Goal: Transaction & Acquisition: Purchase product/service

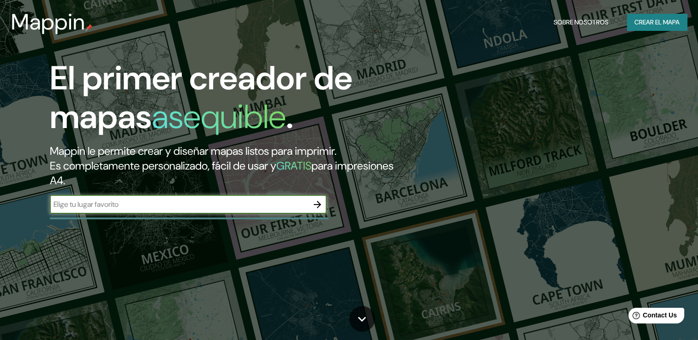
paste input "Sonata SE Renta DE Local Comercial Para Restaurante, Lomas de Angelópolis, San …"
type input "Sonata SE Renta DE Local Comercial Para Restaurante, Lomas de Angelópolis, San …"
click at [320, 207] on icon "button" at bounding box center [317, 204] width 11 height 11
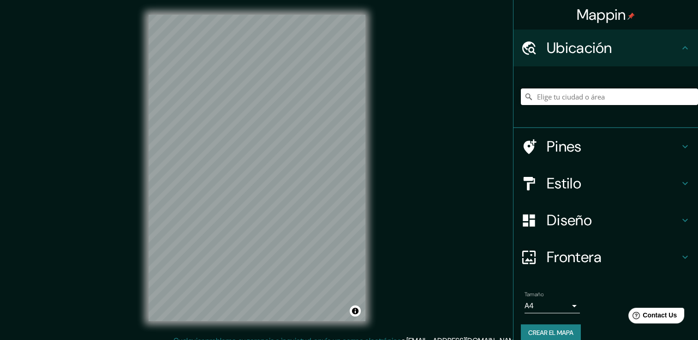
click at [641, 99] on input "Elige tu ciudad o área" at bounding box center [609, 97] width 177 height 17
paste input "Sonata SE Renta DE Local Comercial Para Restaurante, Lomas de Angelópolis, San …"
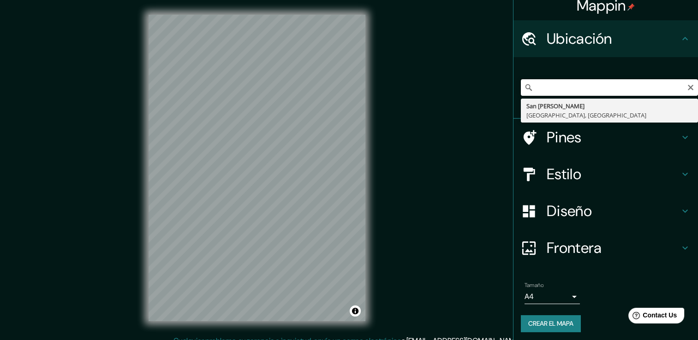
scroll to position [12, 0]
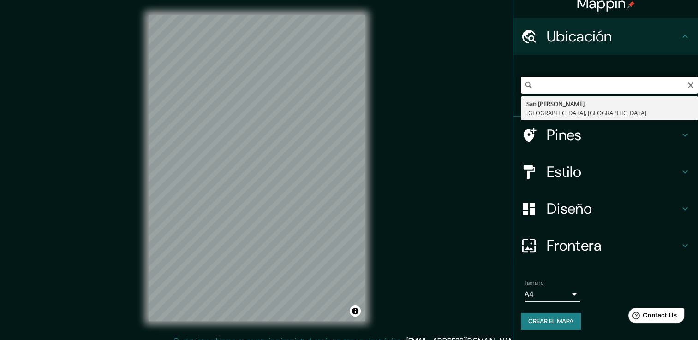
type input "Sonata SE Renta DE Local Comercial Para Restaurante, Lomas de Angelópolis, San …"
click at [653, 134] on h4 "Pines" at bounding box center [612, 135] width 133 height 18
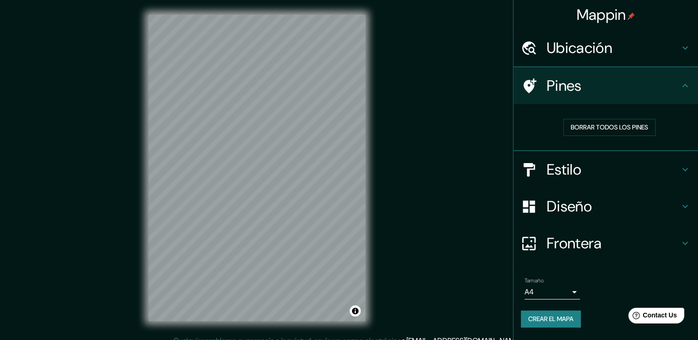
scroll to position [0, 0]
click at [676, 89] on h4 "Pines" at bounding box center [612, 86] width 133 height 18
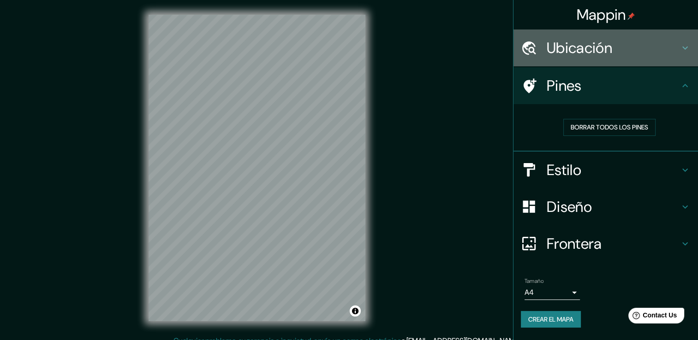
click at [675, 55] on h4 "Ubicación" at bounding box center [612, 48] width 133 height 18
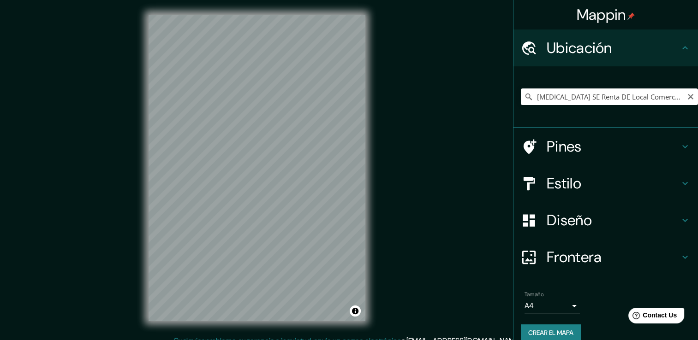
click at [675, 55] on div "Ubicación" at bounding box center [605, 48] width 184 height 37
click at [670, 147] on h4 "Pines" at bounding box center [612, 146] width 133 height 18
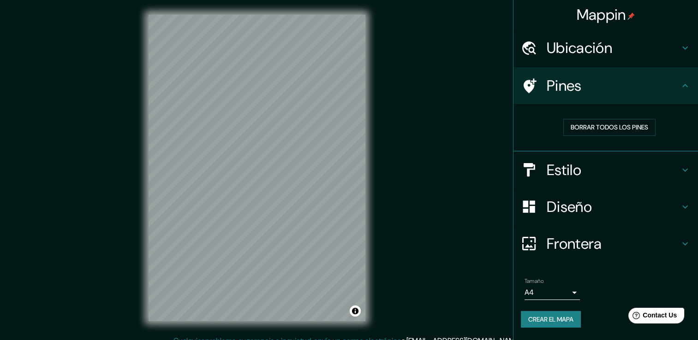
click at [670, 167] on h4 "Estilo" at bounding box center [612, 170] width 133 height 18
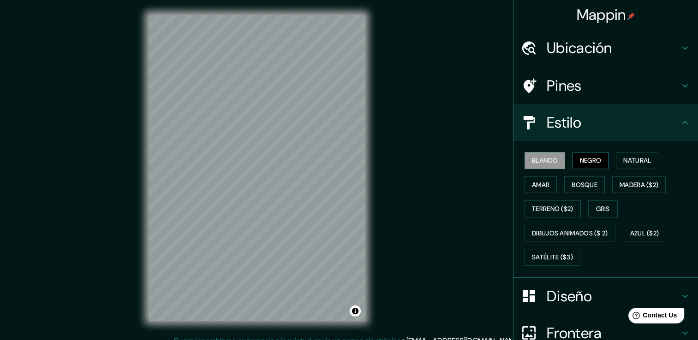
click at [589, 162] on font "Negro" at bounding box center [591, 161] width 22 height 12
click at [616, 159] on button "Natural" at bounding box center [637, 160] width 42 height 17
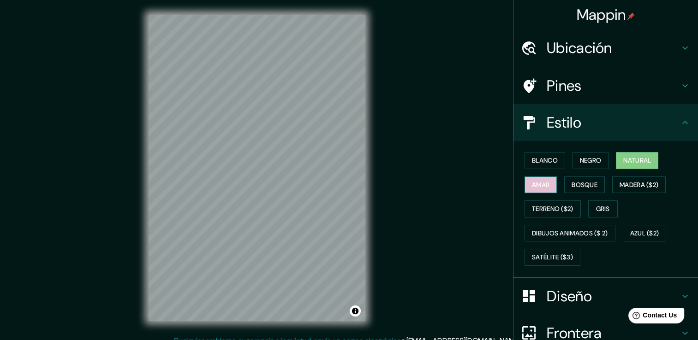
click at [542, 185] on font "Amar" at bounding box center [541, 185] width 18 height 12
click at [588, 189] on font "Bosque" at bounding box center [584, 185] width 26 height 12
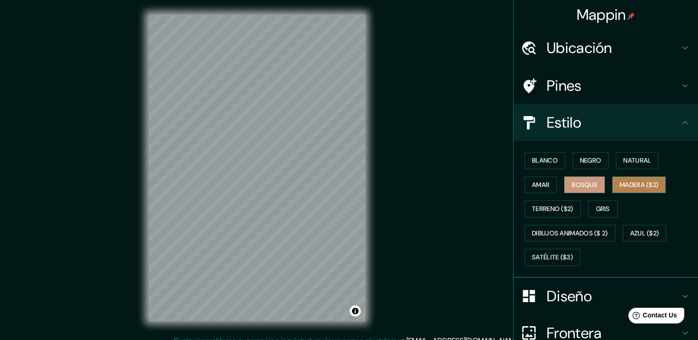
click at [626, 179] on font "Madera ($2)" at bounding box center [638, 185] width 39 height 12
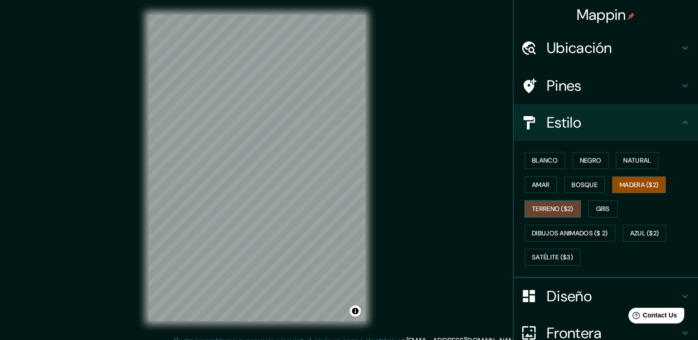
click at [538, 207] on font "Terreno ($2)" at bounding box center [552, 209] width 41 height 12
click at [627, 182] on font "Madera ($2)" at bounding box center [638, 185] width 39 height 12
click at [573, 209] on button "Terreno ($2)" at bounding box center [552, 209] width 56 height 17
click at [601, 206] on font "Gris" at bounding box center [603, 209] width 14 height 12
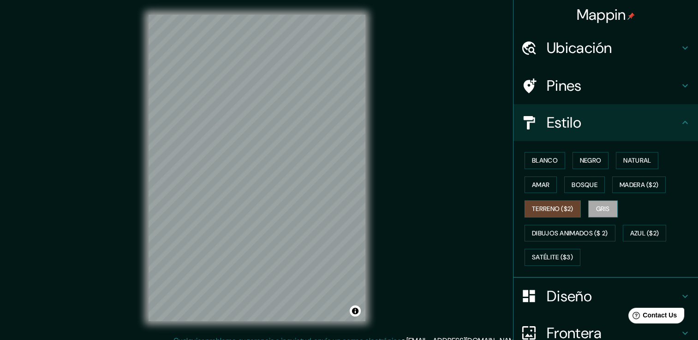
click at [601, 206] on font "Gris" at bounding box center [603, 209] width 14 height 12
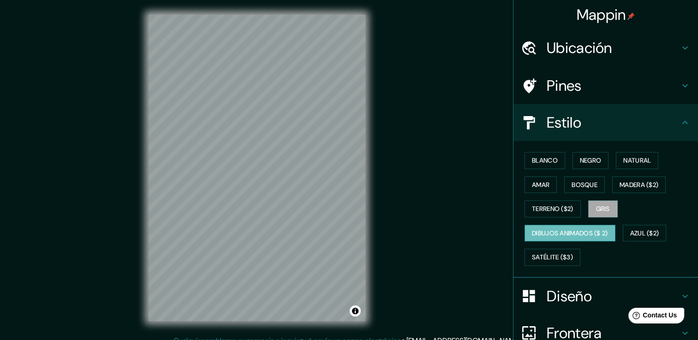
click at [585, 233] on font "Dibujos animados ($ 2)" at bounding box center [570, 234] width 76 height 12
click at [633, 230] on font "Azul ($2)" at bounding box center [644, 234] width 29 height 12
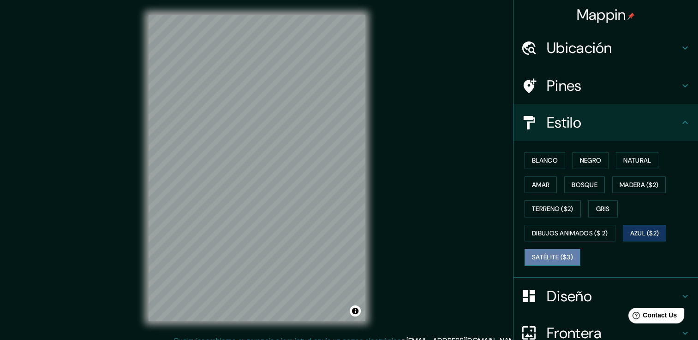
click at [551, 261] on font "Satélite ($3)" at bounding box center [552, 258] width 41 height 12
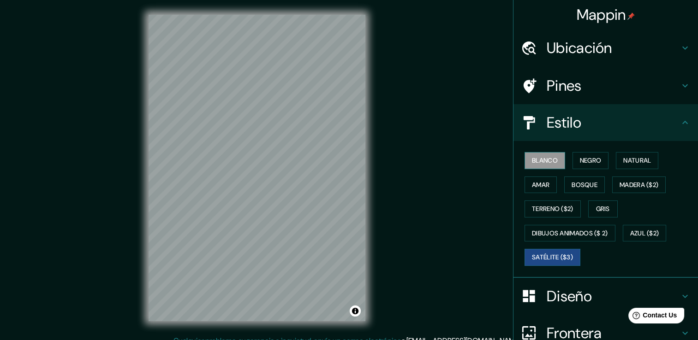
click at [533, 162] on font "Blanco" at bounding box center [545, 161] width 26 height 12
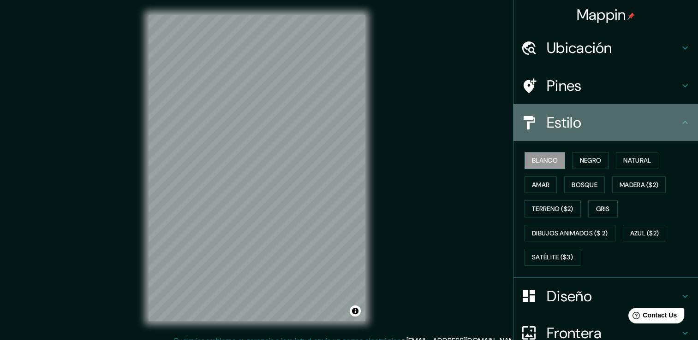
click at [661, 126] on h4 "Estilo" at bounding box center [612, 122] width 133 height 18
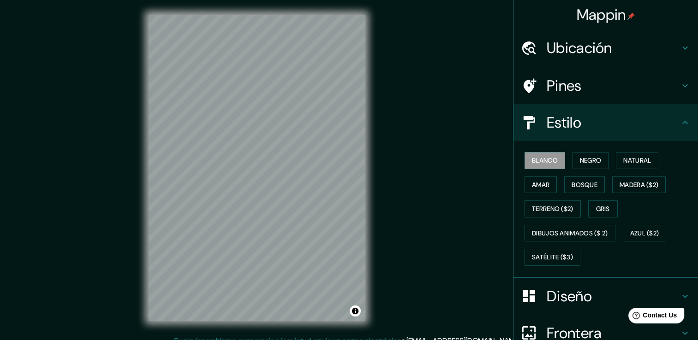
click at [671, 130] on h4 "Estilo" at bounding box center [612, 122] width 133 height 18
click at [679, 122] on icon at bounding box center [684, 122] width 11 height 11
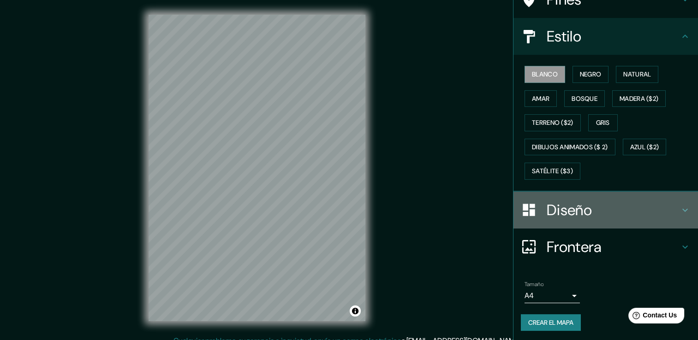
click at [679, 205] on icon at bounding box center [684, 210] width 11 height 11
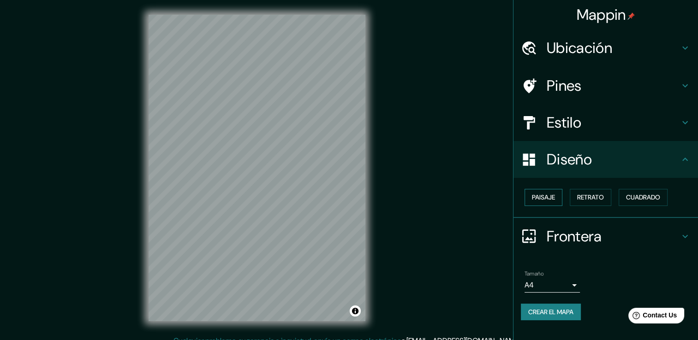
click at [551, 201] on font "Paisaje" at bounding box center [543, 198] width 23 height 12
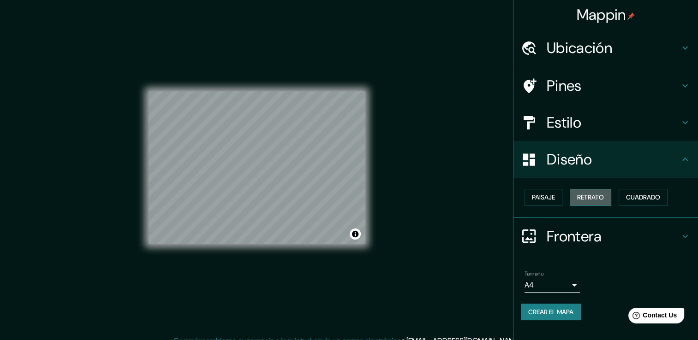
click at [583, 198] on font "Retrato" at bounding box center [590, 198] width 27 height 12
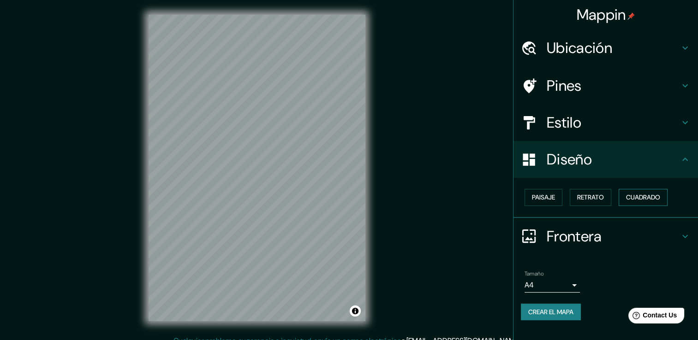
click at [632, 195] on font "Cuadrado" at bounding box center [643, 198] width 34 height 12
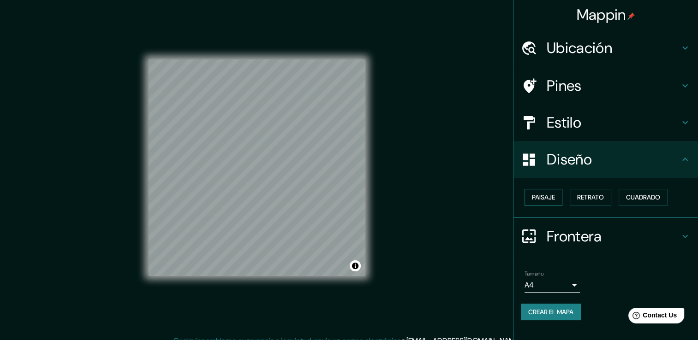
click at [555, 193] on font "Paisaje" at bounding box center [543, 198] width 23 height 12
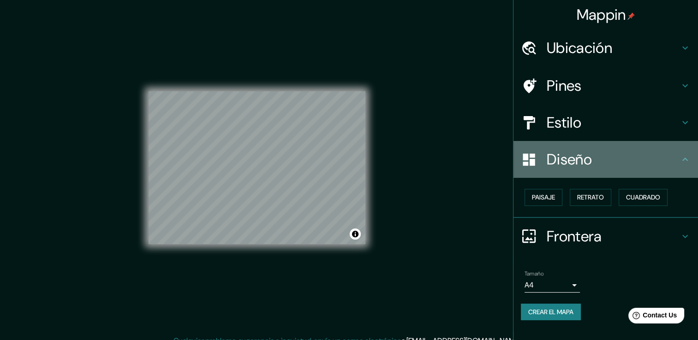
click at [687, 166] on div "Diseño" at bounding box center [605, 159] width 184 height 37
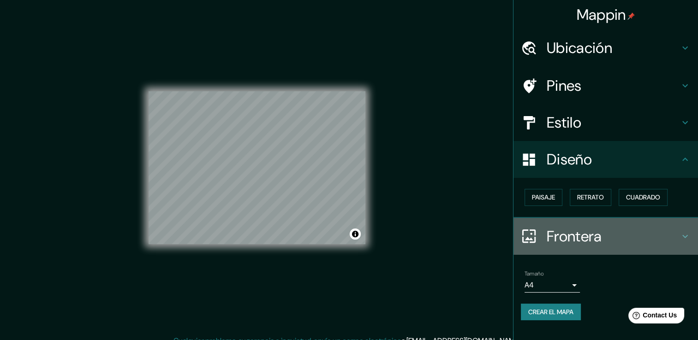
click at [675, 237] on h4 "Frontera" at bounding box center [612, 236] width 133 height 18
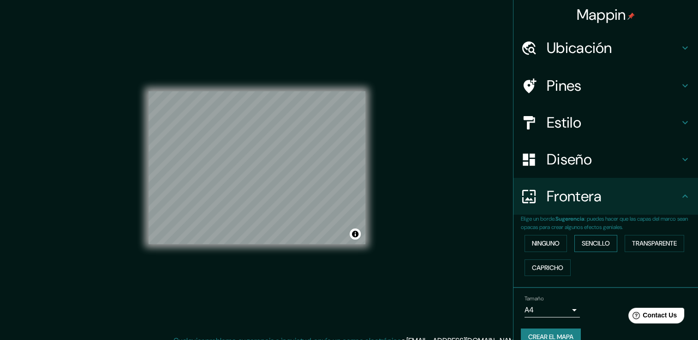
click at [588, 242] on font "Sencillo" at bounding box center [595, 244] width 28 height 12
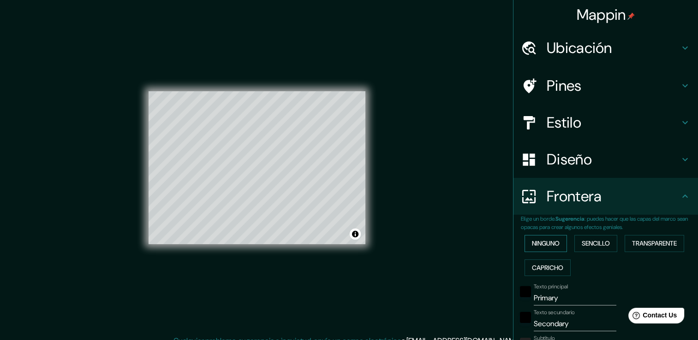
click at [550, 246] on font "Ninguno" at bounding box center [546, 244] width 28 height 12
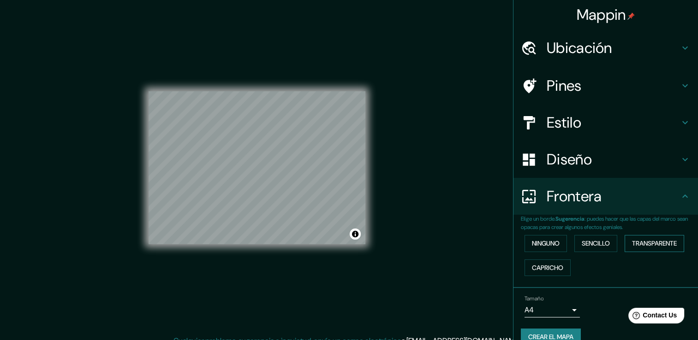
click at [632, 243] on font "Transparente" at bounding box center [654, 244] width 45 height 12
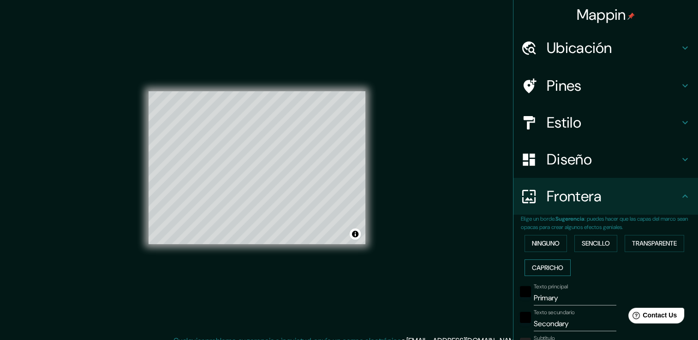
click at [548, 263] on font "Capricho" at bounding box center [547, 268] width 31 height 12
click at [531, 251] on button "Ninguno" at bounding box center [545, 243] width 42 height 17
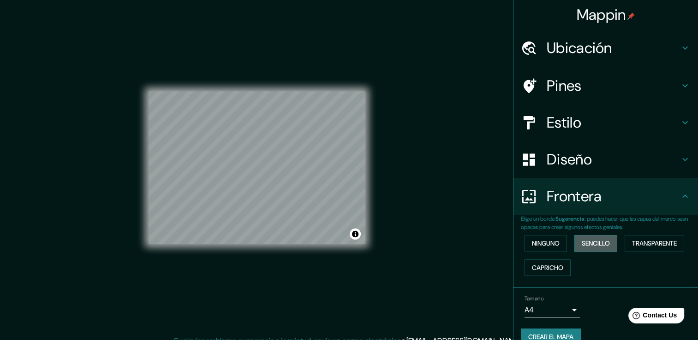
click at [593, 242] on font "Sencillo" at bounding box center [595, 244] width 28 height 12
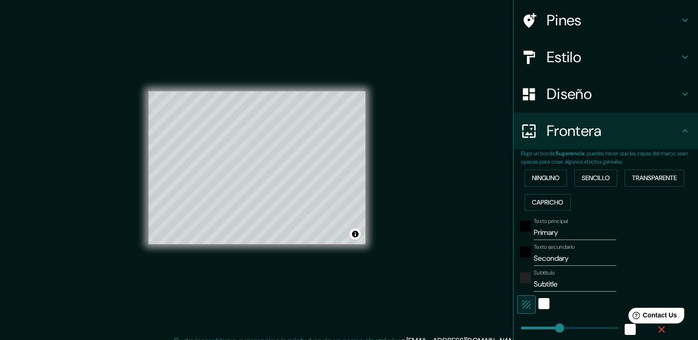
scroll to position [138, 0]
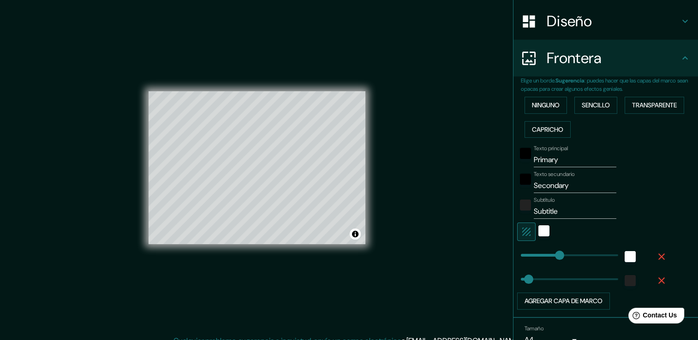
click at [562, 161] on input "Primary" at bounding box center [574, 160] width 83 height 15
drag, startPoint x: 561, startPoint y: 162, endPoint x: 525, endPoint y: 160, distance: 35.6
click at [525, 160] on div "Texto principal Primary" at bounding box center [592, 156] width 151 height 22
type input "38"
paste input "Sonata SE Ren"
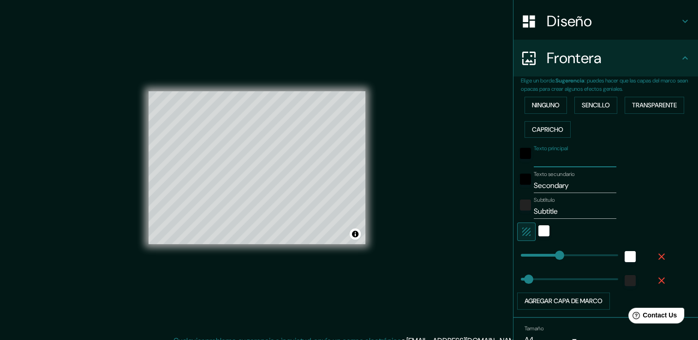
type input "Sonata SE Ren"
type input "38"
type input "Sonata SE Ren"
drag, startPoint x: 570, startPoint y: 158, endPoint x: 580, endPoint y: 155, distance: 10.1
click at [580, 155] on input "Sonata SE Ren" at bounding box center [574, 160] width 83 height 15
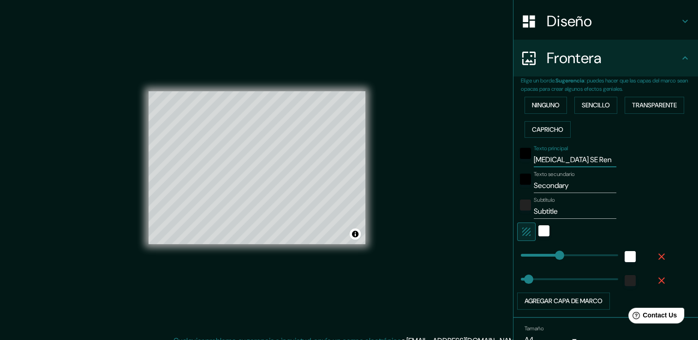
drag, startPoint x: 580, startPoint y: 158, endPoint x: 523, endPoint y: 159, distance: 56.7
click at [523, 159] on div "Texto principal Sonata SE Ren" at bounding box center [592, 156] width 151 height 22
type input "38"
paste input "Lomas de Ang"
type input "Lomas de Ang"
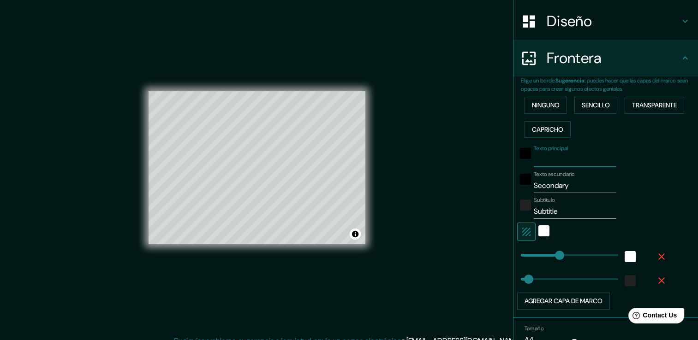
type input "38"
type input "Lomas de An"
type input "38"
type input "Lomas de A"
type input "38"
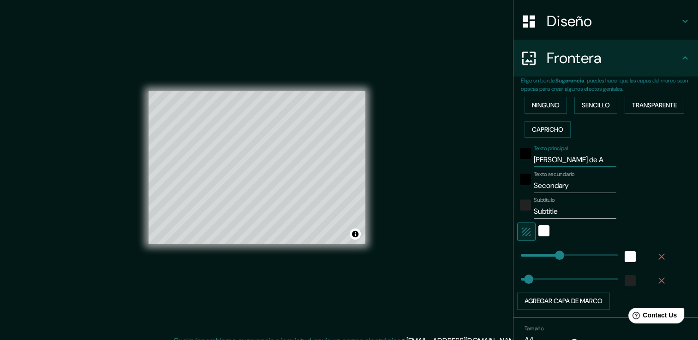
type input "Lomas de"
type input "38"
type input "Lomas de"
type input "38"
type input "Lomas d"
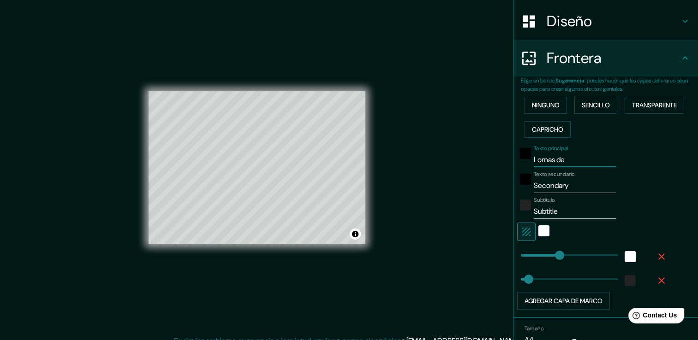
type input "38"
type input "Lomas"
type input "38"
type input "Lomas"
type input "38"
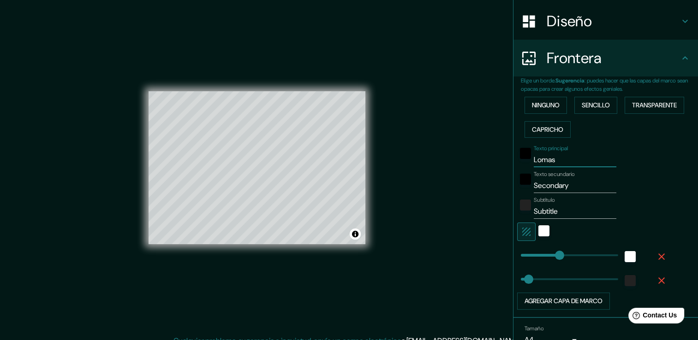
type input "Loma"
type input "38"
type input "Lom"
type input "38"
type input "Lo"
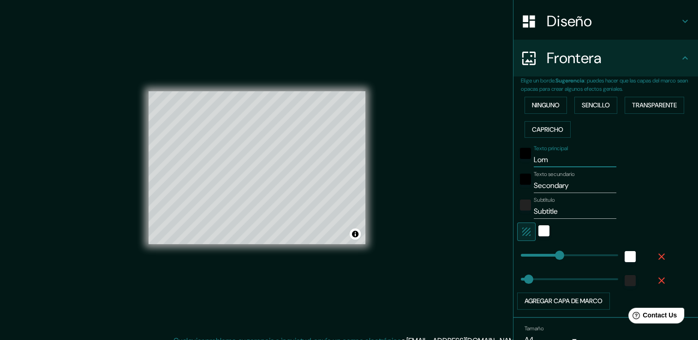
type input "38"
type input "L"
type input "38"
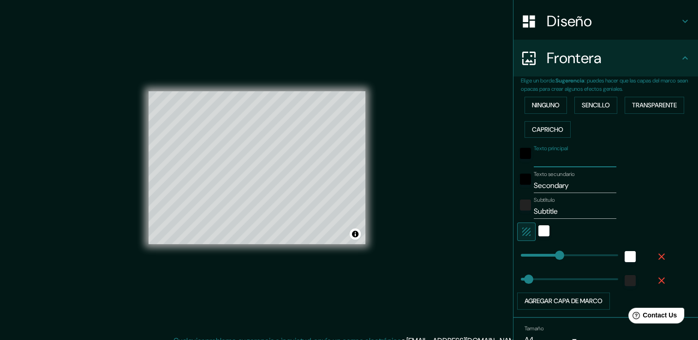
click at [556, 213] on input "Subtitle" at bounding box center [574, 211] width 83 height 15
type input "38"
paste input "Lomas de Angelópolis"
type input "Lomas de Angelópolis"
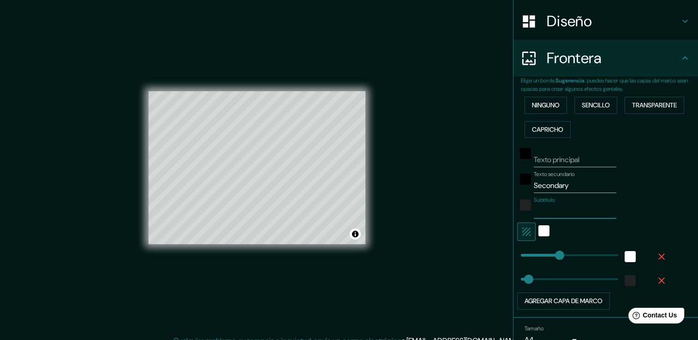
type input "38"
type input "Lomas de Angelópolis"
click at [566, 184] on input "Secondary" at bounding box center [574, 185] width 83 height 15
drag, startPoint x: 568, startPoint y: 184, endPoint x: 517, endPoint y: 187, distance: 51.7
click at [517, 187] on div "Texto secundario Secondary" at bounding box center [592, 182] width 151 height 22
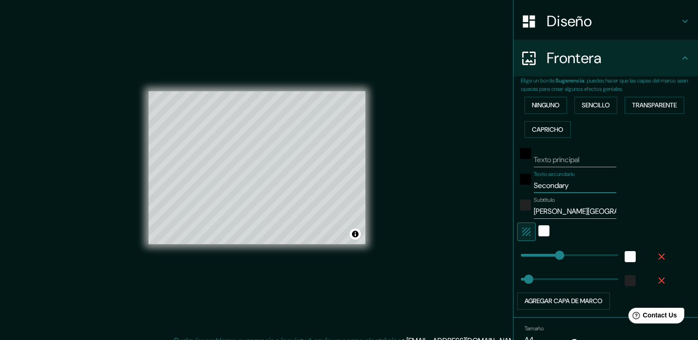
click at [517, 187] on div at bounding box center [525, 182] width 17 height 22
drag, startPoint x: 568, startPoint y: 187, endPoint x: 520, endPoint y: 183, distance: 47.7
click at [520, 183] on div "Texto secundario Secondary" at bounding box center [592, 182] width 151 height 22
click at [579, 160] on input "Texto principal" at bounding box center [574, 160] width 83 height 15
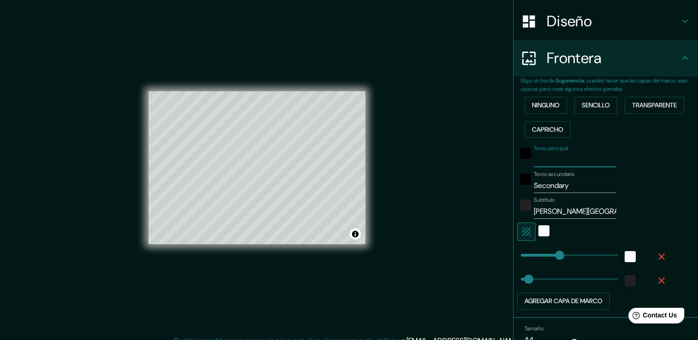
type input "P"
type input "38"
type input "Pr"
type input "38"
type input "Pro"
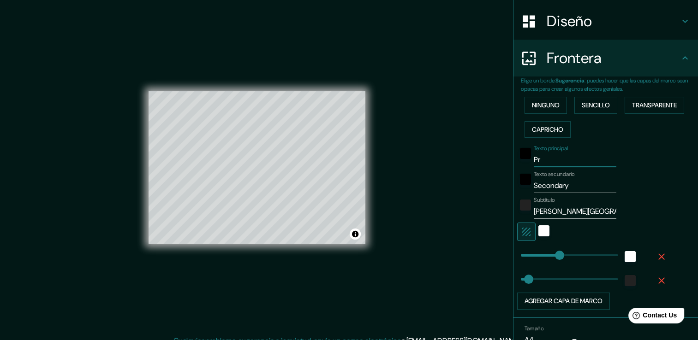
type input "38"
type input "Prop"
type input "38"
type input "Propu"
type input "38"
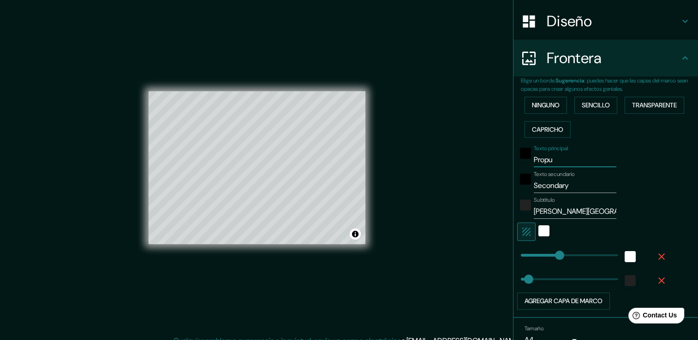
type input "Propue"
type input "38"
type input "Propues"
type input "38"
type input "Propuest"
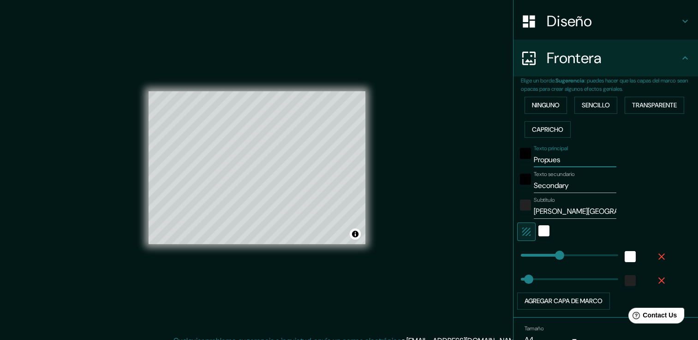
type input "38"
type input "Propuesta"
type input "38"
type input "Propuesta"
type input "38"
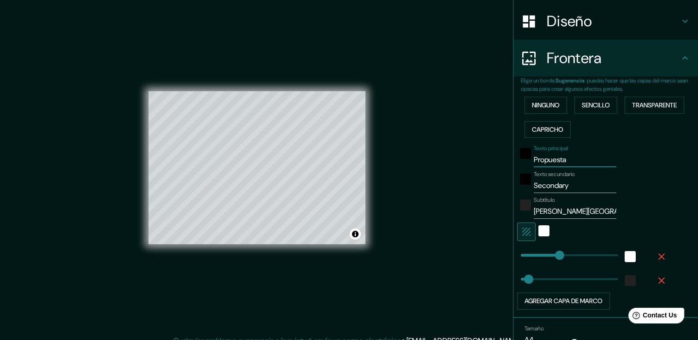
type input "Propuesta d"
type input "38"
type input "Propuesta de"
type input "38"
type input "Propuesta de"
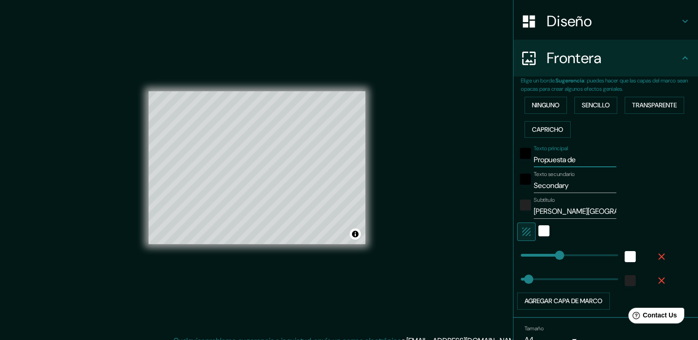
click at [568, 180] on input "Secondary" at bounding box center [574, 185] width 83 height 15
type input "U"
type input "38"
type input "Ub"
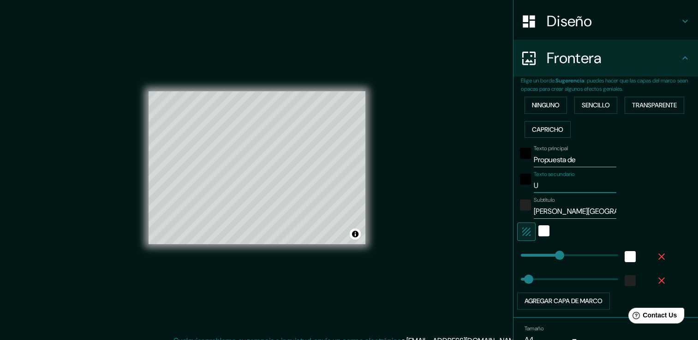
type input "38"
type input "Ubi"
type input "38"
type input "Ubic"
type input "38"
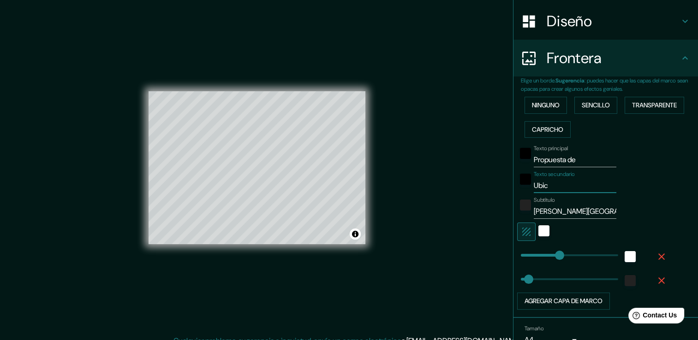
type input "Ubica"
type input "38"
type input "Ubicac"
type input "38"
type input "Ubicaci"
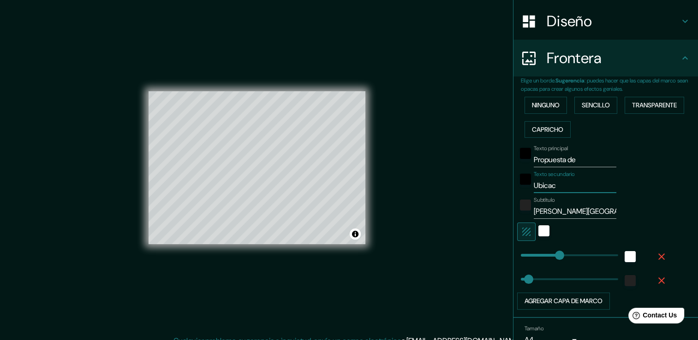
type input "38"
type input "Ubicacio"
type input "38"
type input "Ubicacion"
type input "38"
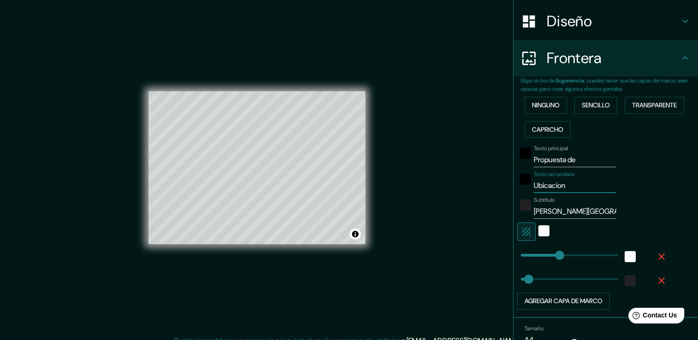
type input "Ubicacion"
type input "38"
type input "Ubicacion c"
type input "38"
type input "Ubicacion ca"
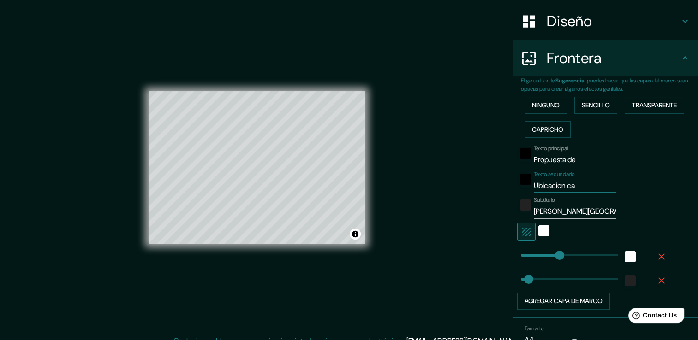
type input "38"
type input "Ubicacion caf"
type input "38"
type input "Ubicacion cafe"
type input "38"
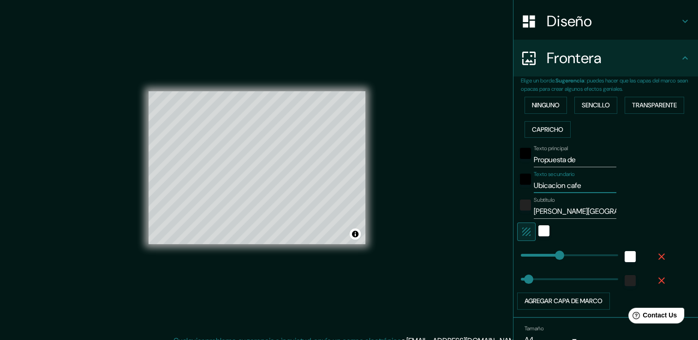
type input "Ubicacion cafet"
type input "38"
type input "Ubicacion cafete"
type input "38"
type input "Ubicacion cafeter"
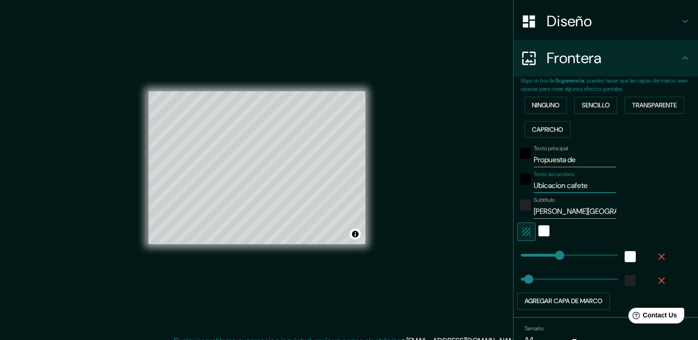
type input "38"
type input "Ubicacion cafeteri"
type input "38"
type input "Ubicacion cafeteria"
type input "38"
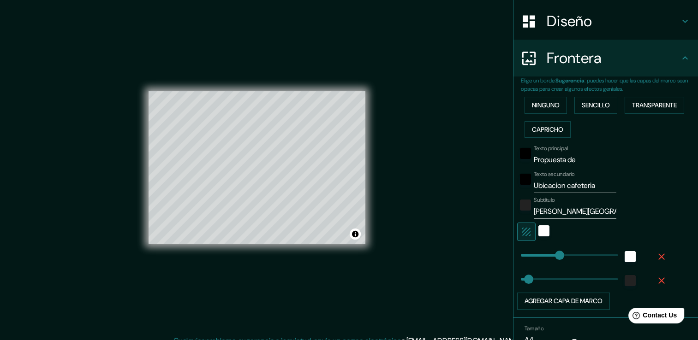
type input "Ubicación cafeteria"
type input "38"
type input "Ubicación cafetería"
type input "38"
type input "Ubicación cafetería"
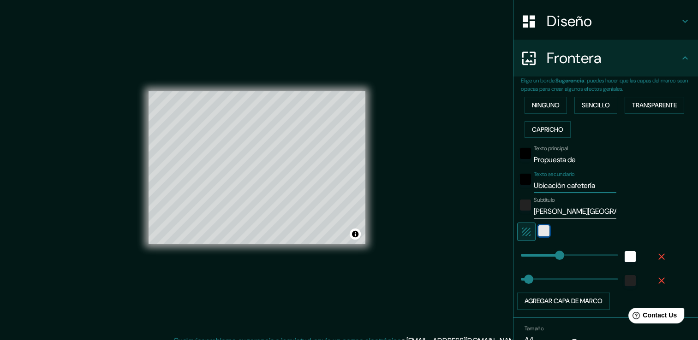
click at [538, 231] on div "Blanco" at bounding box center [543, 230] width 11 height 11
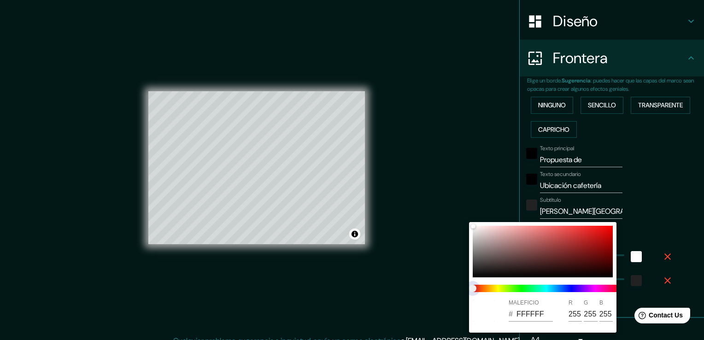
drag, startPoint x: 475, startPoint y: 289, endPoint x: 491, endPoint y: 290, distance: 15.8
click at [491, 290] on span at bounding box center [547, 288] width 148 height 7
click at [488, 287] on span at bounding box center [547, 288] width 148 height 7
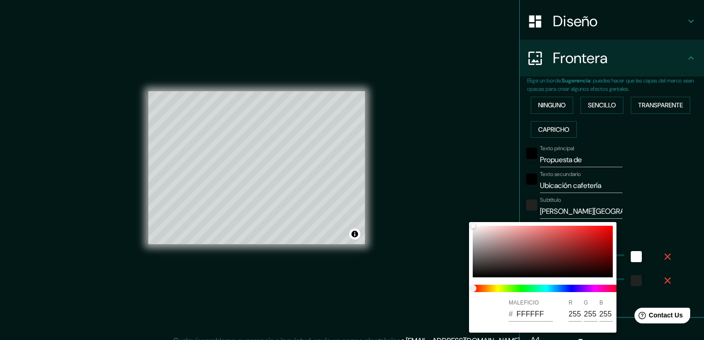
drag, startPoint x: 483, startPoint y: 284, endPoint x: 476, endPoint y: 287, distance: 7.6
click at [476, 287] on div at bounding box center [546, 288] width 155 height 15
click at [476, 287] on span "Control deslizante de color" at bounding box center [472, 288] width 7 height 7
drag, startPoint x: 476, startPoint y: 287, endPoint x: 512, endPoint y: 281, distance: 36.9
click at [496, 289] on span at bounding box center [547, 288] width 148 height 7
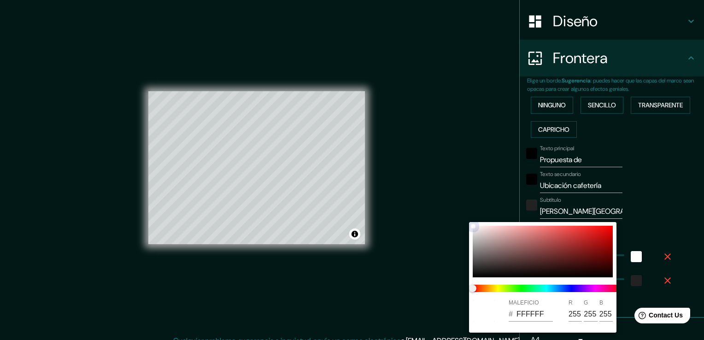
type input "38"
type input "6C4C4C"
type input "108"
type input "76"
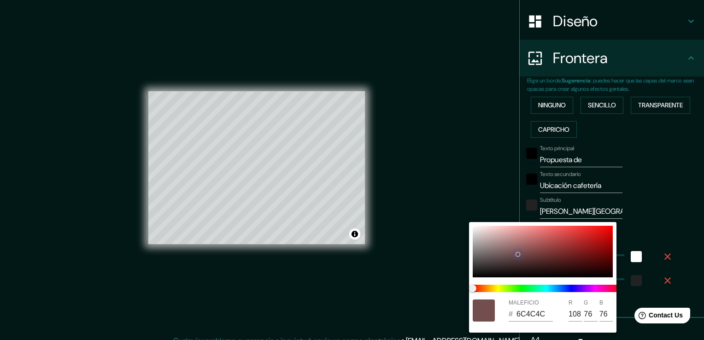
type input "38"
type input "734E4E"
type input "115"
type input "78"
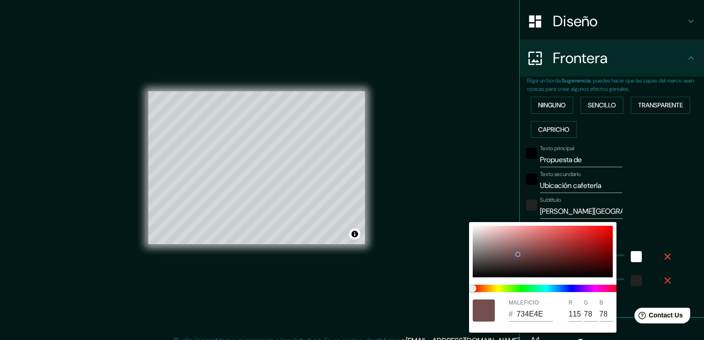
type input "38"
type input "4A3636"
type input "74"
type input "54"
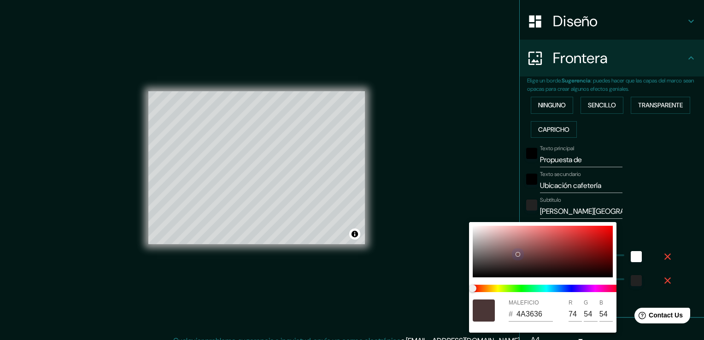
type input "38"
type input "4A3737"
type input "55"
type input "38"
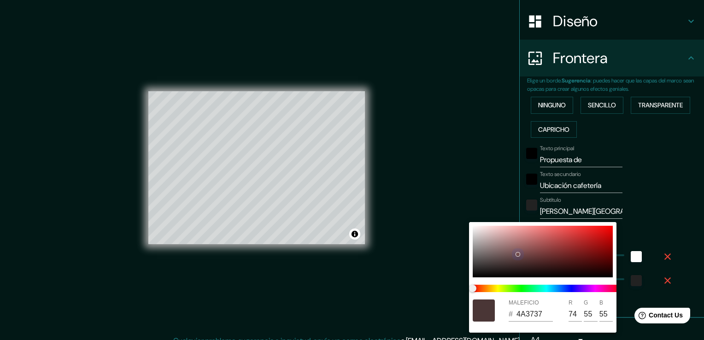
type input "453333"
type input "69"
type input "51"
type input "38"
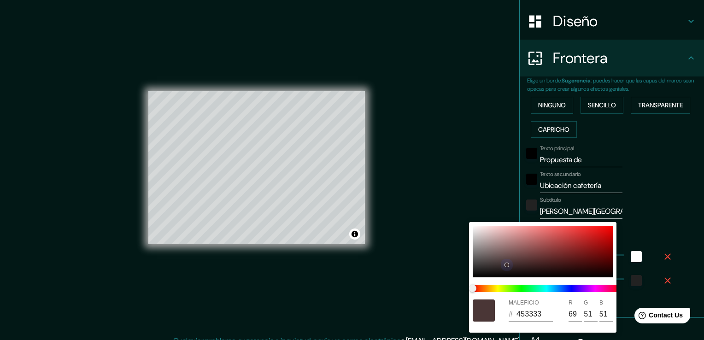
type input "3E2F2F"
type input "62"
type input "47"
type input "38"
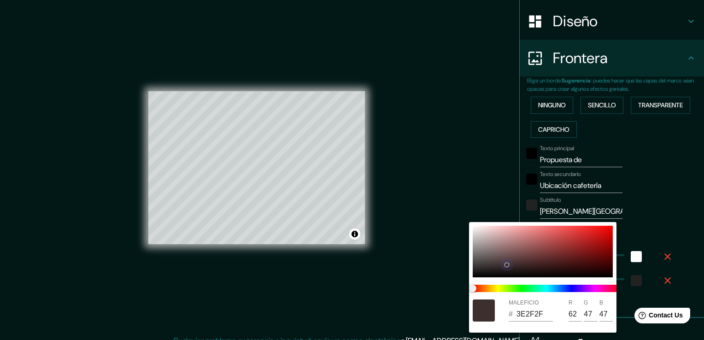
type input "3C2E2E"
type input "60"
type input "46"
type input "38"
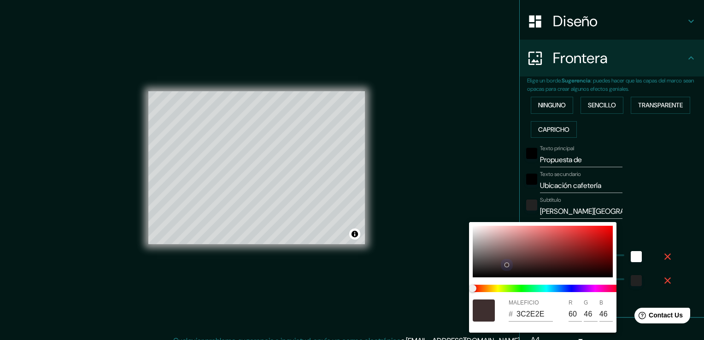
type input "392C2C"
type input "57"
type input "44"
type input "38"
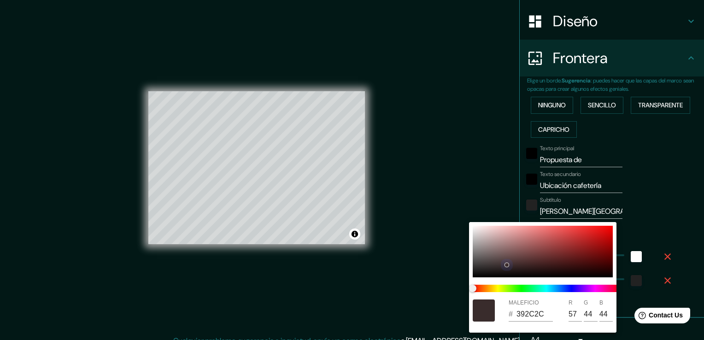
type input "372A2A"
type input "55"
type input "42"
type input "38"
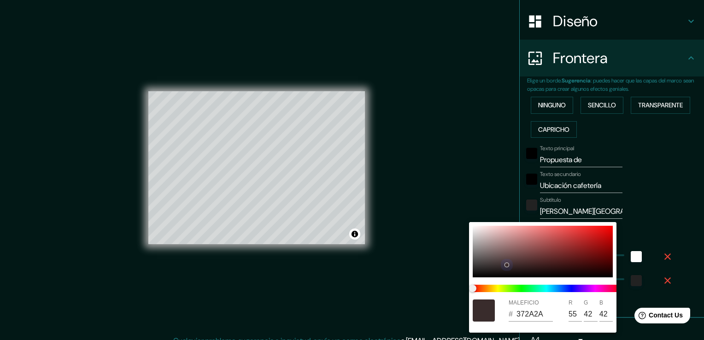
type input "352929"
type input "53"
type input "41"
type input "38"
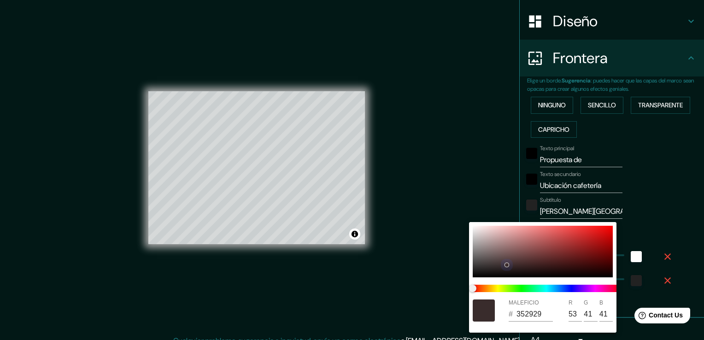
type input "332727"
type input "51"
type input "39"
type input "38"
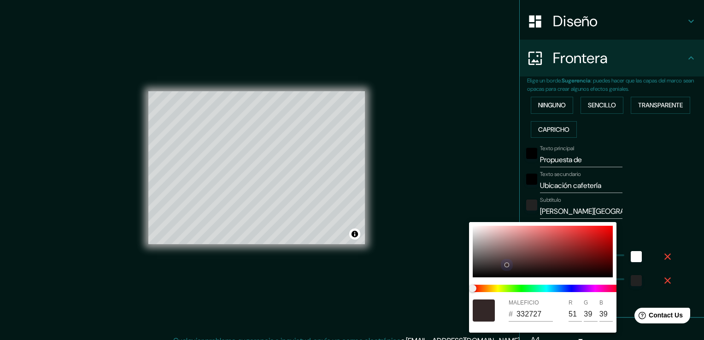
type input "332828"
type input "40"
type input "38"
type input "302626"
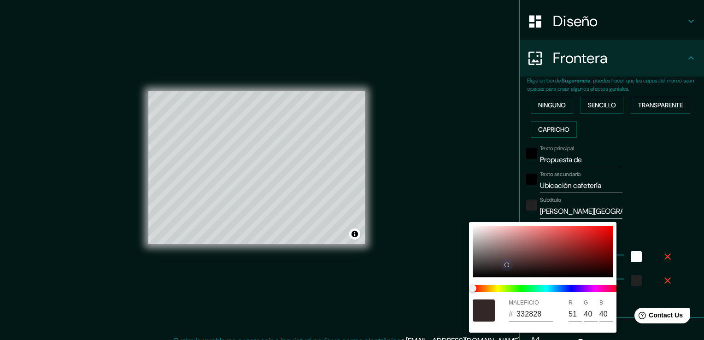
type input "48"
type input "38"
type input "2E2525"
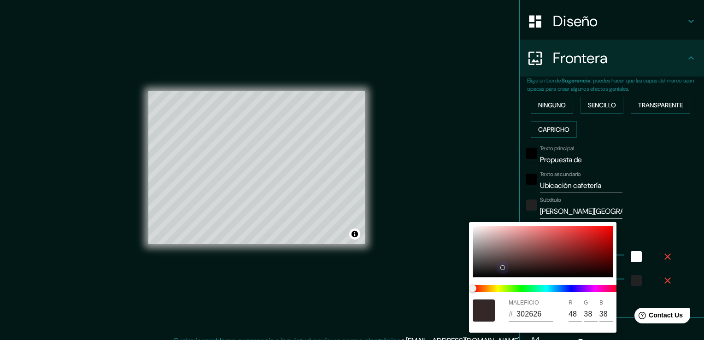
type input "46"
type input "37"
type input "38"
type input "2C2424"
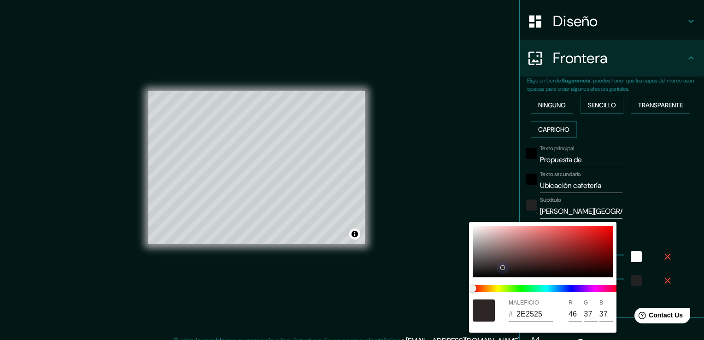
type input "44"
type input "36"
type input "38"
type input "2C2525"
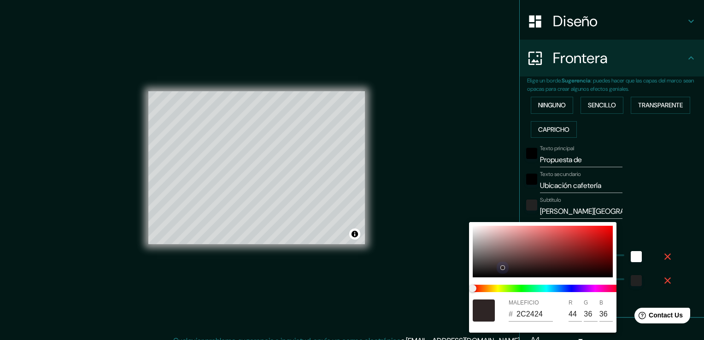
type input "37"
type input "38"
type input "2C2626"
type input "38"
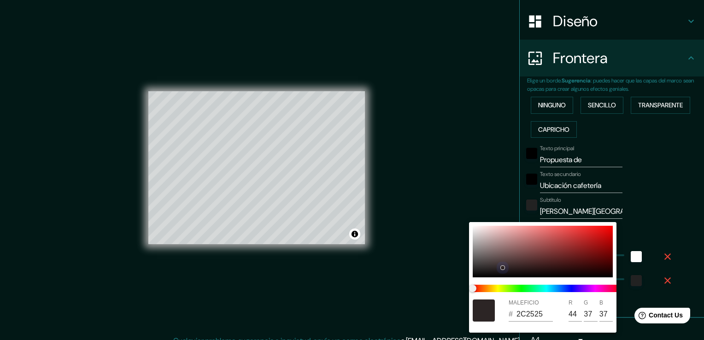
type input "38"
type input "292424"
type input "41"
type input "36"
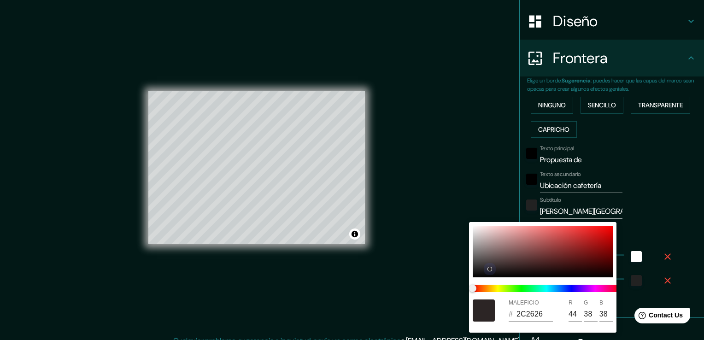
type input "36"
type input "38"
type input "252121"
type input "37"
drag, startPoint x: 510, startPoint y: 265, endPoint x: 472, endPoint y: 245, distance: 42.5
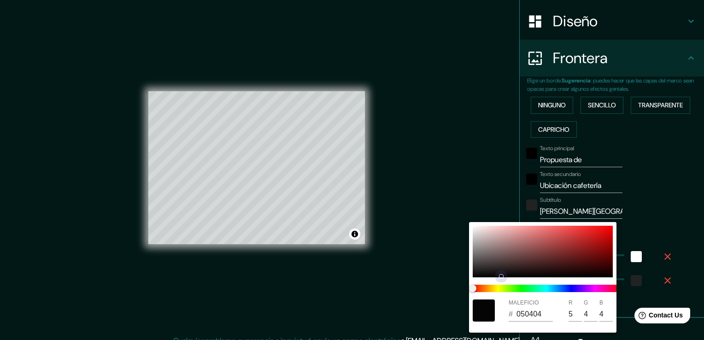
click at [472, 245] on div "MALEFICIO # 050404 R 5 G 4 B 4" at bounding box center [543, 277] width 148 height 111
drag, startPoint x: 511, startPoint y: 252, endPoint x: 463, endPoint y: 228, distance: 53.2
click at [463, 228] on div "MALEFICIO # EFE4E4 R 239 G 228 B 228" at bounding box center [352, 170] width 704 height 340
click at [636, 217] on div at bounding box center [352, 170] width 704 height 340
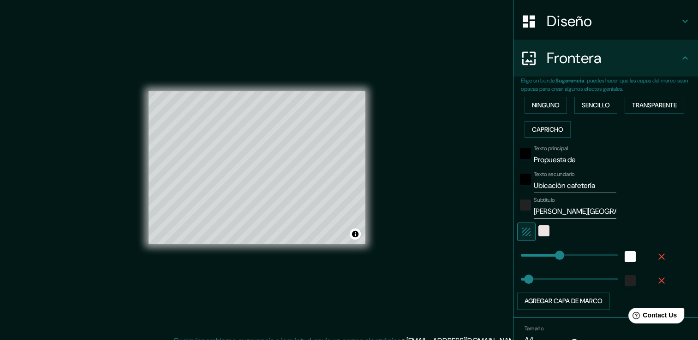
click at [521, 229] on icon "button" at bounding box center [526, 231] width 11 height 11
click at [523, 230] on icon "button" at bounding box center [526, 231] width 11 height 11
click at [526, 230] on button "button" at bounding box center [526, 232] width 18 height 18
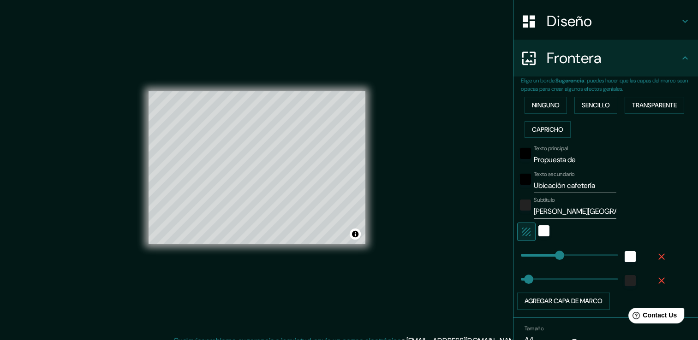
click at [526, 230] on button "button" at bounding box center [526, 232] width 18 height 18
click at [538, 231] on div "Blanco" at bounding box center [543, 230] width 11 height 11
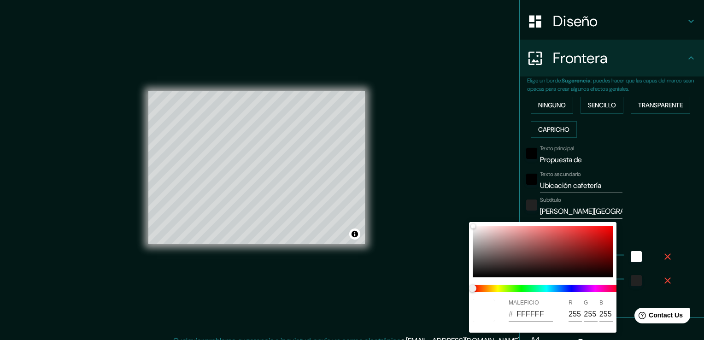
click at [649, 226] on div at bounding box center [352, 170] width 704 height 340
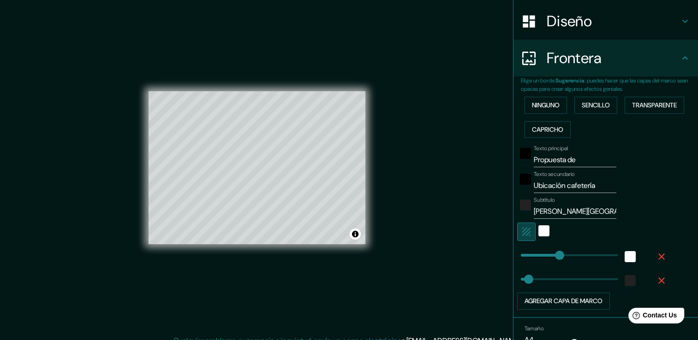
click at [522, 230] on icon "button" at bounding box center [526, 231] width 11 height 11
drag, startPoint x: 550, startPoint y: 254, endPoint x: 598, endPoint y: 250, distance: 48.6
drag, startPoint x: 598, startPoint y: 250, endPoint x: 498, endPoint y: 250, distance: 100.0
drag, startPoint x: 518, startPoint y: 279, endPoint x: 569, endPoint y: 280, distance: 51.2
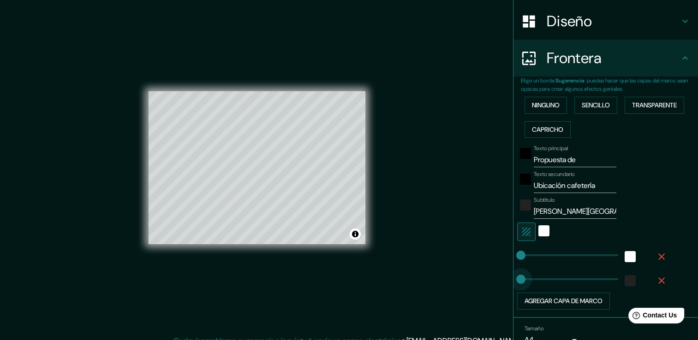
drag, startPoint x: 571, startPoint y: 280, endPoint x: 504, endPoint y: 278, distance: 66.9
click at [519, 276] on span at bounding box center [523, 279] width 9 height 9
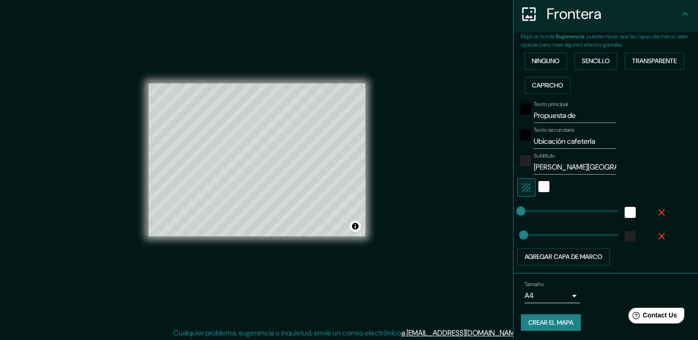
scroll to position [10, 0]
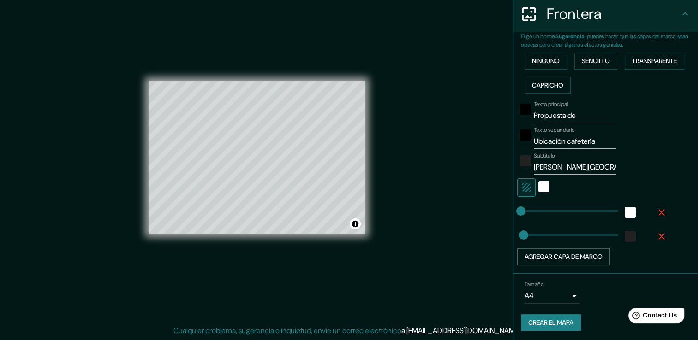
click at [568, 254] on button "Agregar capa de marco" at bounding box center [563, 257] width 93 height 17
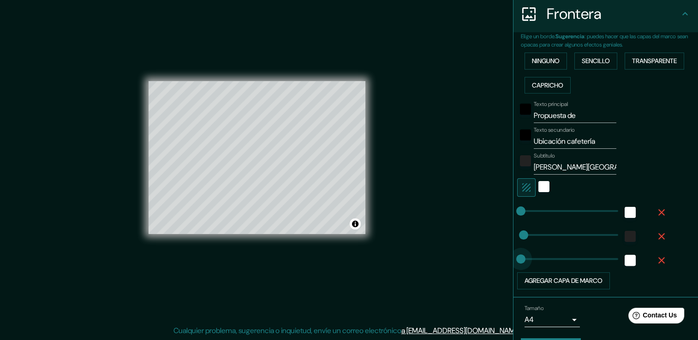
drag, startPoint x: 551, startPoint y: 261, endPoint x: 511, endPoint y: 261, distance: 40.1
drag, startPoint x: 514, startPoint y: 261, endPoint x: 613, endPoint y: 259, distance: 99.2
drag, startPoint x: 609, startPoint y: 258, endPoint x: 467, endPoint y: 260, distance: 141.6
click at [652, 189] on div at bounding box center [592, 187] width 151 height 18
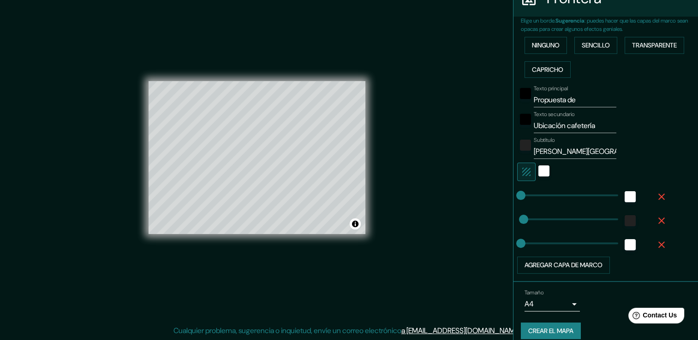
scroll to position [207, 0]
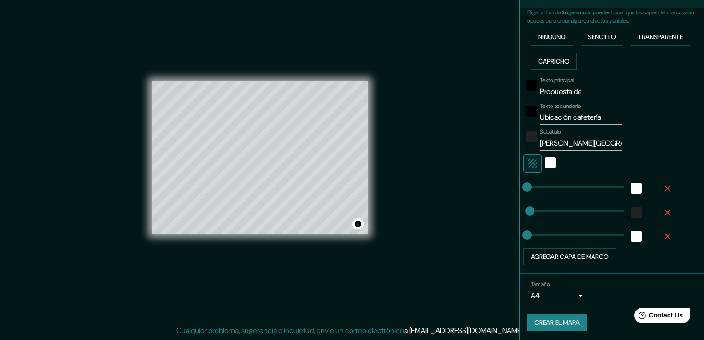
click at [570, 293] on body "Mappin Ubicación Sonata SE Renta DE Local Comercial Para Restaurante, Lomas de …" at bounding box center [352, 160] width 704 height 340
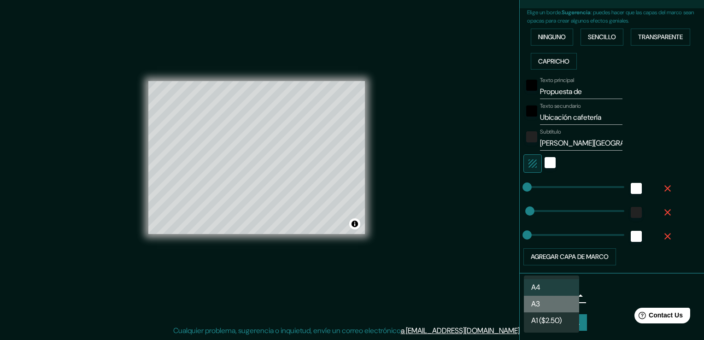
click at [562, 302] on li "A3" at bounding box center [551, 304] width 55 height 17
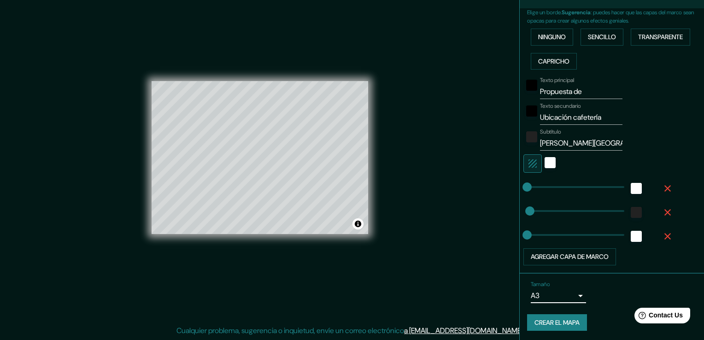
click at [559, 295] on body "Mappin Ubicación Sonata SE Renta DE Local Comercial Para Restaurante, Lomas de …" at bounding box center [352, 160] width 704 height 340
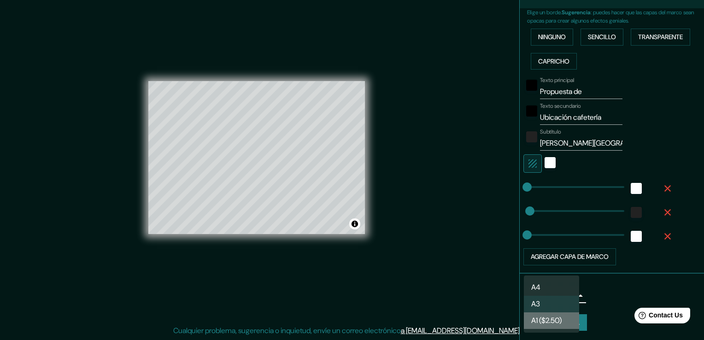
click at [557, 318] on font "A1 ($2.50)" at bounding box center [547, 320] width 30 height 11
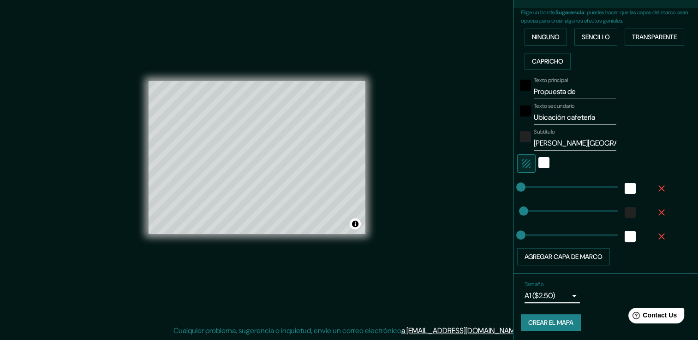
click at [557, 295] on body "Mappin Ubicación Sonata SE Renta DE Local Comercial Para Restaurante, Lomas de …" at bounding box center [349, 160] width 698 height 340
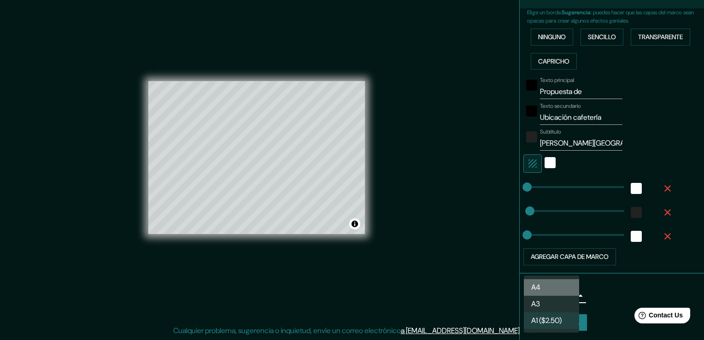
click at [556, 289] on li "A4" at bounding box center [551, 287] width 55 height 17
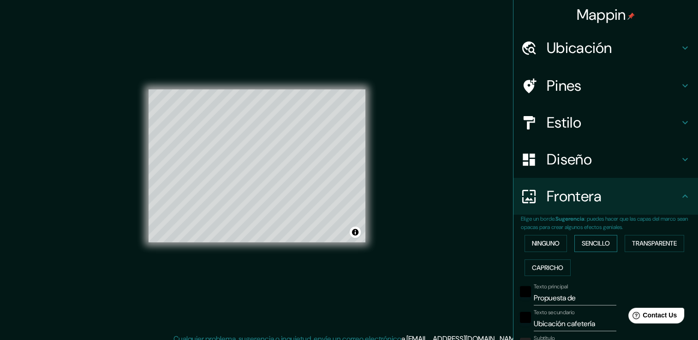
scroll to position [0, 0]
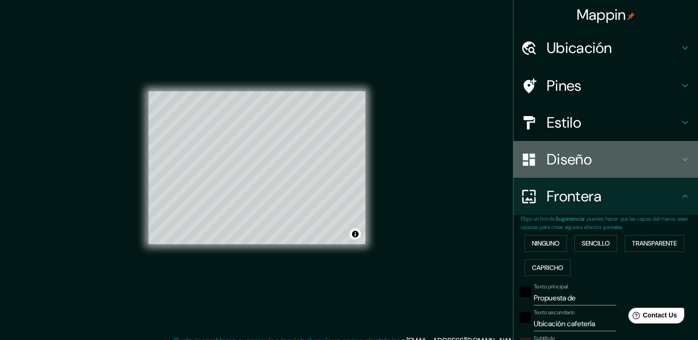
click at [679, 160] on icon at bounding box center [684, 159] width 11 height 11
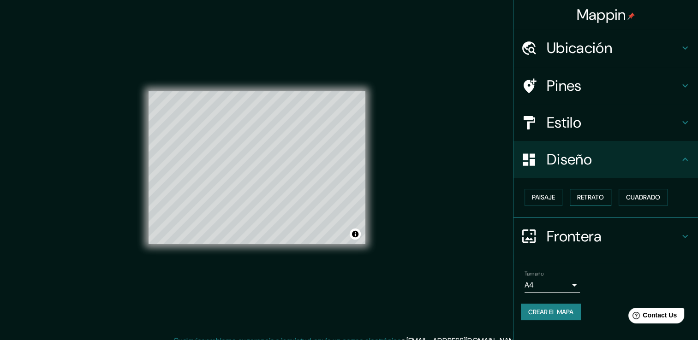
click at [609, 195] on button "Retrato" at bounding box center [589, 197] width 41 height 17
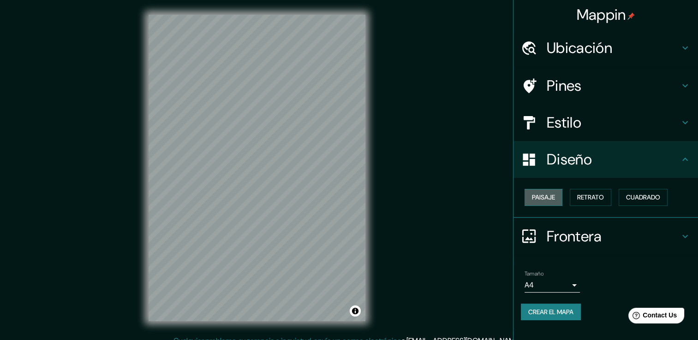
click at [557, 191] on button "Paisaje" at bounding box center [543, 197] width 38 height 17
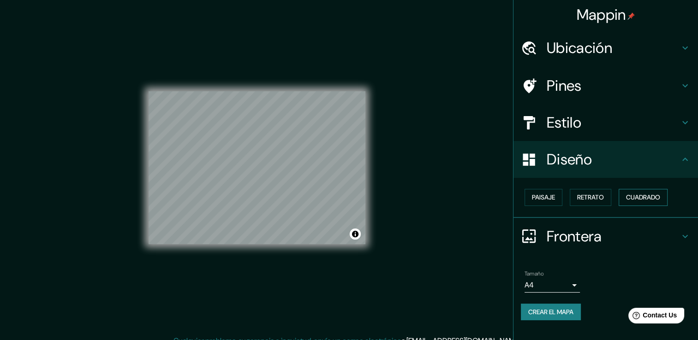
click at [634, 191] on button "Cuadrado" at bounding box center [642, 197] width 49 height 17
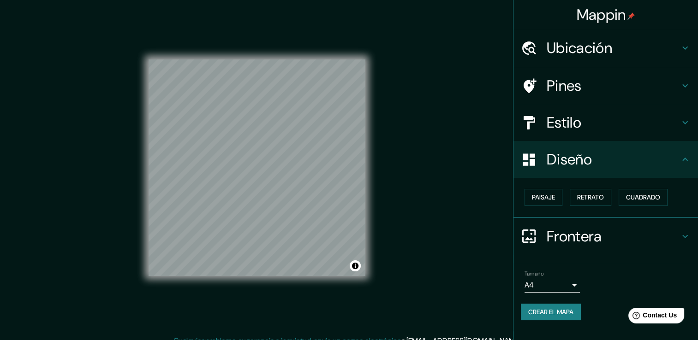
click at [678, 157] on h4 "Diseño" at bounding box center [612, 159] width 133 height 18
click at [663, 231] on h4 "Frontera" at bounding box center [612, 236] width 133 height 18
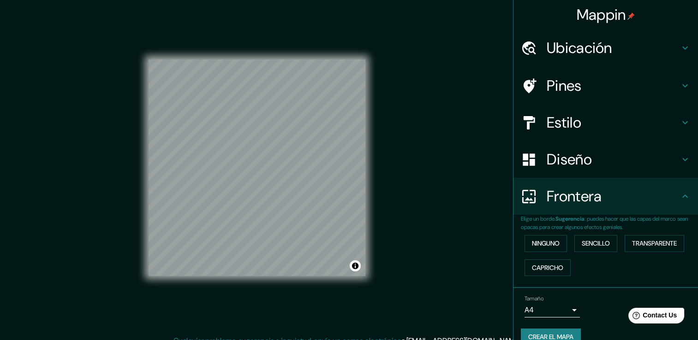
click at [667, 206] on div "Frontera" at bounding box center [605, 196] width 184 height 37
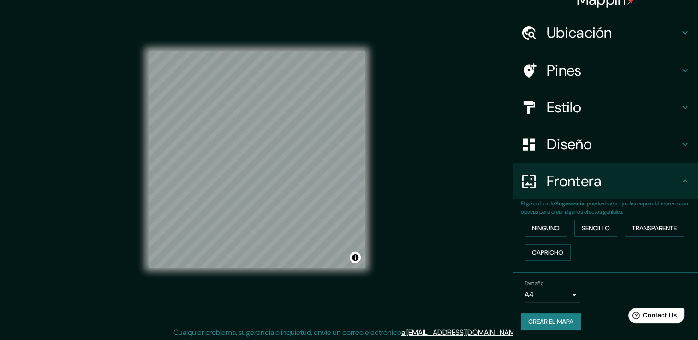
scroll to position [10, 0]
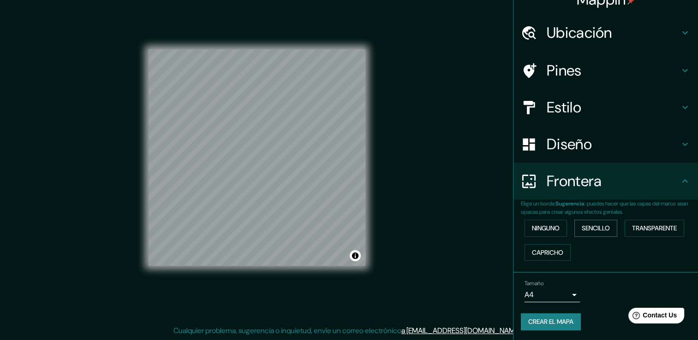
click at [584, 228] on font "Sencillo" at bounding box center [595, 229] width 28 height 12
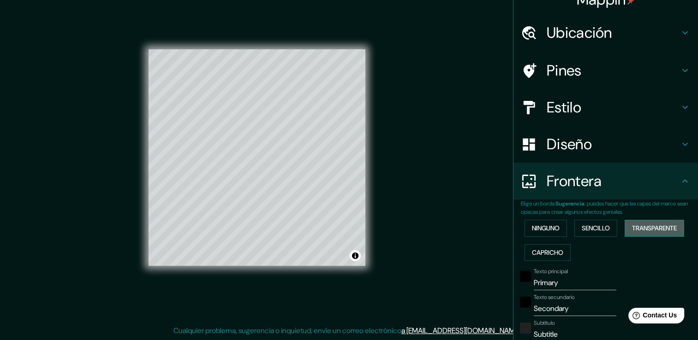
click at [632, 226] on font "Transparente" at bounding box center [654, 229] width 45 height 12
click at [538, 251] on font "Capricho" at bounding box center [547, 253] width 31 height 12
click at [532, 224] on font "Ninguno" at bounding box center [546, 229] width 28 height 12
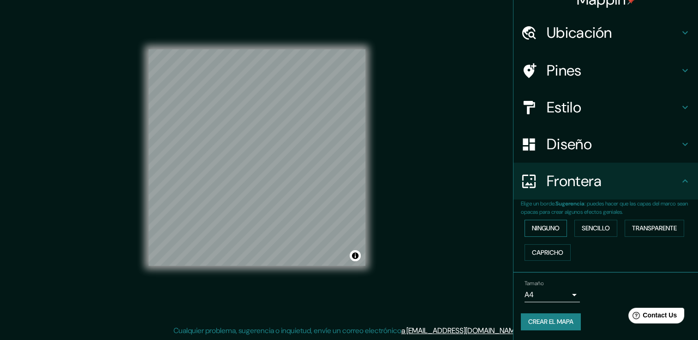
click at [532, 224] on font "Ninguno" at bounding box center [546, 229] width 28 height 12
click at [539, 238] on div "Ninguno Sencillo Transparente Capricho" at bounding box center [609, 240] width 177 height 48
drag, startPoint x: 539, startPoint y: 238, endPoint x: 553, endPoint y: 252, distance: 19.2
click at [554, 252] on font "Capricho" at bounding box center [547, 253] width 31 height 12
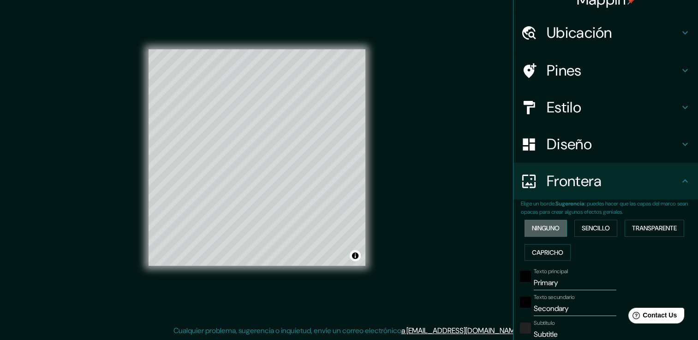
click at [545, 231] on font "Ninguno" at bounding box center [546, 229] width 28 height 12
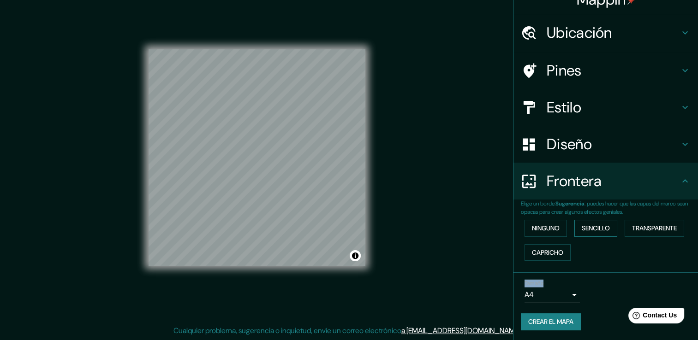
click at [594, 223] on font "Sencillo" at bounding box center [595, 229] width 28 height 12
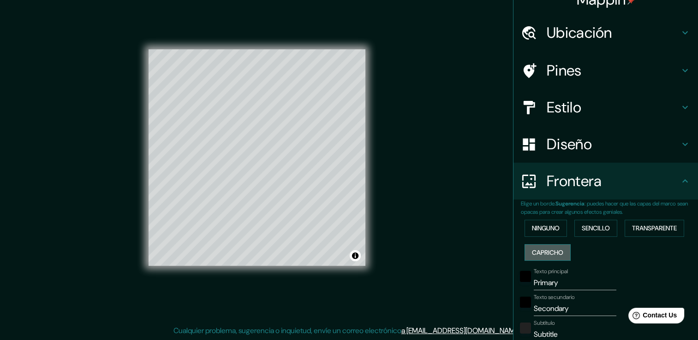
click at [551, 247] on font "Capricho" at bounding box center [547, 253] width 31 height 12
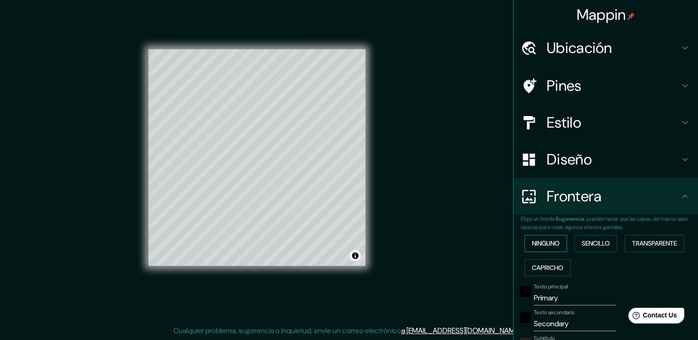
click at [556, 241] on button "Ninguno" at bounding box center [545, 243] width 42 height 17
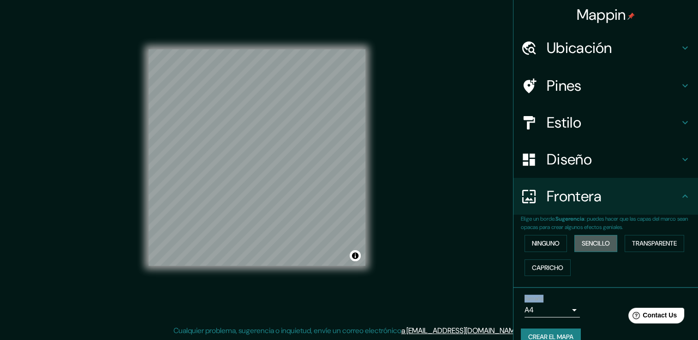
click at [586, 242] on font "Sencillo" at bounding box center [595, 244] width 28 height 12
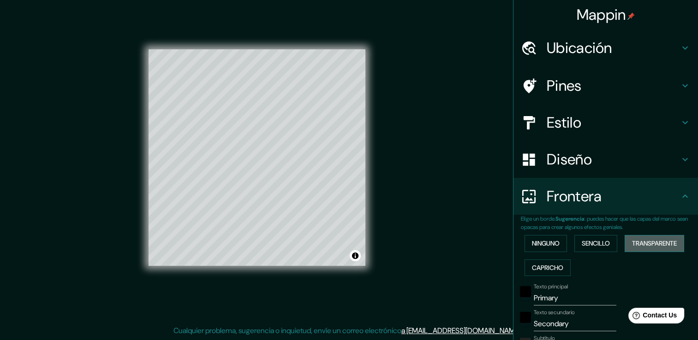
click at [632, 242] on font "Transparente" at bounding box center [654, 244] width 45 height 12
click at [668, 158] on h4 "Diseño" at bounding box center [612, 159] width 133 height 18
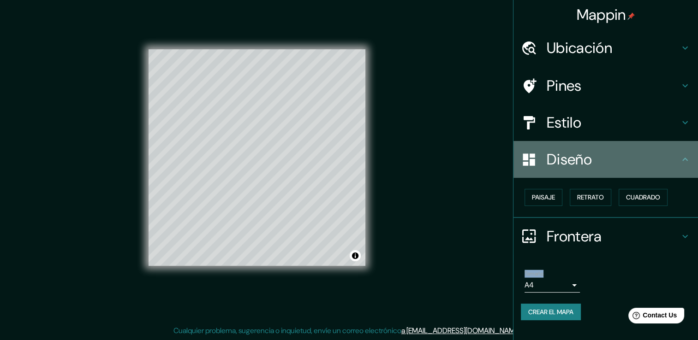
click at [668, 158] on h4 "Diseño" at bounding box center [612, 159] width 133 height 18
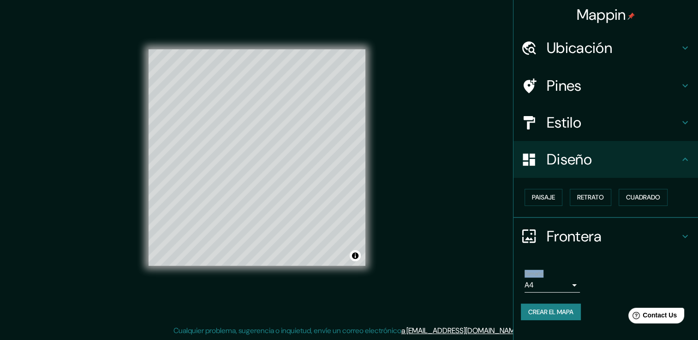
click at [677, 126] on h4 "Estilo" at bounding box center [612, 122] width 133 height 18
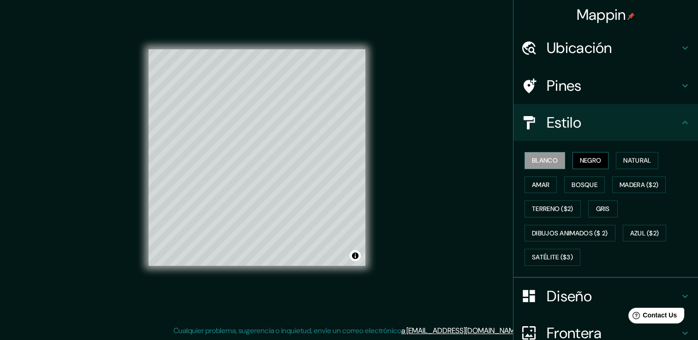
click at [583, 160] on font "Negro" at bounding box center [591, 161] width 22 height 12
click at [538, 155] on font "Blanco" at bounding box center [545, 161] width 26 height 12
click at [571, 179] on font "Bosque" at bounding box center [584, 185] width 26 height 12
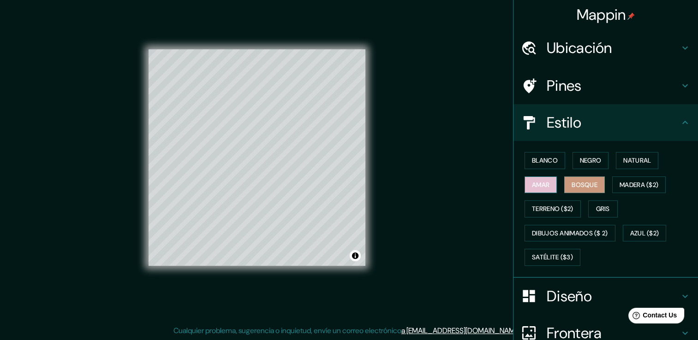
click at [532, 182] on font "Amar" at bounding box center [541, 185] width 18 height 12
click at [642, 163] on font "Natural" at bounding box center [637, 161] width 28 height 12
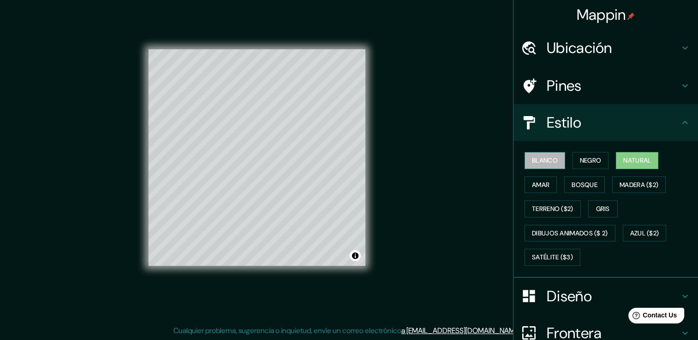
click at [524, 158] on button "Blanco" at bounding box center [544, 160] width 41 height 17
click at [683, 88] on div "Pines" at bounding box center [605, 85] width 184 height 37
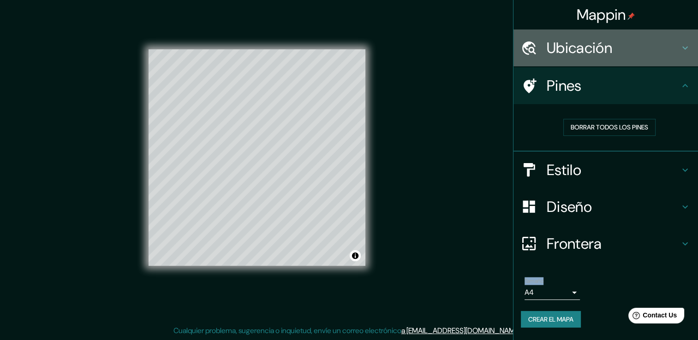
click at [686, 49] on icon at bounding box center [684, 47] width 11 height 11
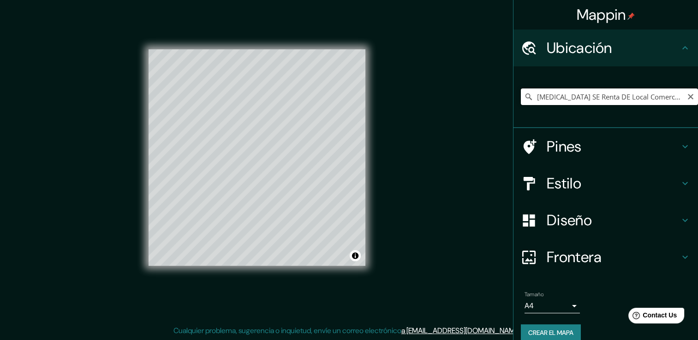
click at [657, 100] on input "Sonata SE Renta DE Local Comercial Para Restaurante, Lomas de Angelópolis, San …" at bounding box center [609, 97] width 177 height 17
click at [666, 149] on h4 "Pines" at bounding box center [612, 146] width 133 height 18
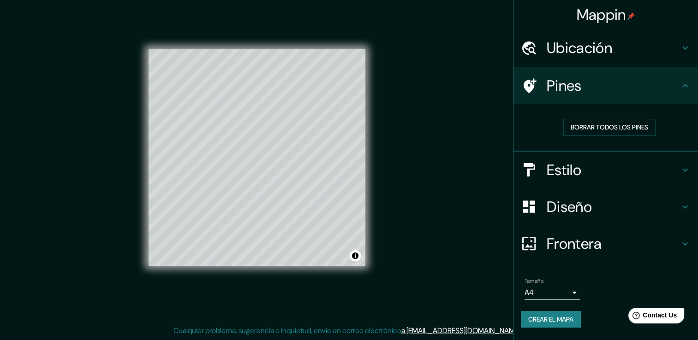
click at [562, 89] on h4 "Pines" at bounding box center [612, 86] width 133 height 18
click at [530, 85] on icon at bounding box center [529, 85] width 13 height 15
click at [610, 129] on font "Borrar todos los pines" at bounding box center [608, 128] width 77 height 12
click at [598, 123] on font "Borrar todos los pines" at bounding box center [608, 128] width 77 height 12
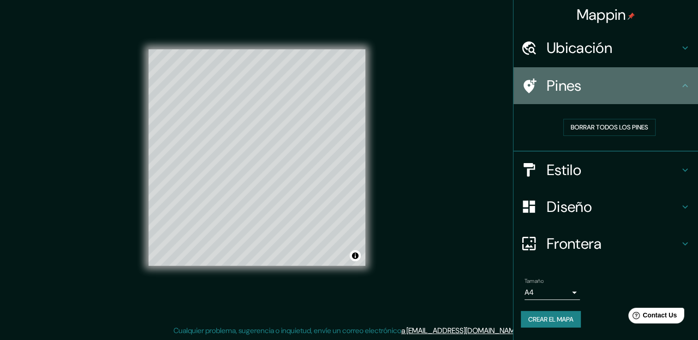
click at [668, 85] on h4 "Pines" at bounding box center [612, 86] width 133 height 18
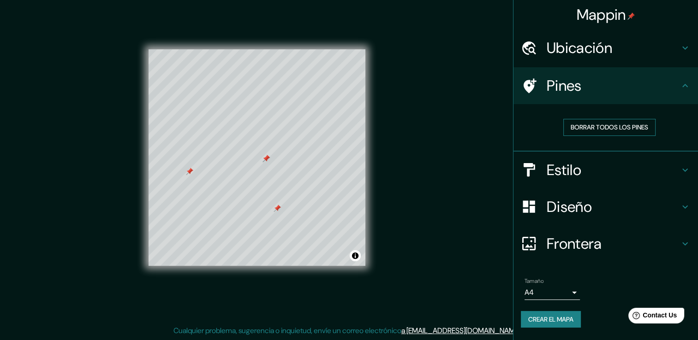
click at [595, 122] on font "Borrar todos los pines" at bounding box center [608, 128] width 77 height 12
click at [353, 256] on button "Alternar atribución" at bounding box center [354, 255] width 11 height 11
click at [683, 166] on icon at bounding box center [684, 170] width 11 height 11
click at [683, 166] on div "Estilo" at bounding box center [605, 170] width 184 height 37
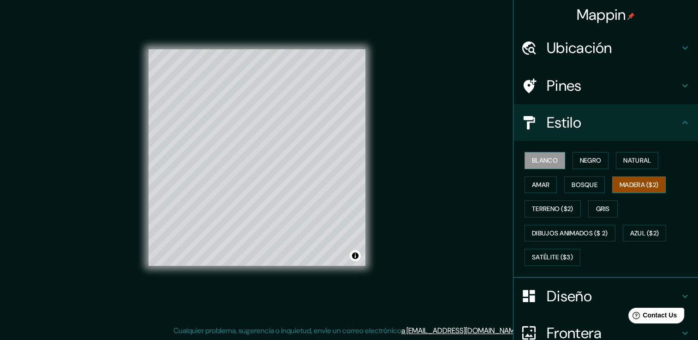
click at [622, 184] on font "Madera ($2)" at bounding box center [638, 185] width 39 height 12
click at [679, 51] on icon at bounding box center [684, 47] width 11 height 11
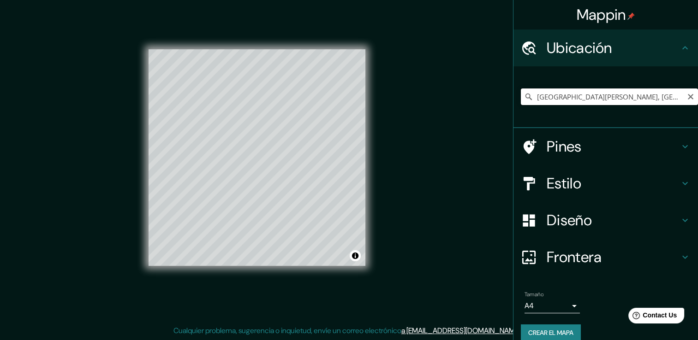
click at [630, 95] on input "San Andrés Cholula, Puebla, México" at bounding box center [609, 97] width 177 height 17
click at [655, 97] on input "San Andrés Cholula, Puebla, México" at bounding box center [609, 97] width 177 height 17
click at [658, 100] on input "San Andrés Cholula, Puebla, México" at bounding box center [609, 97] width 177 height 17
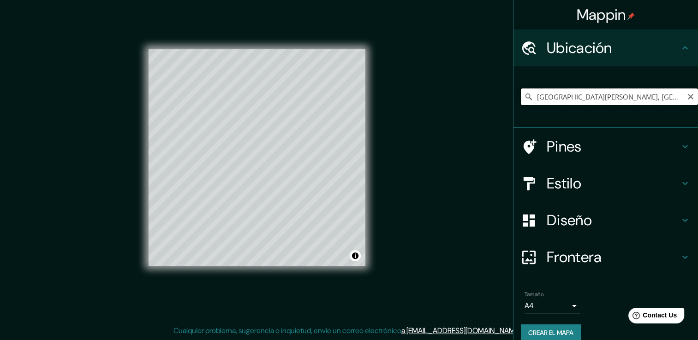
click at [658, 100] on input "San Andrés Cholula, Puebla, México" at bounding box center [609, 97] width 177 height 17
click at [657, 100] on input "San Andrés Cholula, Puebla, México" at bounding box center [609, 97] width 177 height 17
click at [647, 142] on h4 "Pines" at bounding box center [612, 146] width 133 height 18
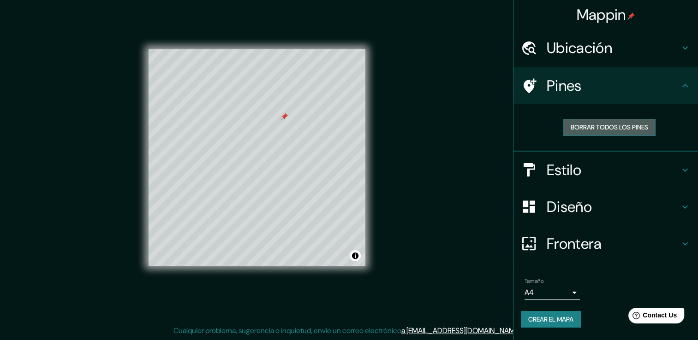
click at [597, 130] on font "Borrar todos los pines" at bounding box center [608, 128] width 77 height 12
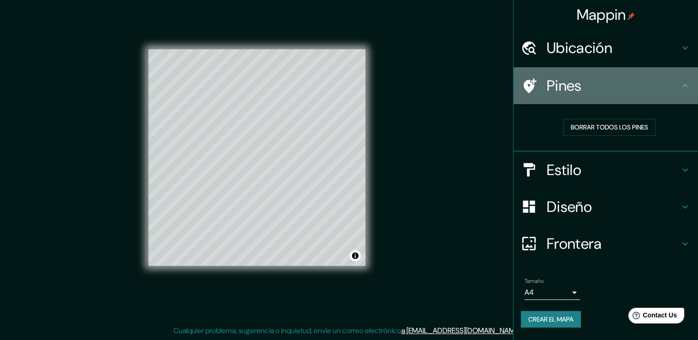
click at [645, 89] on h4 "Pines" at bounding box center [612, 86] width 133 height 18
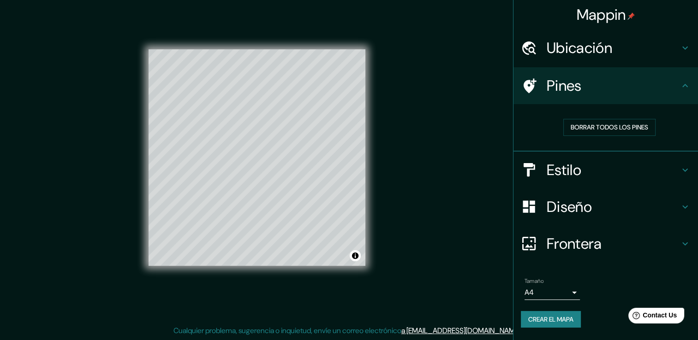
click at [664, 82] on h4 "Pines" at bounding box center [612, 86] width 133 height 18
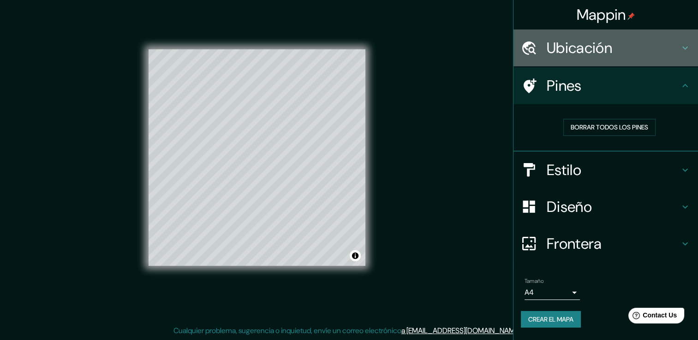
click at [693, 48] on div "Ubicación" at bounding box center [605, 48] width 184 height 37
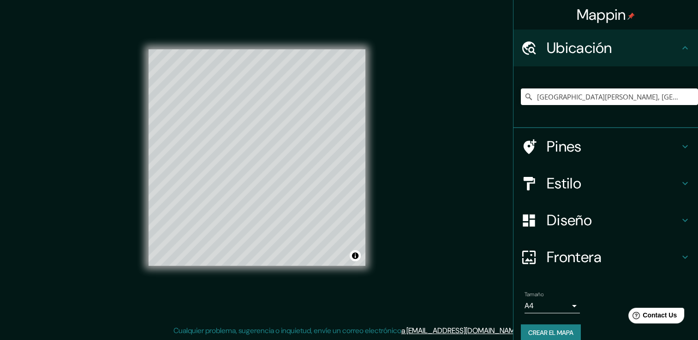
click at [675, 55] on div "Ubicación" at bounding box center [605, 48] width 184 height 37
click at [671, 146] on h4 "Pines" at bounding box center [612, 146] width 133 height 18
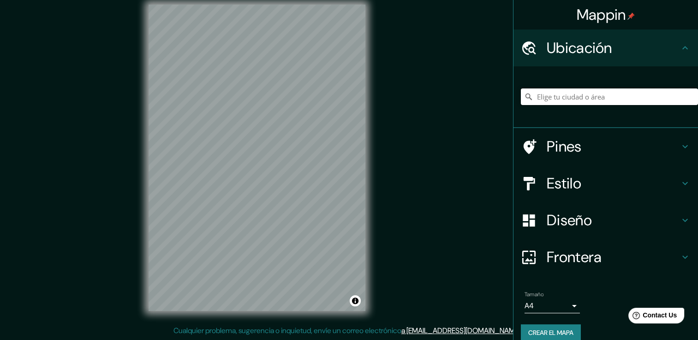
click at [604, 94] on input "Elige tu ciudad o área" at bounding box center [609, 97] width 177 height 17
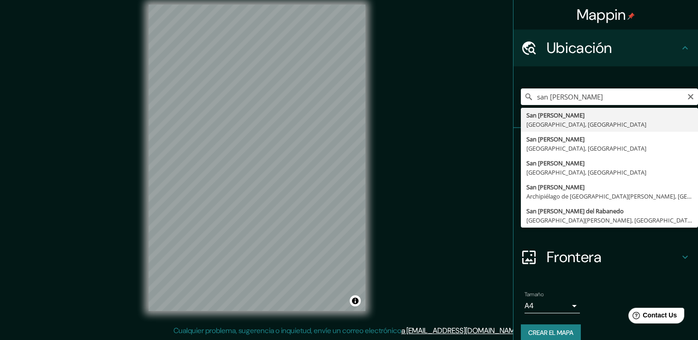
type input "[GEOGRAPHIC_DATA][PERSON_NAME], [GEOGRAPHIC_DATA], [GEOGRAPHIC_DATA]"
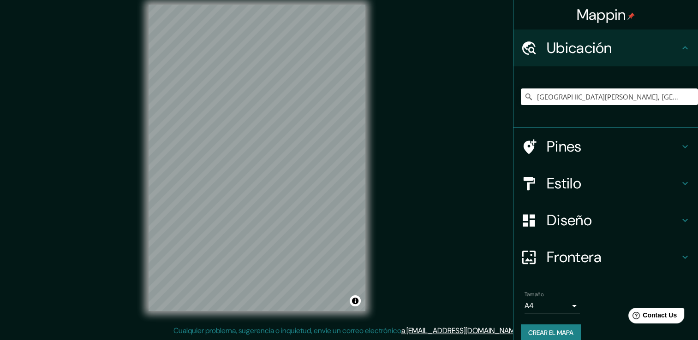
click at [673, 177] on div "Estilo" at bounding box center [605, 183] width 184 height 37
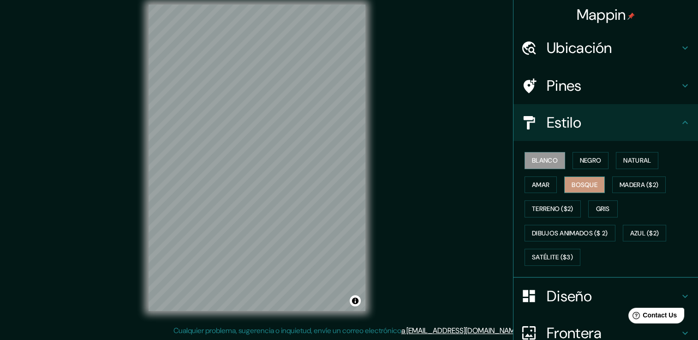
click at [592, 183] on button "Bosque" at bounding box center [584, 185] width 41 height 17
click at [546, 181] on button "Amar" at bounding box center [540, 185] width 32 height 17
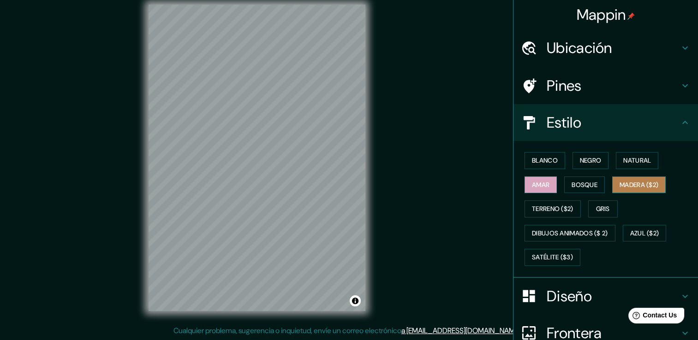
click at [619, 181] on font "Madera ($2)" at bounding box center [638, 185] width 39 height 12
click at [326, 119] on div at bounding box center [325, 119] width 7 height 7
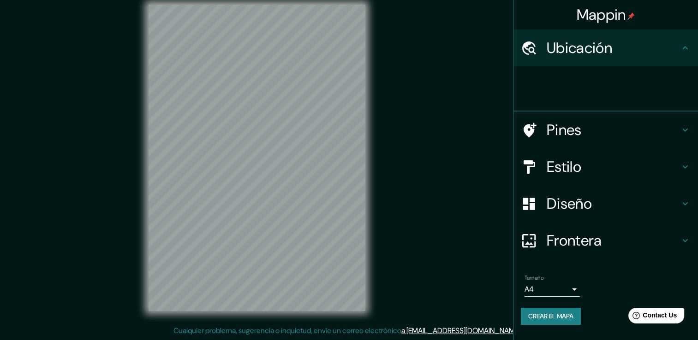
click at [418, 142] on div "Mappin Ubicación Pines Estilo Diseño Frontera Elige un borde. Sugerencia : pued…" at bounding box center [349, 165] width 698 height 350
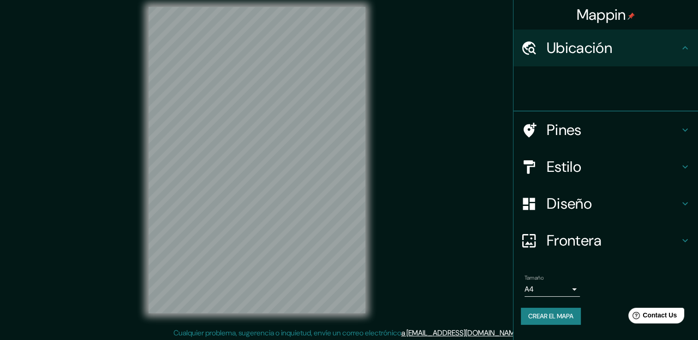
scroll to position [10, 0]
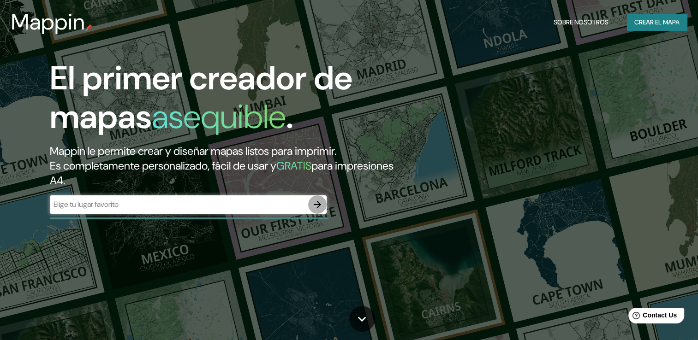
click at [316, 207] on icon "button" at bounding box center [317, 204] width 11 height 11
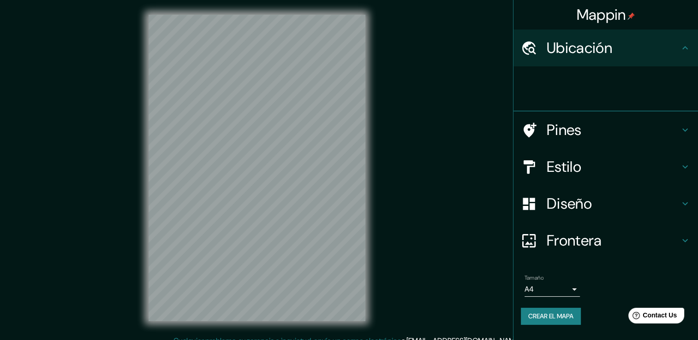
click at [649, 55] on h4 "Ubicación" at bounding box center [612, 48] width 133 height 18
click at [676, 45] on h4 "Ubicación" at bounding box center [612, 48] width 133 height 18
click at [682, 47] on icon at bounding box center [684, 47] width 11 height 11
click at [688, 128] on icon at bounding box center [684, 129] width 11 height 11
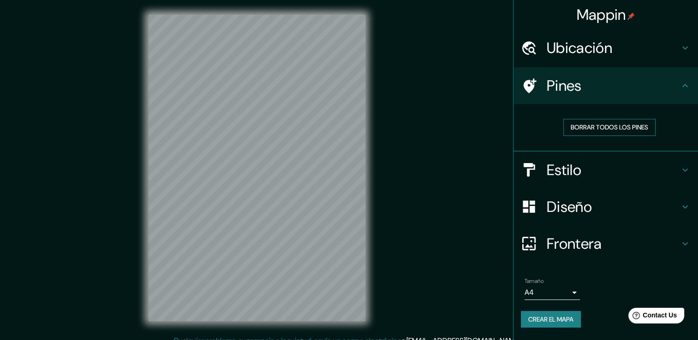
click at [633, 129] on font "Borrar todos los pines" at bounding box center [608, 128] width 77 height 12
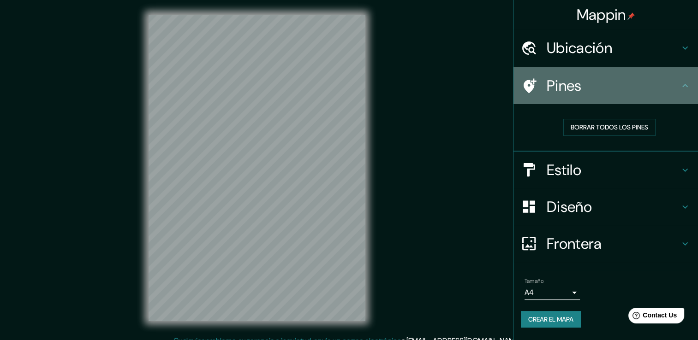
click at [674, 89] on h4 "Pines" at bounding box center [612, 86] width 133 height 18
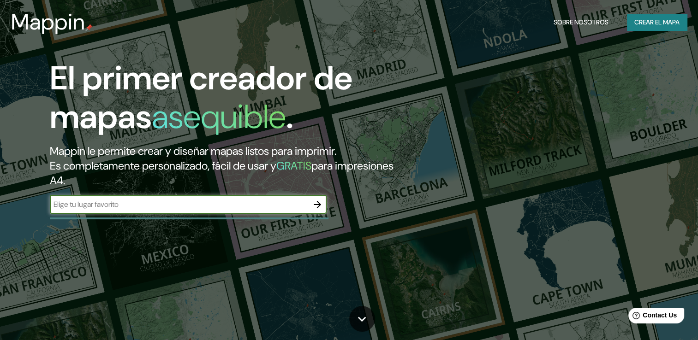
click at [312, 203] on icon "button" at bounding box center [317, 204] width 11 height 11
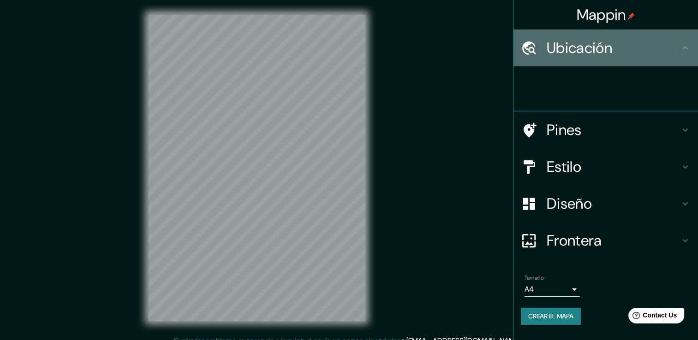
click at [683, 47] on icon at bounding box center [685, 47] width 6 height 3
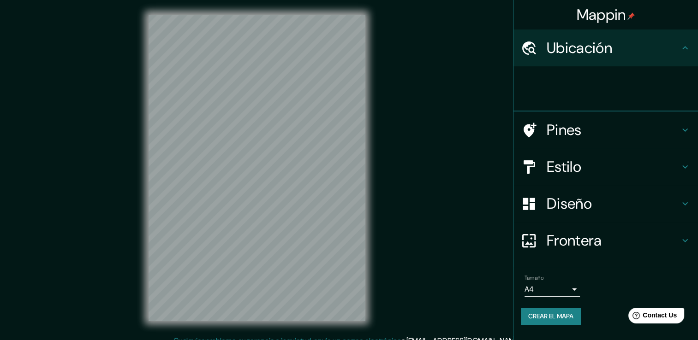
drag, startPoint x: 683, startPoint y: 47, endPoint x: 677, endPoint y: 46, distance: 6.7
click at [677, 46] on h4 "Ubicación" at bounding box center [612, 48] width 133 height 18
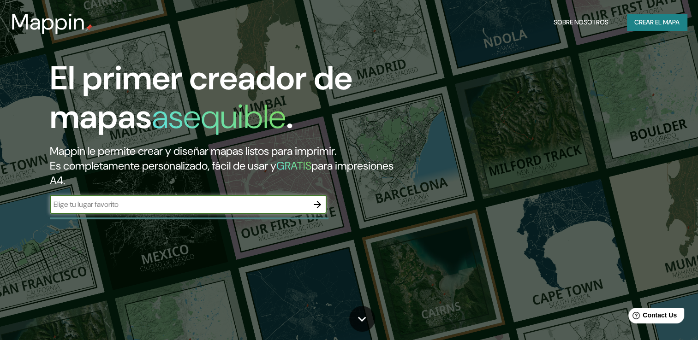
click at [316, 199] on icon "button" at bounding box center [317, 204] width 11 height 11
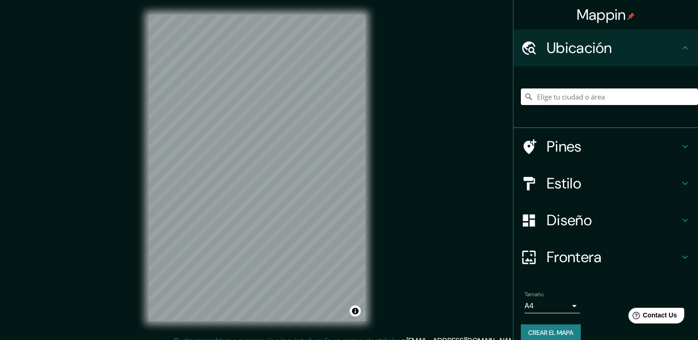
click at [561, 100] on input "Elige tu ciudad o área" at bounding box center [609, 97] width 177 height 17
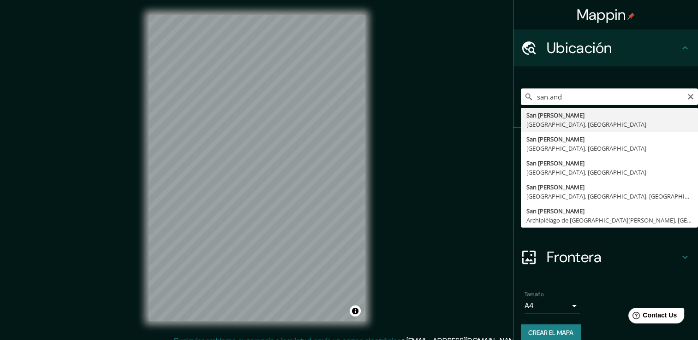
type input "San Andrés Cholula, Puebla, México"
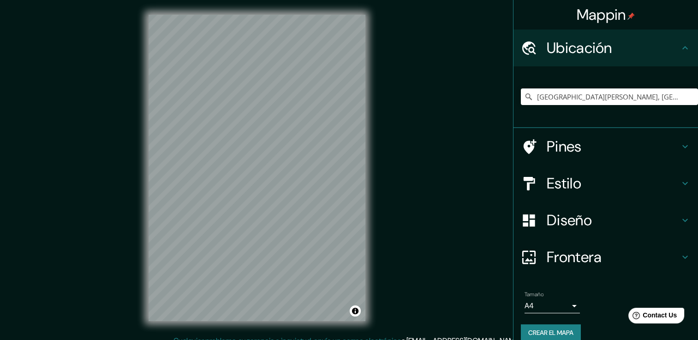
click at [650, 186] on h4 "Estilo" at bounding box center [612, 183] width 133 height 18
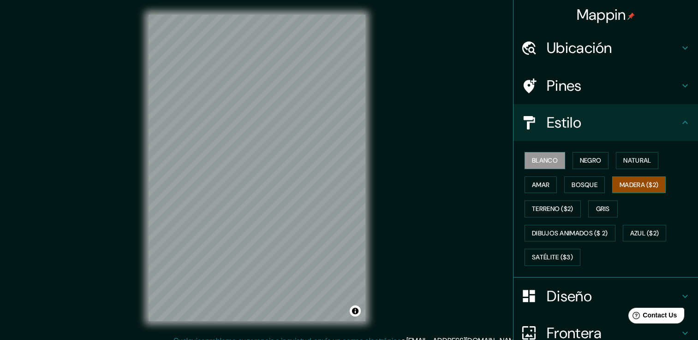
click at [619, 183] on font "Madera ($2)" at bounding box center [638, 185] width 39 height 12
click at [679, 119] on icon at bounding box center [684, 122] width 11 height 11
click at [583, 189] on font "Bosque" at bounding box center [584, 185] width 26 height 12
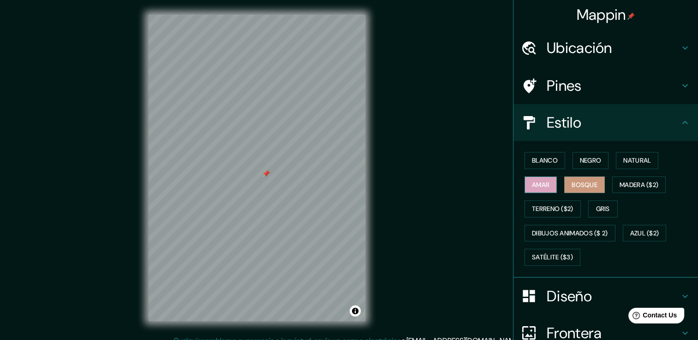
click at [538, 182] on font "Amar" at bounding box center [541, 185] width 18 height 12
click at [583, 158] on font "Negro" at bounding box center [591, 161] width 22 height 12
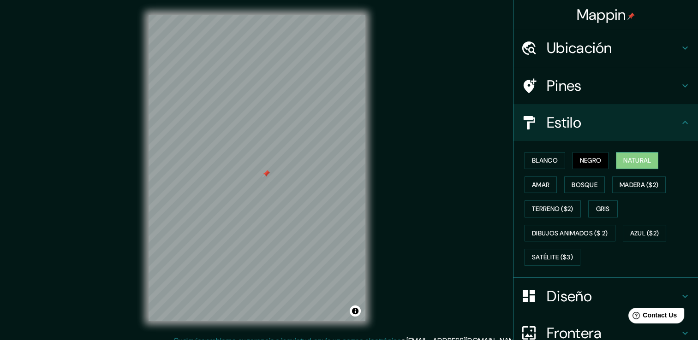
click at [625, 156] on font "Natural" at bounding box center [637, 161] width 28 height 12
click at [533, 160] on font "Blanco" at bounding box center [545, 161] width 26 height 12
click at [617, 163] on button "Natural" at bounding box center [637, 160] width 42 height 17
click at [583, 162] on font "Negro" at bounding box center [591, 161] width 22 height 12
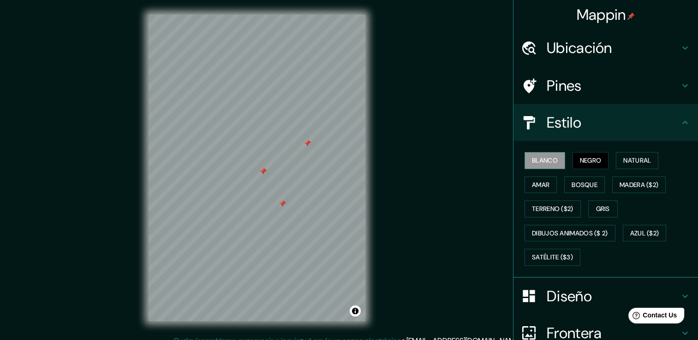
click at [548, 157] on font "Blanco" at bounding box center [545, 161] width 26 height 12
click at [623, 181] on font "Madera ($2)" at bounding box center [638, 185] width 39 height 12
click at [674, 113] on div "Estilo" at bounding box center [605, 122] width 184 height 37
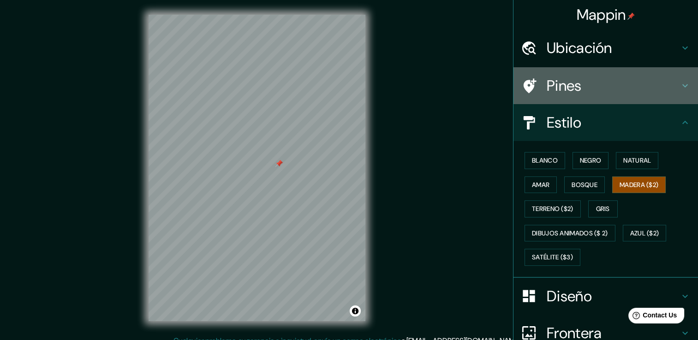
click at [669, 86] on h4 "Pines" at bounding box center [612, 86] width 133 height 18
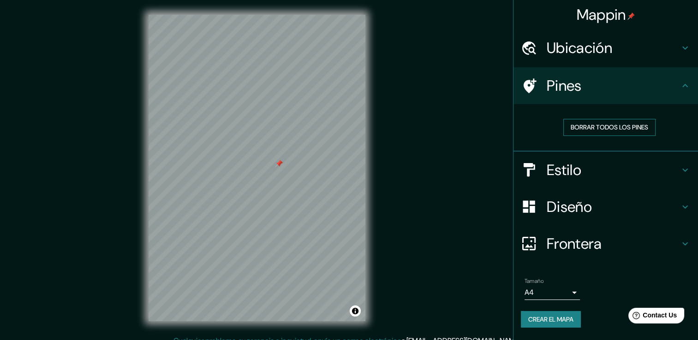
click at [610, 124] on font "Borrar todos los pines" at bounding box center [608, 128] width 77 height 12
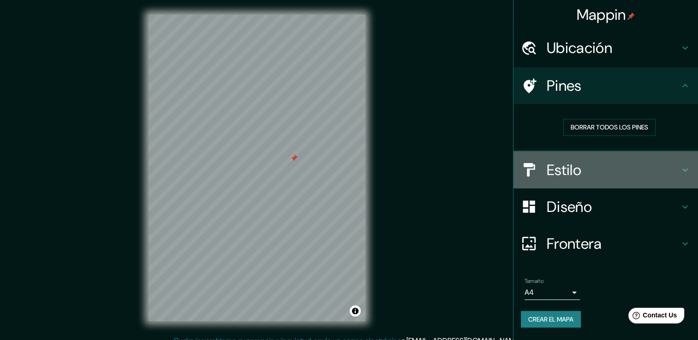
click at [665, 172] on h4 "Estilo" at bounding box center [612, 170] width 133 height 18
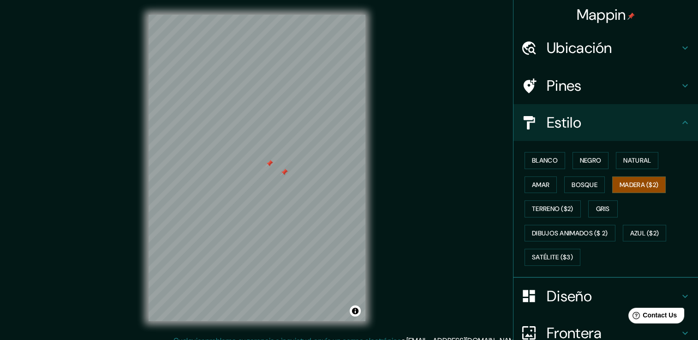
click at [606, 124] on h4 "Estilo" at bounding box center [612, 122] width 133 height 18
click at [679, 119] on icon at bounding box center [684, 122] width 11 height 11
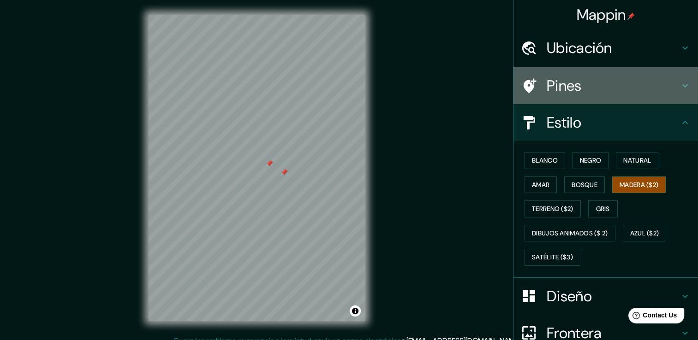
click at [670, 89] on h4 "Pines" at bounding box center [612, 86] width 133 height 18
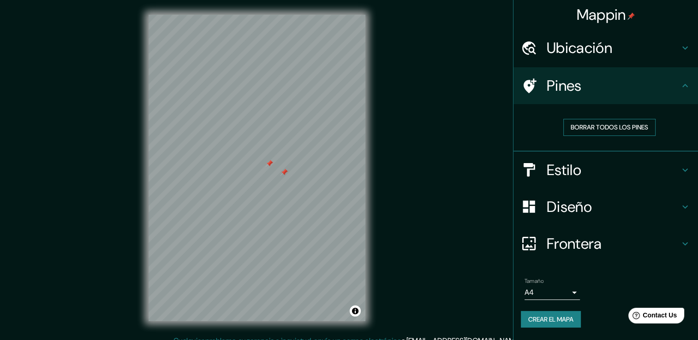
click at [589, 125] on font "Borrar todos los pines" at bounding box center [608, 128] width 77 height 12
click at [659, 165] on h4 "Estilo" at bounding box center [612, 170] width 133 height 18
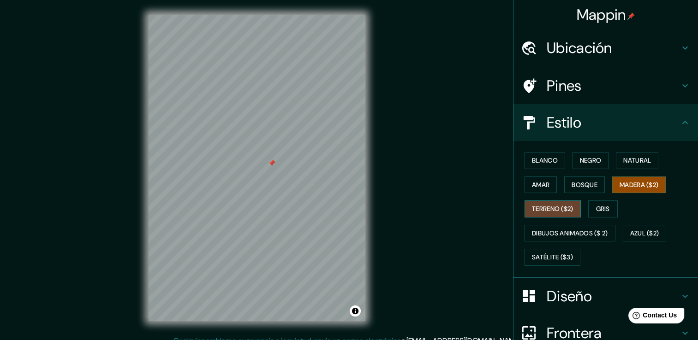
click at [547, 209] on font "Terreno ($2)" at bounding box center [552, 209] width 41 height 12
click at [596, 204] on font "Gris" at bounding box center [603, 209] width 14 height 12
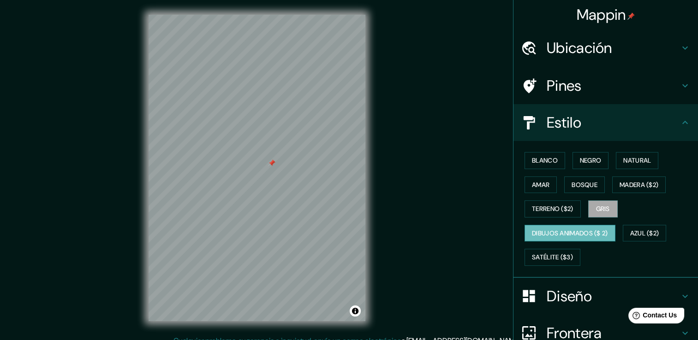
click at [559, 232] on font "Dibujos animados ($ 2)" at bounding box center [570, 234] width 76 height 12
click at [554, 256] on font "Satélite ($3)" at bounding box center [552, 258] width 41 height 12
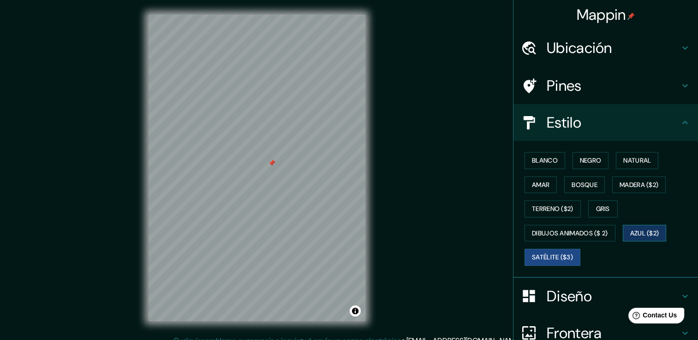
click at [643, 232] on font "Azul ($2)" at bounding box center [644, 234] width 29 height 12
click at [543, 203] on font "Terreno ($2)" at bounding box center [552, 209] width 41 height 12
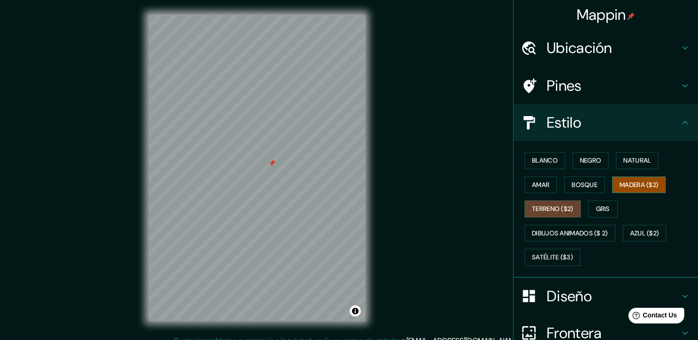
click at [620, 185] on font "Madera ($2)" at bounding box center [638, 185] width 39 height 12
click at [571, 187] on font "Bosque" at bounding box center [584, 185] width 26 height 12
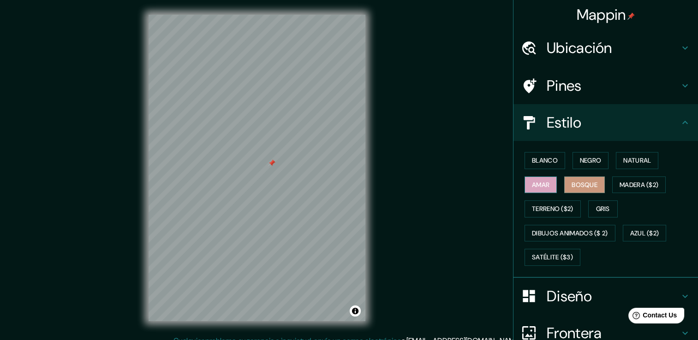
click at [527, 177] on button "Amar" at bounding box center [540, 185] width 32 height 17
click at [580, 159] on font "Negro" at bounding box center [591, 161] width 22 height 12
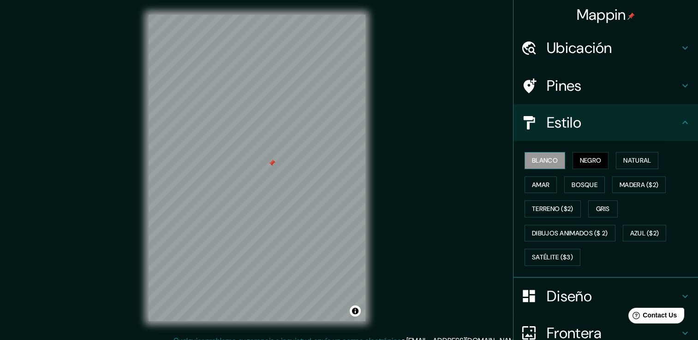
click at [551, 155] on font "Blanco" at bounding box center [545, 161] width 26 height 12
click at [673, 284] on div "Diseño" at bounding box center [605, 296] width 184 height 37
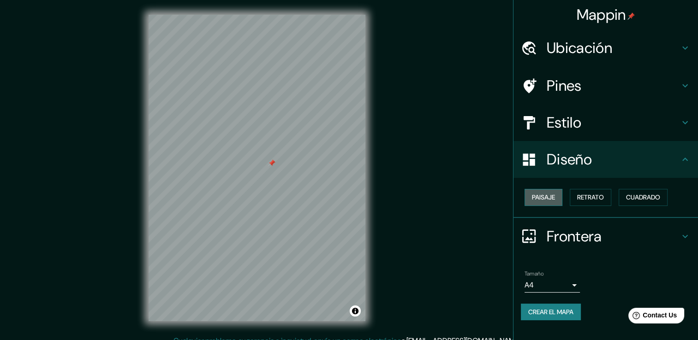
click at [555, 196] on font "Paisaje" at bounding box center [543, 198] width 23 height 12
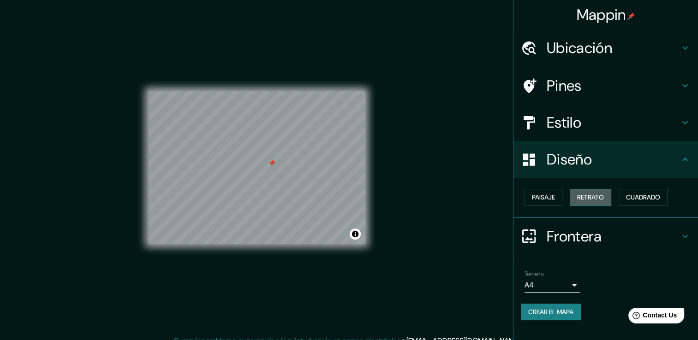
click at [590, 192] on font "Retrato" at bounding box center [590, 198] width 27 height 12
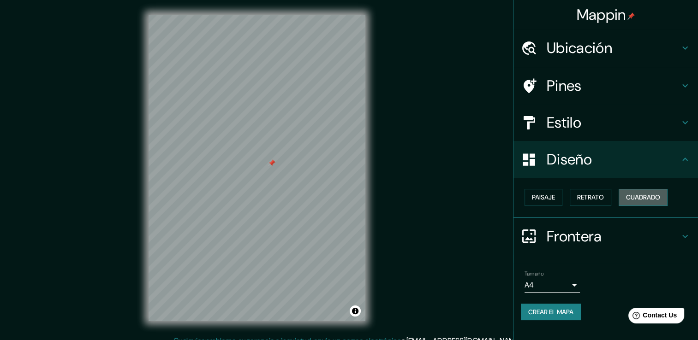
click at [622, 193] on button "Cuadrado" at bounding box center [642, 197] width 49 height 17
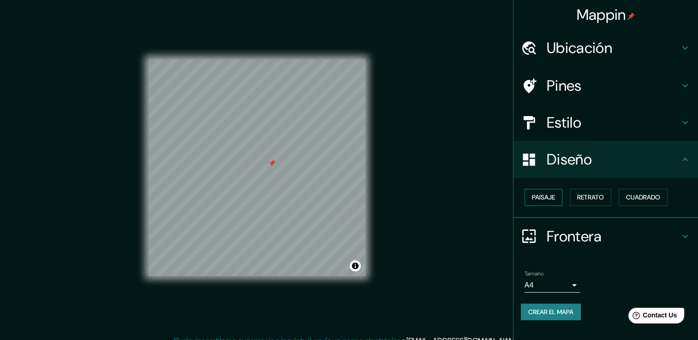
click at [551, 197] on font "Paisaje" at bounding box center [543, 198] width 23 height 12
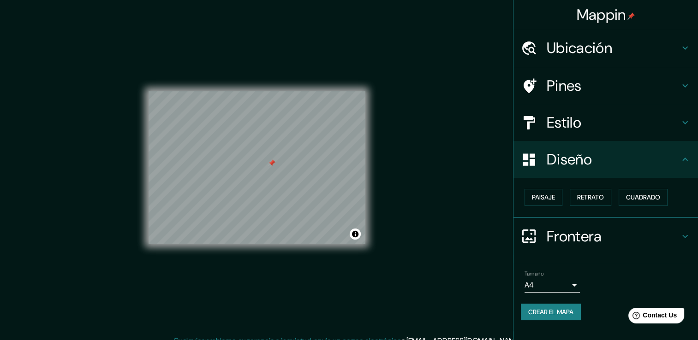
click at [676, 229] on h4 "Frontera" at bounding box center [612, 236] width 133 height 18
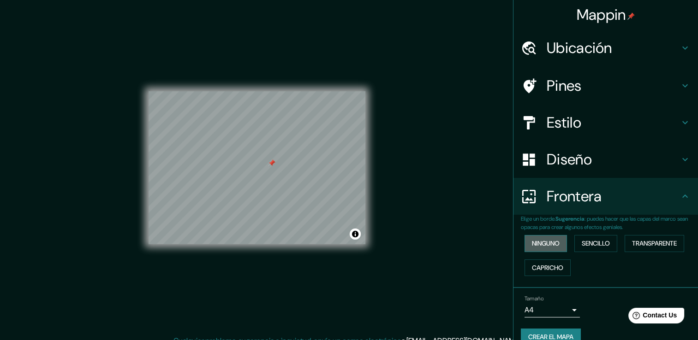
click at [551, 244] on font "Ninguno" at bounding box center [546, 244] width 28 height 12
click at [584, 243] on font "Sencillo" at bounding box center [595, 244] width 28 height 12
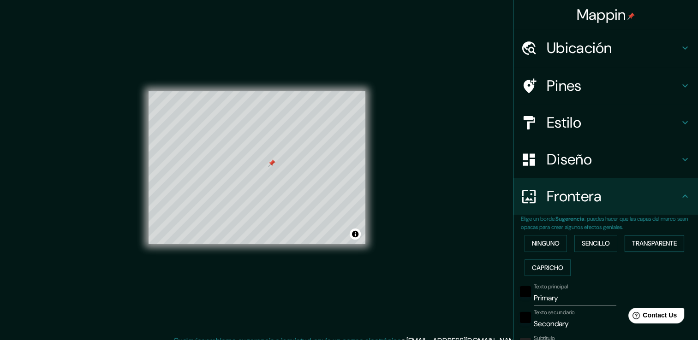
click at [636, 243] on font "Transparente" at bounding box center [654, 244] width 45 height 12
click at [668, 79] on h4 "Pines" at bounding box center [612, 86] width 133 height 18
type input "226"
type input "38"
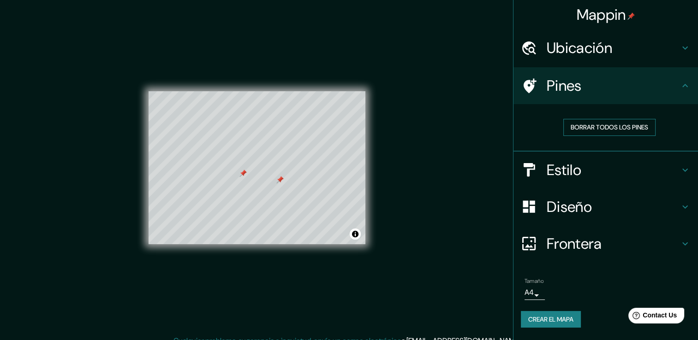
click at [601, 126] on font "Borrar todos los pines" at bounding box center [608, 128] width 77 height 12
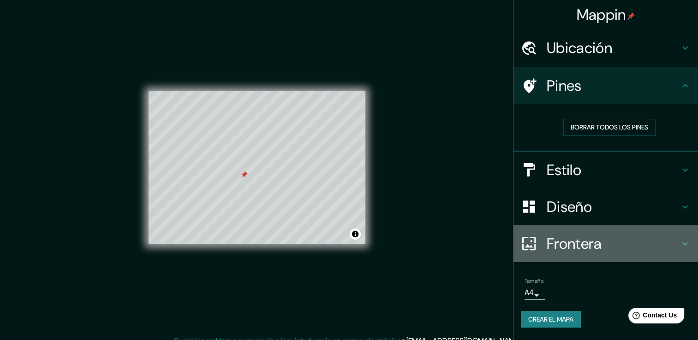
click at [684, 246] on icon at bounding box center [684, 243] width 11 height 11
type input "226"
type input "38"
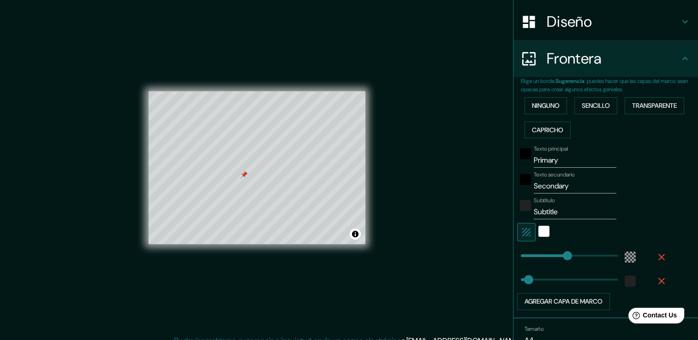
scroll to position [138, 0]
click at [551, 159] on input "Primary" at bounding box center [574, 160] width 83 height 15
click at [549, 161] on input "Primary" at bounding box center [574, 160] width 83 height 15
type input "P"
type input "226"
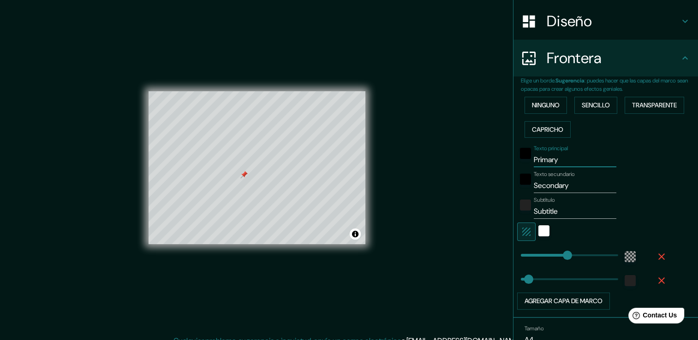
type input "38"
type input "Pr"
type input "226"
type input "38"
type input "Pro"
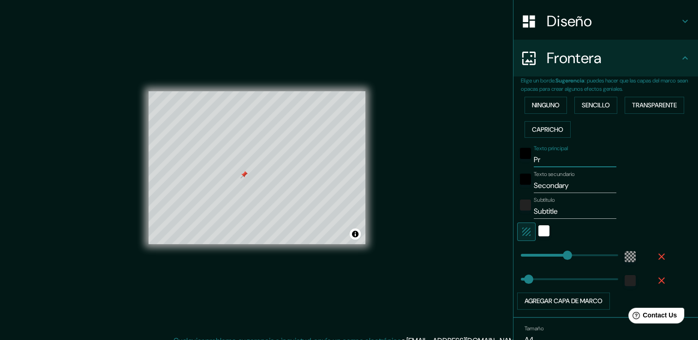
type input "226"
type input "38"
type input "Prop"
type input "226"
type input "38"
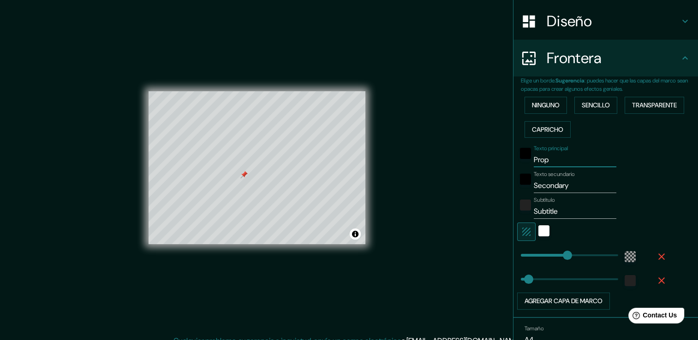
type input "Propu"
type input "226"
type input "38"
type input "Propue"
type input "226"
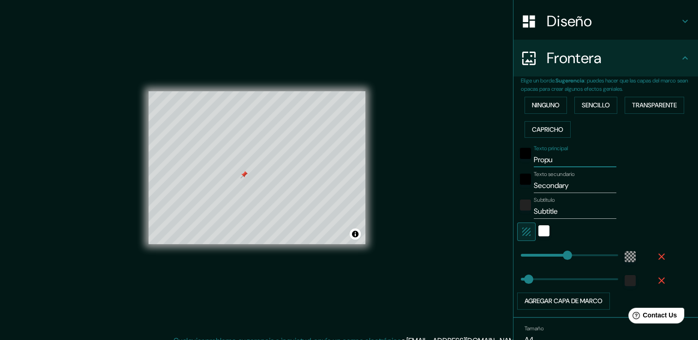
type input "38"
type input "Propues"
type input "226"
type input "38"
type input "Propuest"
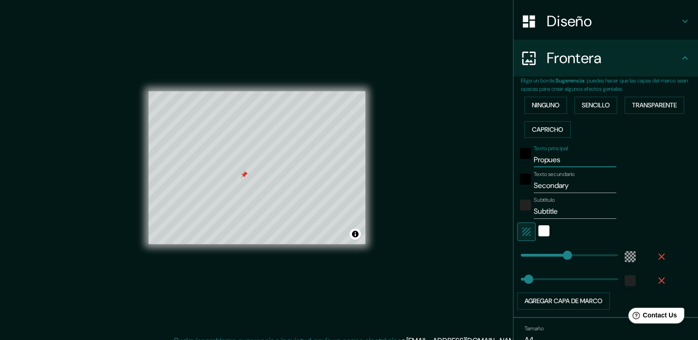
type input "226"
type input "38"
type input "Propuesta"
type input "226"
type input "38"
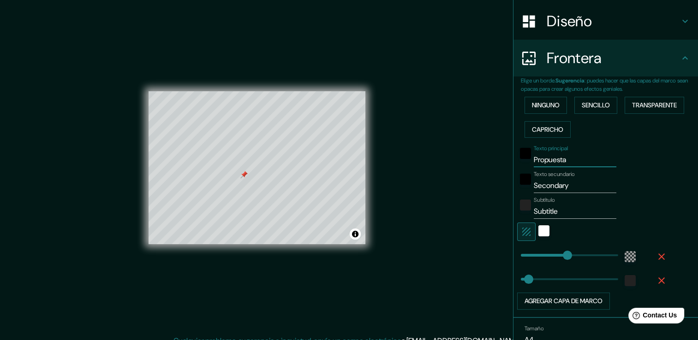
type input "Propuesta"
type input "226"
type input "38"
type input "Propuesta d"
type input "226"
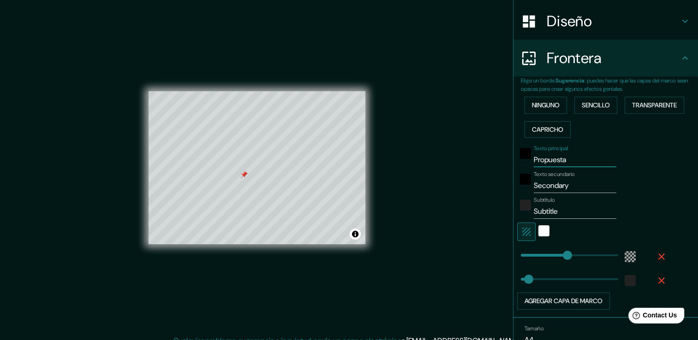
type input "38"
type input "Propuesta de"
type input "226"
type input "38"
type input "Propuesta de"
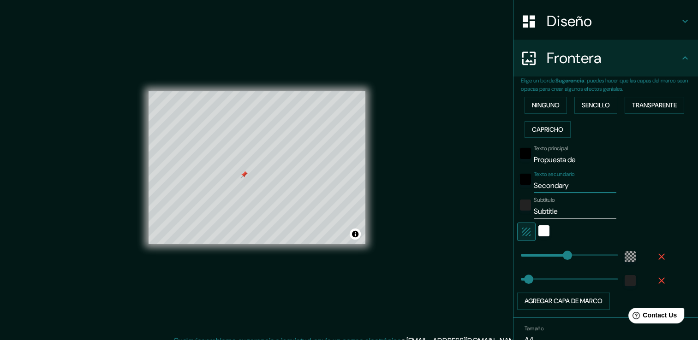
click at [553, 186] on input "Secondary" at bounding box center [574, 185] width 83 height 15
type input "u"
type input "226"
type input "38"
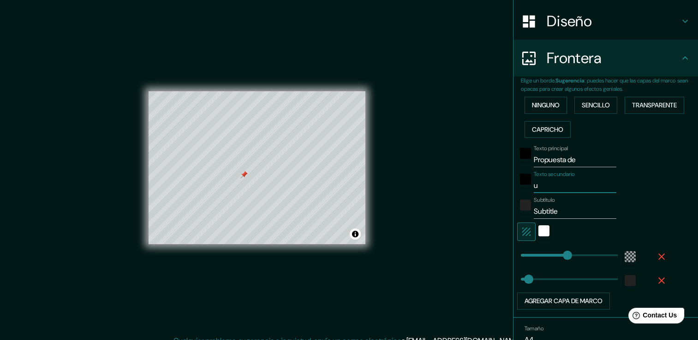
type input "ub"
type input "226"
type input "38"
type input "ubi"
type input "226"
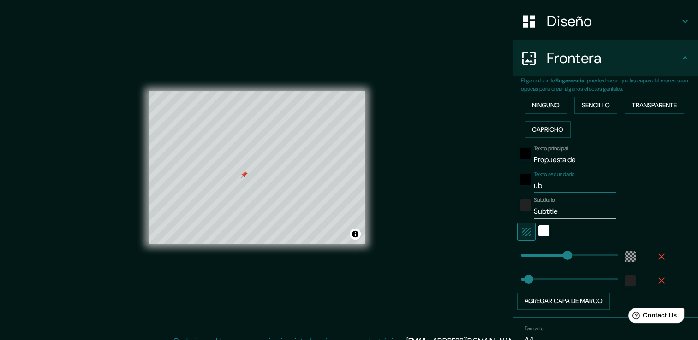
type input "38"
type input "ubic"
type input "226"
type input "38"
type input "ubica"
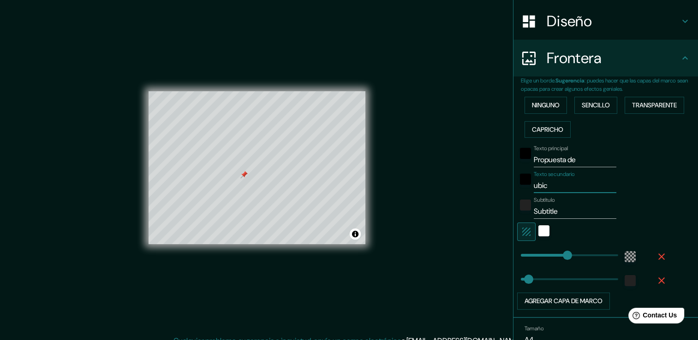
type input "226"
type input "38"
type input "ubicac"
type input "226"
type input "38"
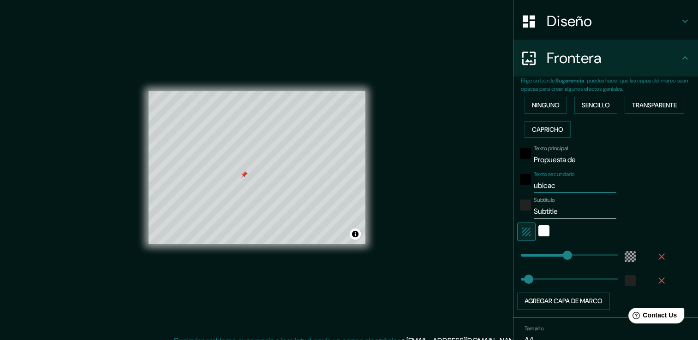
type input "ubicaci"
type input "226"
type input "38"
type input "ubicacio"
type input "226"
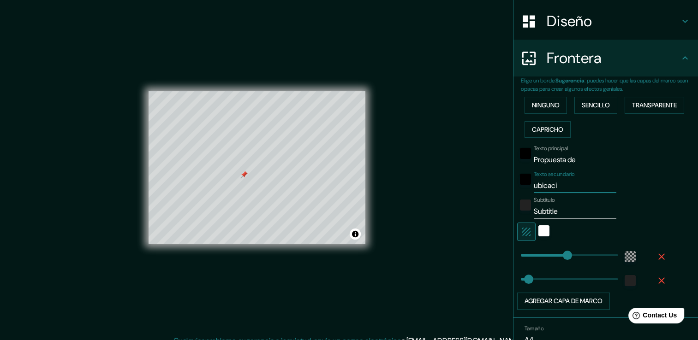
type input "38"
type input "ubicacion"
type input "226"
type input "38"
type input "ubicacion"
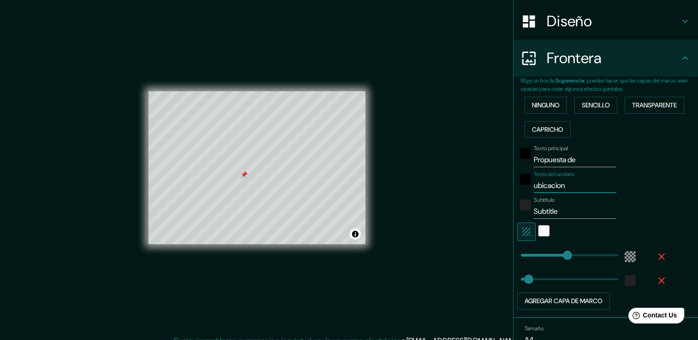
type input "226"
type input "38"
type input "ubicación"
type input "226"
type input "38"
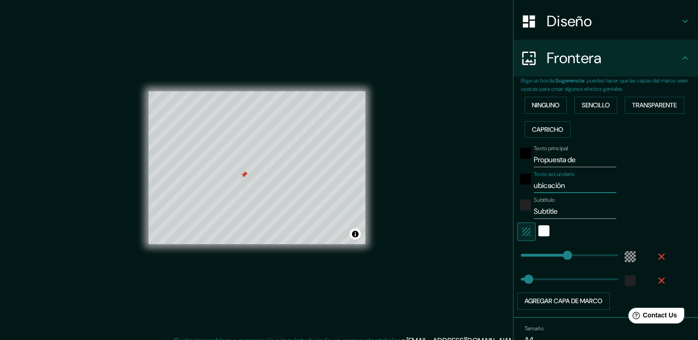
type input "ubicación"
click at [559, 211] on input "Subtitle" at bounding box center [574, 211] width 83 height 15
click at [548, 210] on input "Subtitle" at bounding box center [574, 211] width 83 height 15
type input "226"
type input "38"
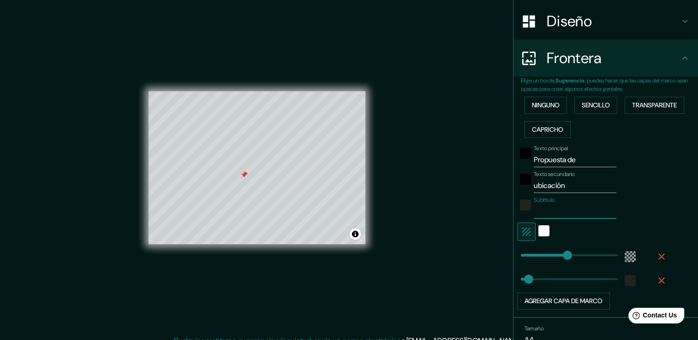
type input "V"
type input "226"
type input "38"
type input "226"
type input "38"
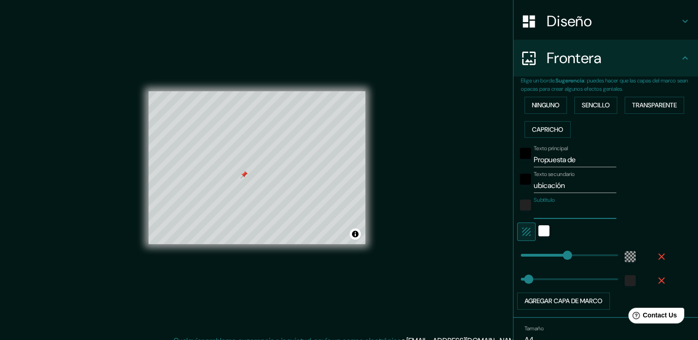
paste input "Lomas de Angelópolis"
type input "Lomas de Angelópolis"
type input "226"
type input "38"
type input "226"
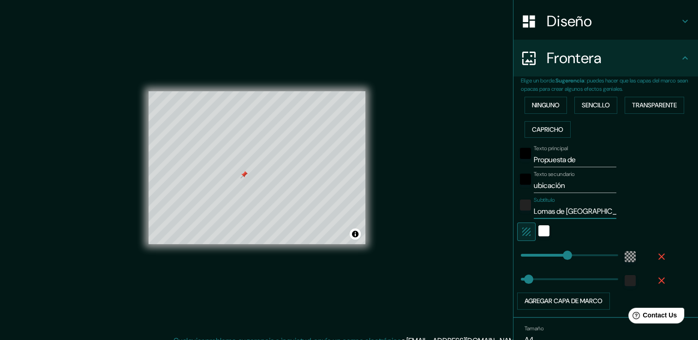
type input "Lomas de Angelópolis"
type input "37"
drag, startPoint x: 560, startPoint y: 254, endPoint x: 521, endPoint y: 259, distance: 39.1
type input "38"
type input "336"
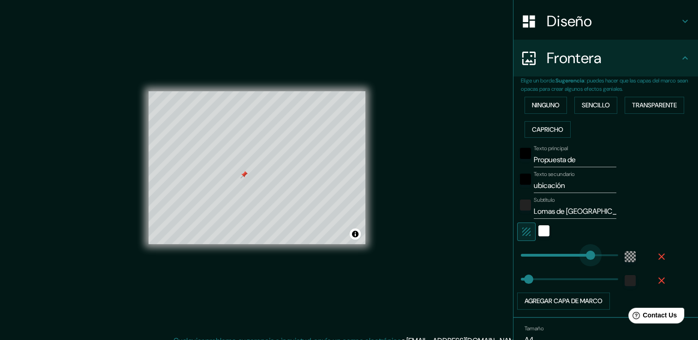
drag, startPoint x: 522, startPoint y: 255, endPoint x: 583, endPoint y: 255, distance: 60.4
type input "38"
type input "228"
drag, startPoint x: 587, startPoint y: 254, endPoint x: 560, endPoint y: 258, distance: 27.1
click at [520, 205] on div "color-222222" at bounding box center [525, 205] width 11 height 11
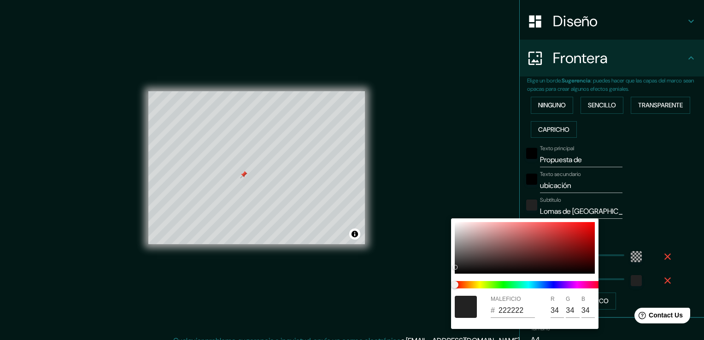
drag, startPoint x: 453, startPoint y: 266, endPoint x: 592, endPoint y: 272, distance: 139.4
click at [592, 272] on div "MALEFICIO # 222222 R 34 G 34 B 34" at bounding box center [525, 274] width 148 height 111
type input "38"
type input "050000"
type input "5"
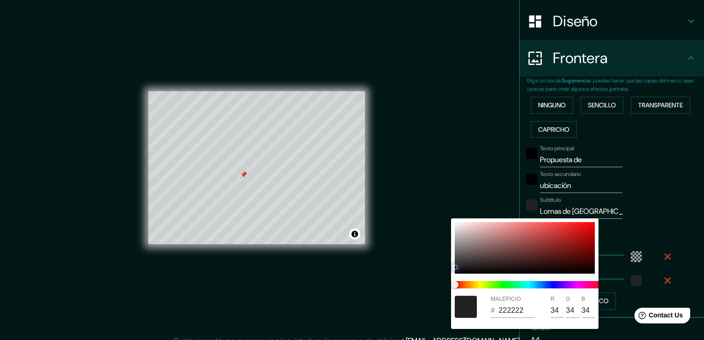
type input "0"
type input "38"
type input "100000"
type input "16"
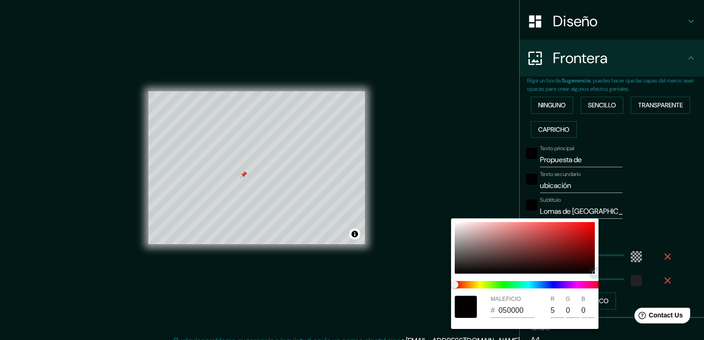
type input "0"
drag, startPoint x: 591, startPoint y: 267, endPoint x: 596, endPoint y: 272, distance: 7.2
click at [596, 272] on div "MALEFICIO # 100000 R 16 G 0 B 0" at bounding box center [525, 274] width 148 height 111
click at [647, 207] on div at bounding box center [352, 170] width 704 height 340
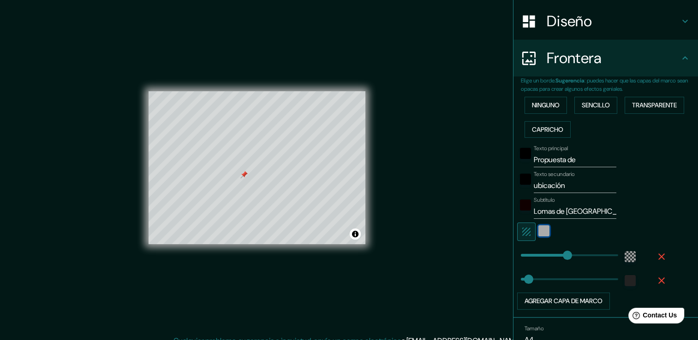
click at [538, 231] on div "Blanco" at bounding box center [543, 230] width 11 height 11
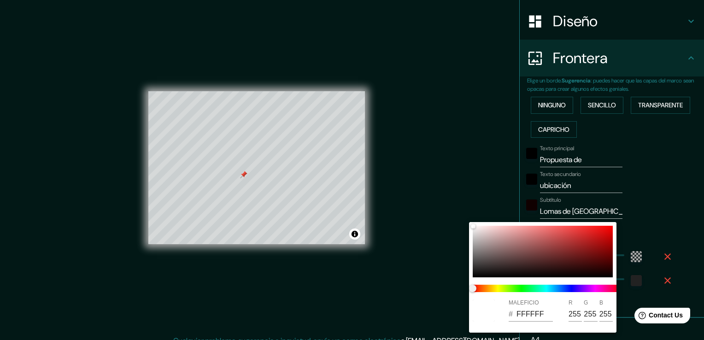
click at [672, 226] on div at bounding box center [352, 170] width 704 height 340
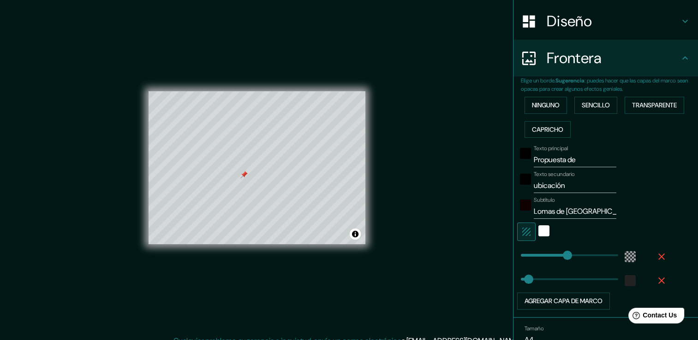
click at [517, 232] on button "button" at bounding box center [526, 232] width 18 height 18
click at [523, 231] on icon "button" at bounding box center [526, 231] width 11 height 11
click at [521, 231] on icon "button" at bounding box center [526, 231] width 11 height 11
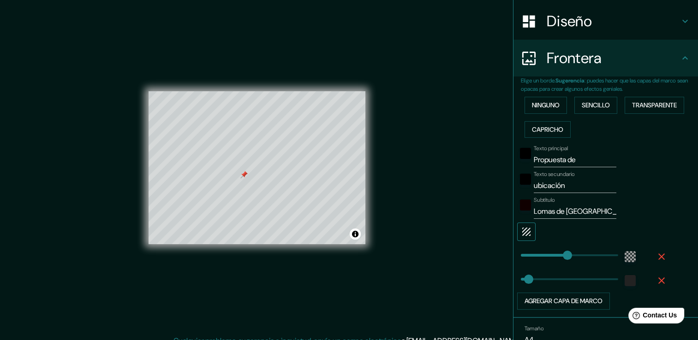
click at [521, 231] on icon "button" at bounding box center [526, 231] width 11 height 11
click at [625, 257] on div "color-55555544" at bounding box center [629, 256] width 11 height 11
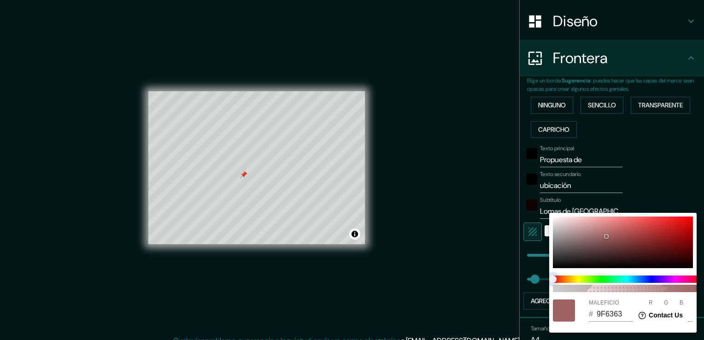
type input "38"
type input "9E6462"
type input "158"
type input "100"
type input "98"
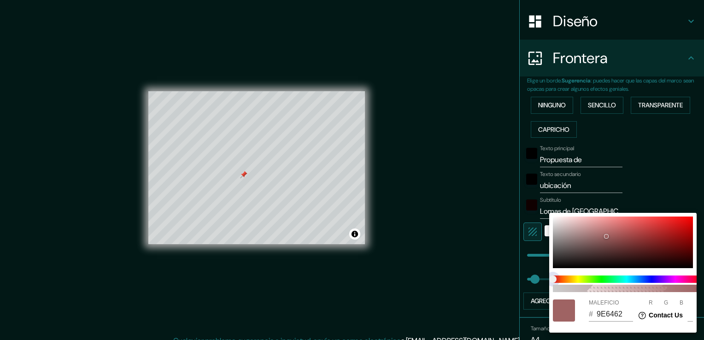
type input "38"
type input "6F9E62"
type input "111"
type input "158"
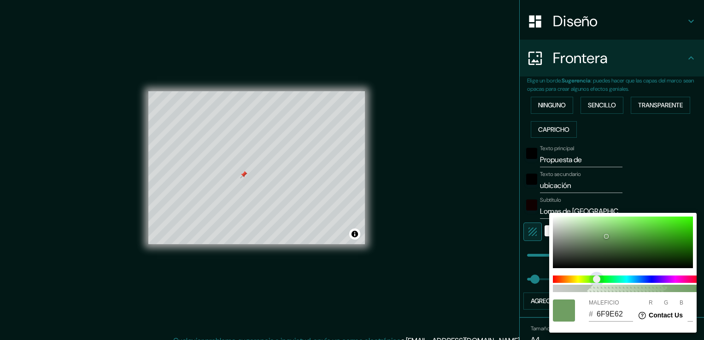
type input "38"
type input "6E9E62"
type input "110"
type input "38"
type input "629E86"
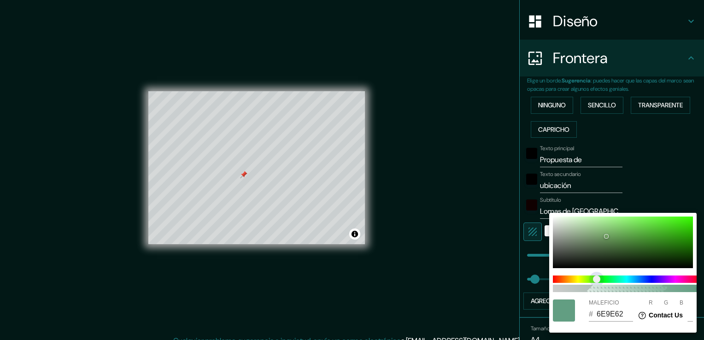
type input "98"
type input "134"
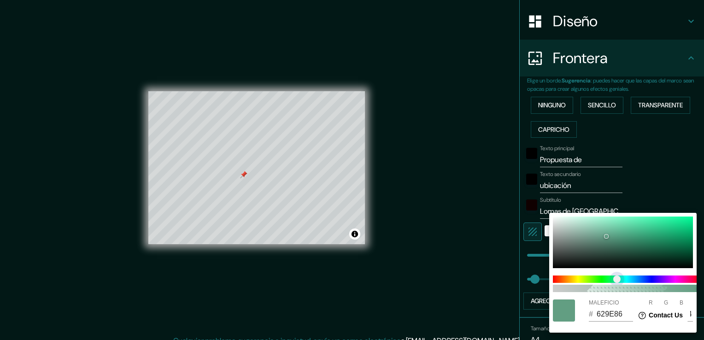
type input "38"
type input "629E8A"
type input "138"
type input "38"
type input "629E8C"
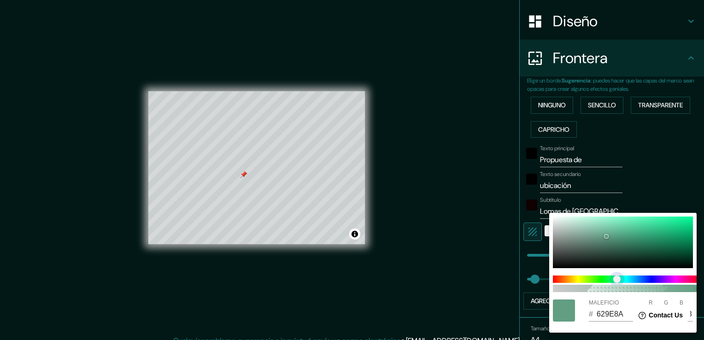
type input "140"
type input "38"
type input "629E8E"
type input "142"
type input "38"
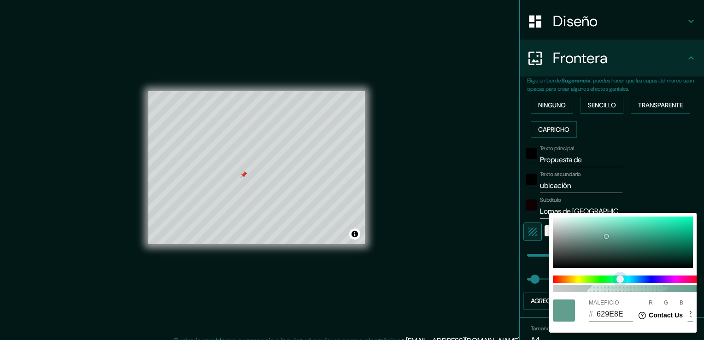
type input "989E62"
type input "152"
type input "98"
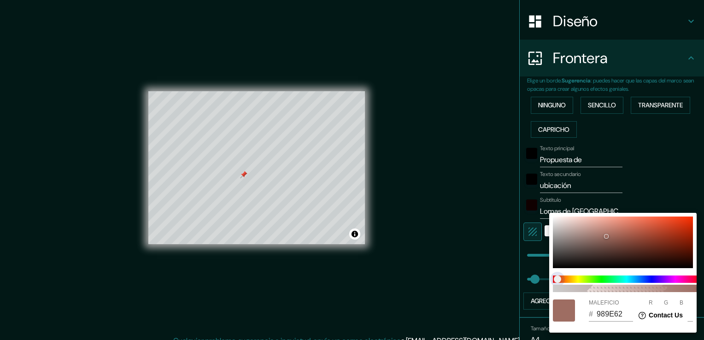
type input "38"
type input "9E6D62"
type input "158"
type input "109"
type input "38"
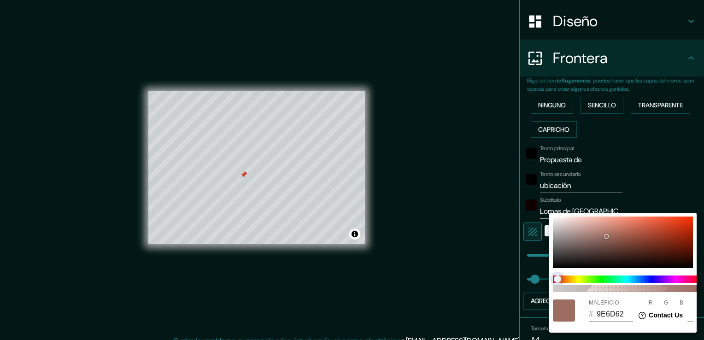
type input "9E6262"
type input "98"
drag, startPoint x: 554, startPoint y: 277, endPoint x: 535, endPoint y: 284, distance: 20.4
click at [536, 284] on div "100 MALEFICIO # 9E6262 R 158 G 98 B 98" at bounding box center [352, 170] width 704 height 340
type input "38"
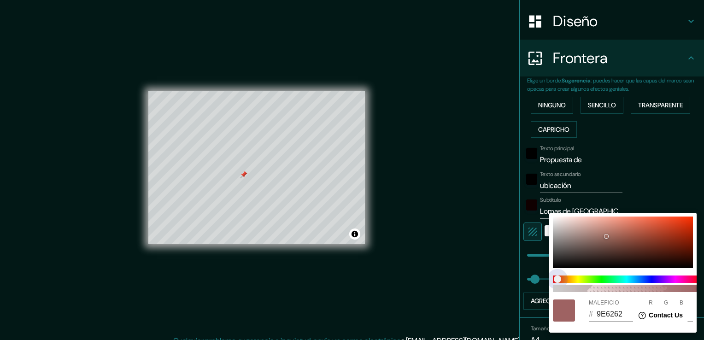
click at [535, 284] on div at bounding box center [352, 170] width 704 height 340
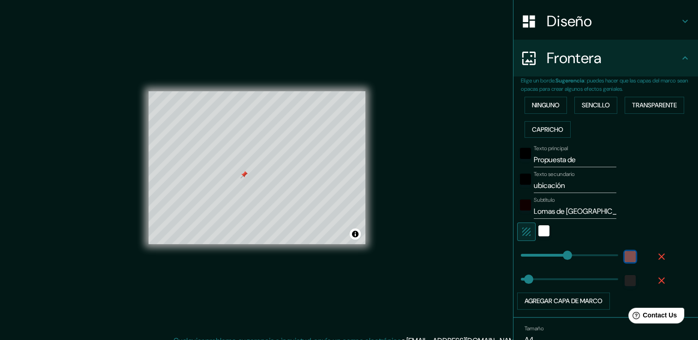
click at [624, 252] on div "color-9E6262" at bounding box center [629, 256] width 11 height 11
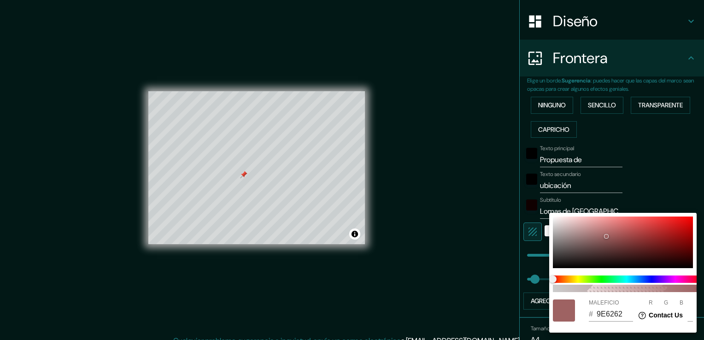
click at [570, 307] on div at bounding box center [564, 311] width 22 height 22
click at [570, 306] on div at bounding box center [564, 311] width 22 height 22
click at [634, 172] on div at bounding box center [352, 170] width 704 height 340
click at [634, 172] on div "100 MALEFICIO # 9E6262 R 158 G 98 B 98" at bounding box center [352, 170] width 704 height 340
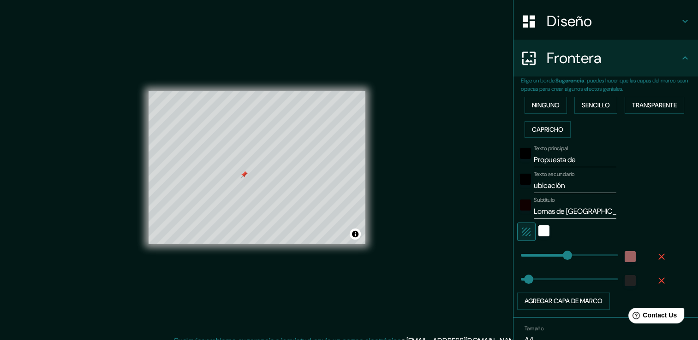
click at [656, 257] on icon "button" at bounding box center [661, 256] width 11 height 11
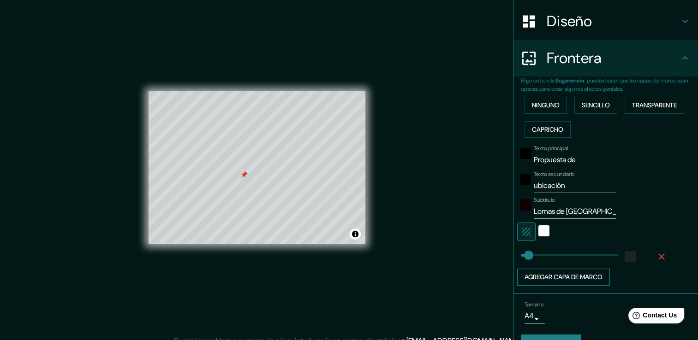
click at [536, 274] on button "Agregar capa de marco" at bounding box center [563, 277] width 93 height 17
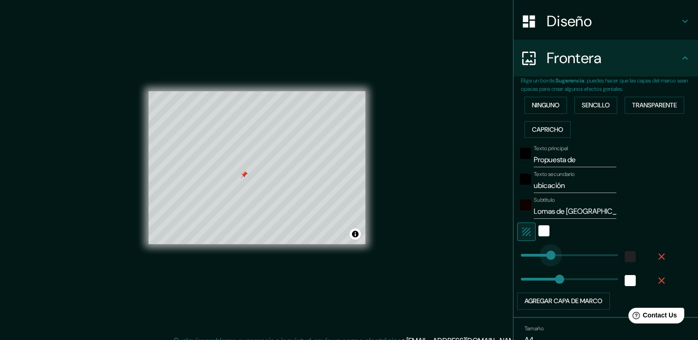
type input "148"
drag, startPoint x: 523, startPoint y: 255, endPoint x: 545, endPoint y: 253, distance: 21.7
type input "39"
drag, startPoint x: 554, startPoint y: 276, endPoint x: 521, endPoint y: 277, distance: 32.7
type input "0"
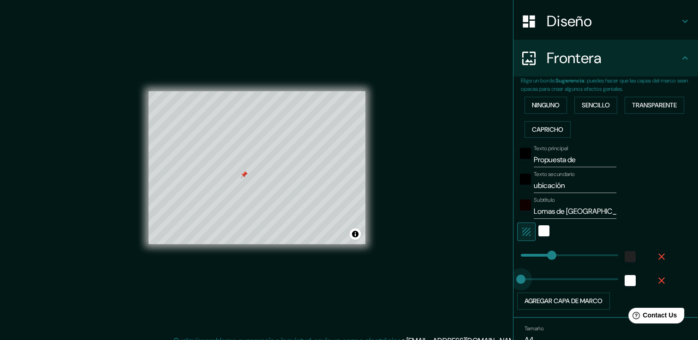
drag, startPoint x: 524, startPoint y: 277, endPoint x: 507, endPoint y: 279, distance: 16.8
type input "V"
paste input "Lomas de Angelópolis"
type input "Lomas de Angelópolis"
click at [552, 102] on font "Ninguno" at bounding box center [546, 106] width 28 height 12
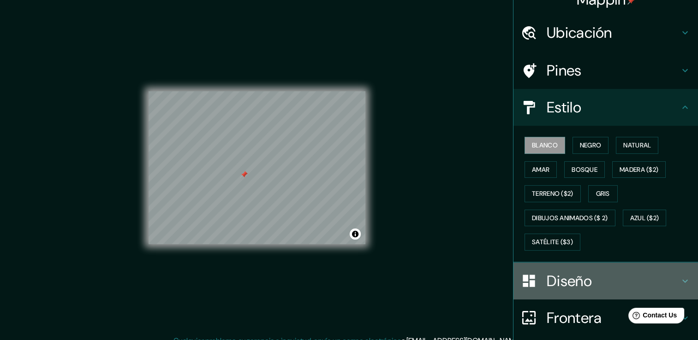
click at [651, 274] on h4 "Diseño" at bounding box center [612, 281] width 133 height 18
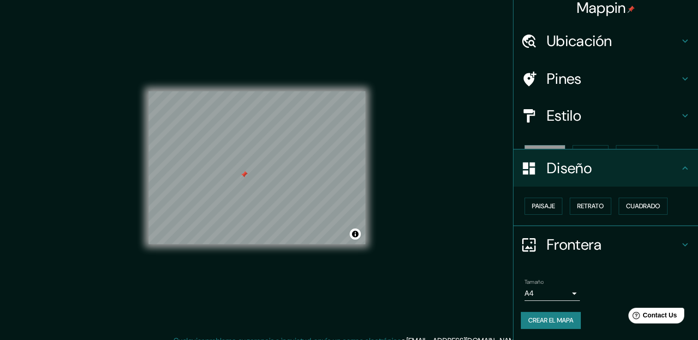
scroll to position [0, 0]
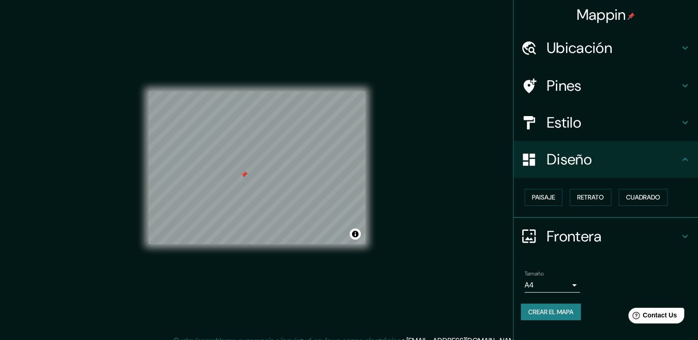
click at [690, 239] on icon at bounding box center [684, 236] width 11 height 11
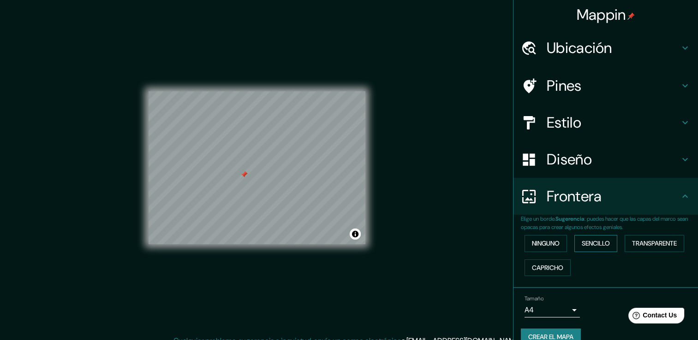
click at [584, 247] on font "Sencillo" at bounding box center [595, 244] width 28 height 12
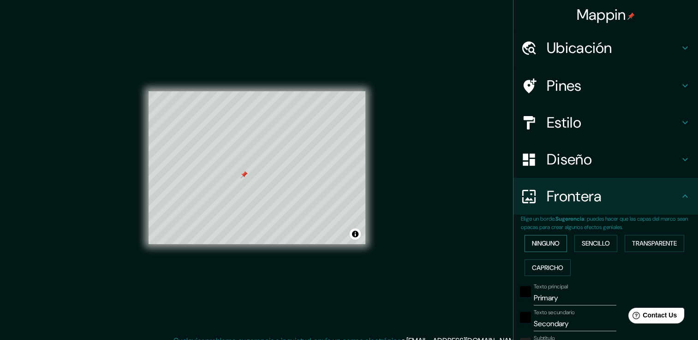
click at [540, 240] on font "Ninguno" at bounding box center [546, 244] width 28 height 12
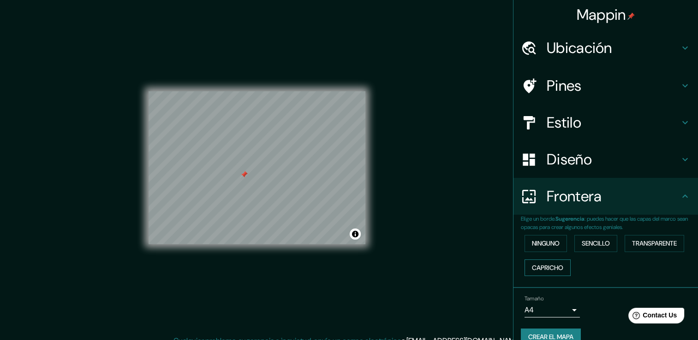
click at [545, 263] on font "Capricho" at bounding box center [547, 268] width 31 height 12
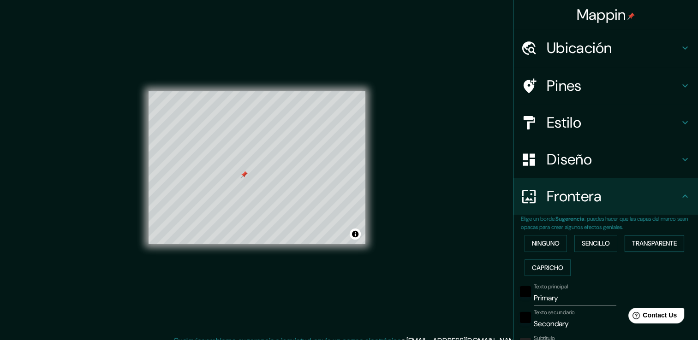
click at [650, 243] on font "Transparente" at bounding box center [654, 244] width 45 height 12
click at [590, 243] on font "Sencillo" at bounding box center [595, 244] width 28 height 12
click at [638, 245] on font "Transparente" at bounding box center [654, 244] width 45 height 12
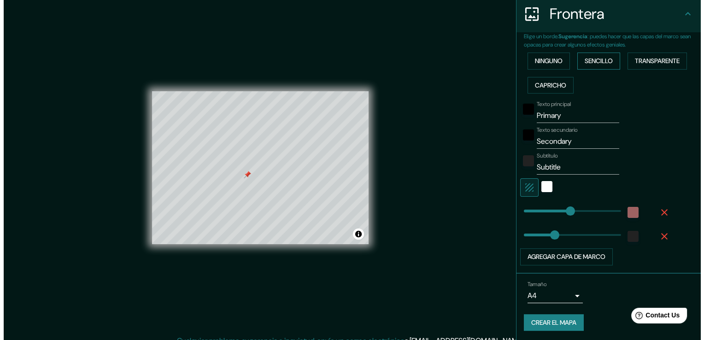
scroll to position [183, 0]
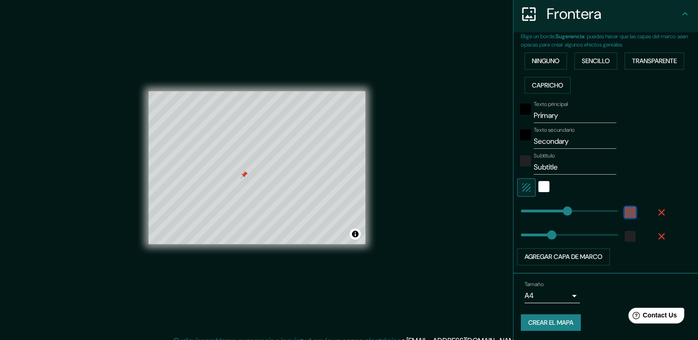
click at [624, 210] on div "color-9E6262" at bounding box center [629, 212] width 11 height 11
click at [624, 213] on div "color-9E6262" at bounding box center [629, 212] width 11 height 11
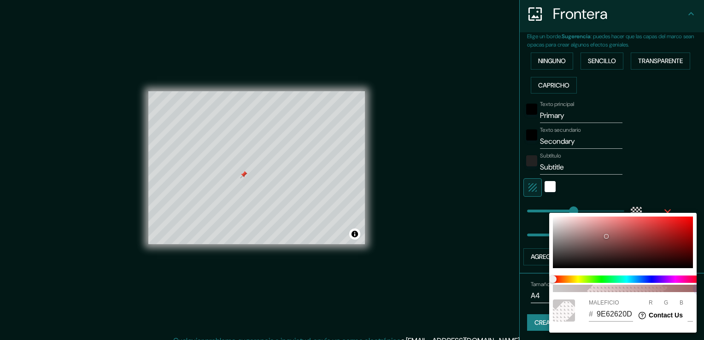
click at [560, 289] on span "100" at bounding box center [627, 288] width 148 height 7
click at [697, 289] on span "100" at bounding box center [700, 288] width 7 height 7
type input "9E62621A"
click at [681, 193] on div at bounding box center [352, 170] width 704 height 340
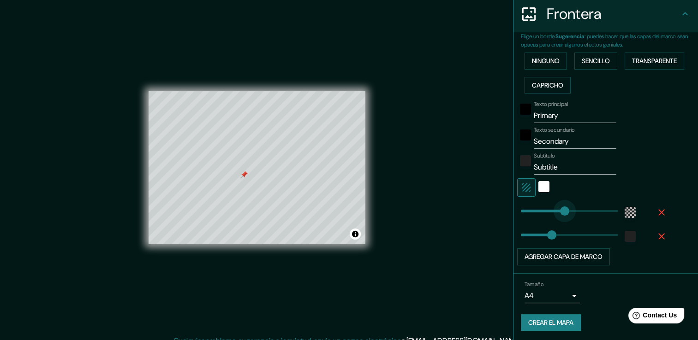
type input "101"
drag, startPoint x: 559, startPoint y: 210, endPoint x: 534, endPoint y: 210, distance: 24.9
type input "59"
drag, startPoint x: 532, startPoint y: 210, endPoint x: 526, endPoint y: 210, distance: 6.5
type input "59"
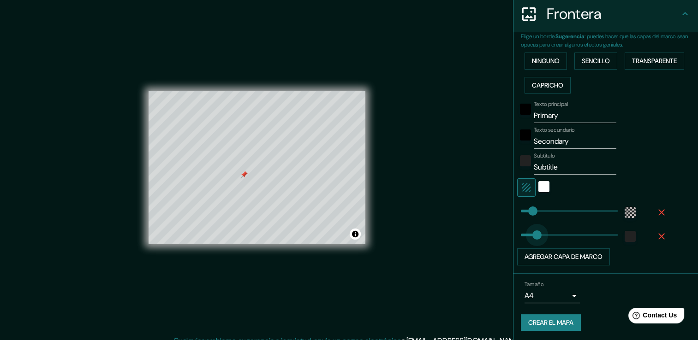
type input "75"
drag, startPoint x: 542, startPoint y: 235, endPoint x: 529, endPoint y: 234, distance: 13.4
type input "59"
type input "17"
drag, startPoint x: 529, startPoint y: 234, endPoint x: 517, endPoint y: 235, distance: 12.0
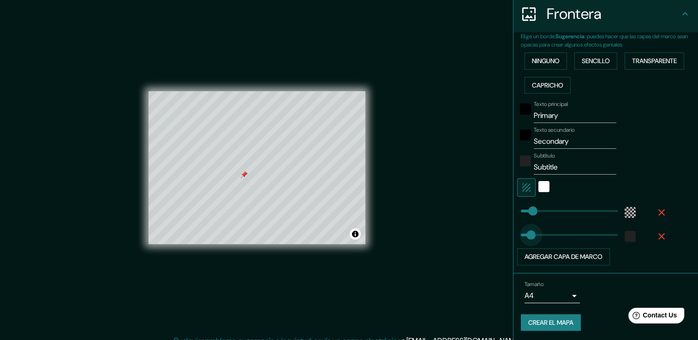
type input "59"
type input "0"
drag, startPoint x: 520, startPoint y: 235, endPoint x: 504, endPoint y: 233, distance: 15.7
type input "119"
drag, startPoint x: 524, startPoint y: 206, endPoint x: 538, endPoint y: 207, distance: 14.4
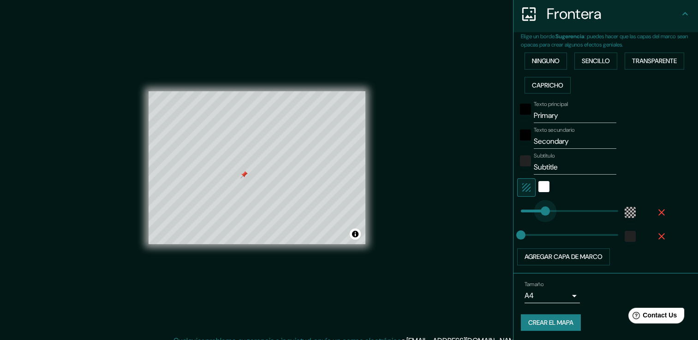
type input "228"
drag, startPoint x: 538, startPoint y: 207, endPoint x: 561, endPoint y: 209, distance: 22.6
type input "0"
drag, startPoint x: 549, startPoint y: 213, endPoint x: 509, endPoint y: 217, distance: 40.4
type input "23"
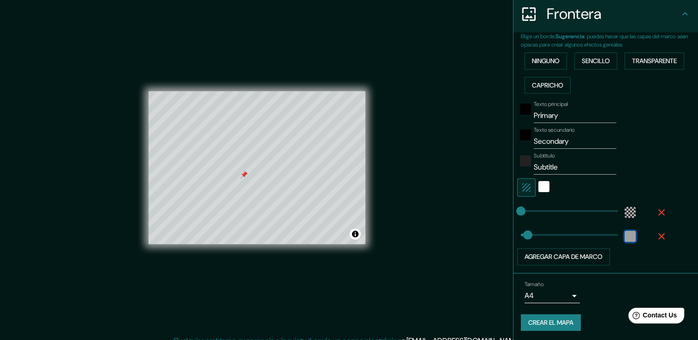
click at [624, 235] on div "color-222222" at bounding box center [629, 236] width 11 height 11
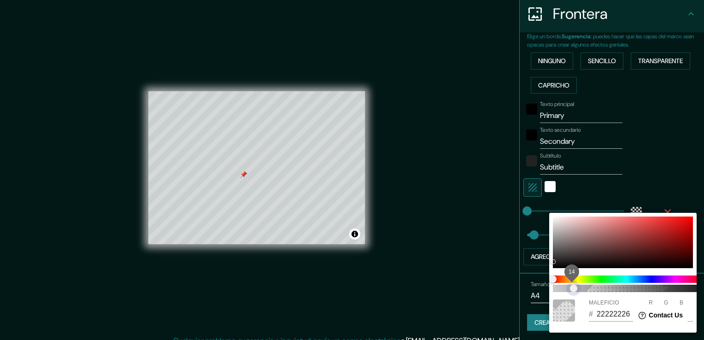
click at [575, 289] on span "14" at bounding box center [627, 288] width 148 height 7
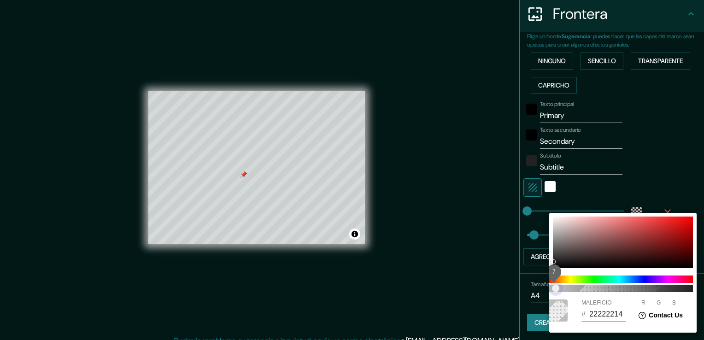
drag, startPoint x: 569, startPoint y: 291, endPoint x: 557, endPoint y: 291, distance: 12.0
click at [557, 291] on span "7" at bounding box center [555, 288] width 7 height 7
type input "2222229C"
drag, startPoint x: 557, startPoint y: 291, endPoint x: 635, endPoint y: 290, distance: 77.9
click at [635, 290] on span "58" at bounding box center [631, 288] width 7 height 7
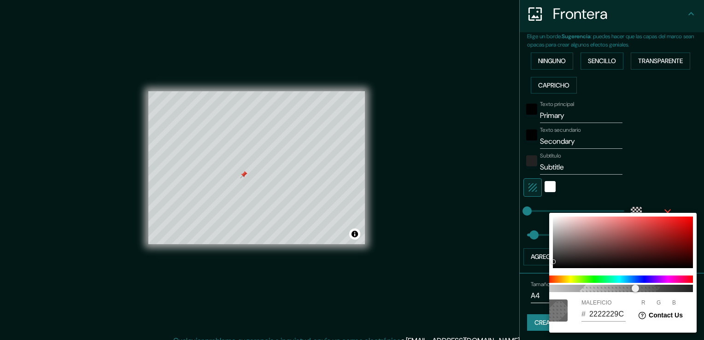
click at [678, 189] on div at bounding box center [352, 170] width 704 height 340
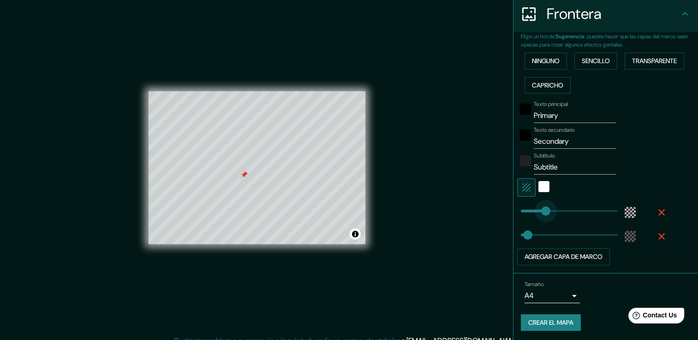
type input "139"
drag, startPoint x: 515, startPoint y: 210, endPoint x: 542, endPoint y: 213, distance: 27.8
type input "184"
drag, startPoint x: 542, startPoint y: 213, endPoint x: 551, endPoint y: 214, distance: 9.4
click at [624, 212] on div "color-9E62621A" at bounding box center [629, 212] width 11 height 11
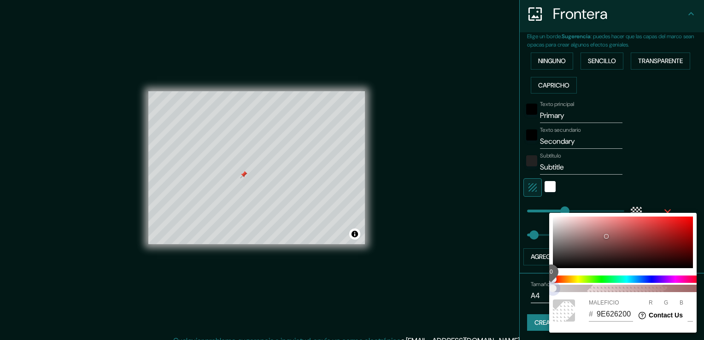
drag, startPoint x: 574, startPoint y: 292, endPoint x: 529, endPoint y: 282, distance: 45.3
click at [529, 282] on div "0 MALEFICIO # 9E626200 R 158 G 98 B 98" at bounding box center [352, 170] width 704 height 340
type input "D6ABAB"
type input "214"
type input "171"
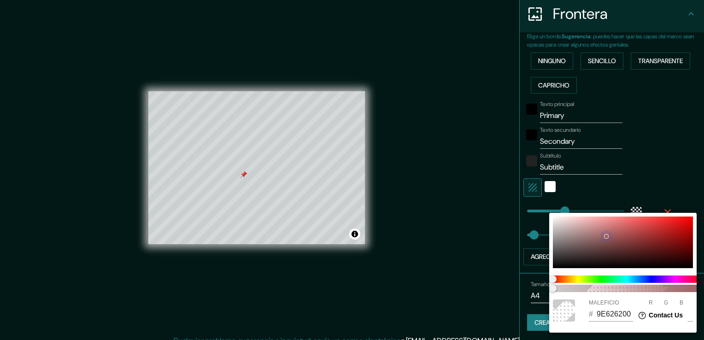
type input "171"
type input "E6C1C1"
type input "230"
type input "193"
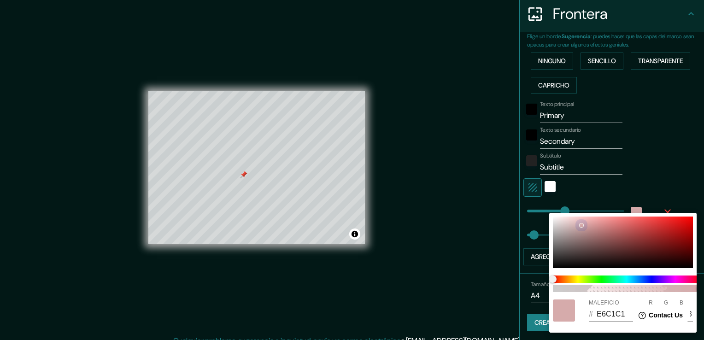
type input "F4D3D3"
type input "244"
type input "211"
type input "F6D9D9"
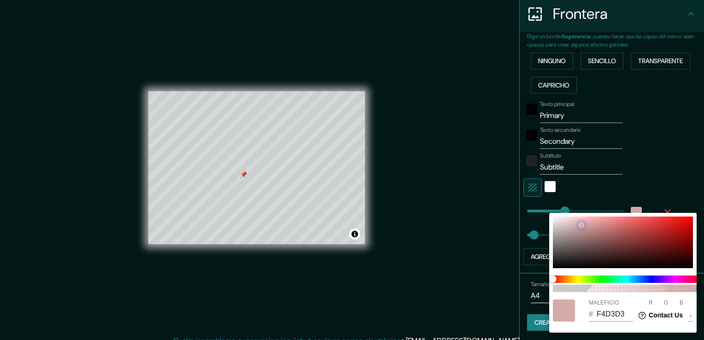
type input "246"
type input "217"
type input "FADEDE"
type input "250"
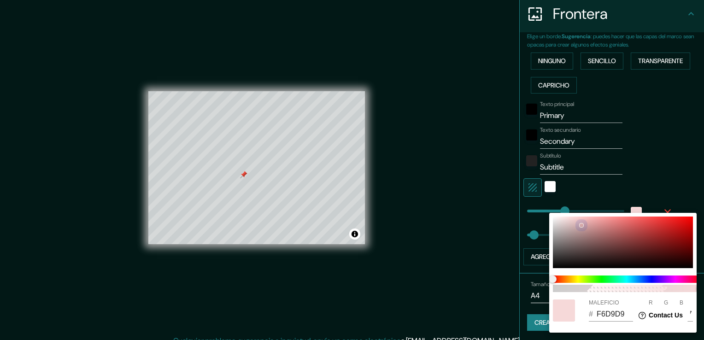
type input "222"
drag, startPoint x: 606, startPoint y: 237, endPoint x: 550, endPoint y: 224, distance: 58.3
click at [550, 224] on div "100 MALEFICIO # FADEDE R 250 G 222 B 222" at bounding box center [624, 273] width 148 height 120
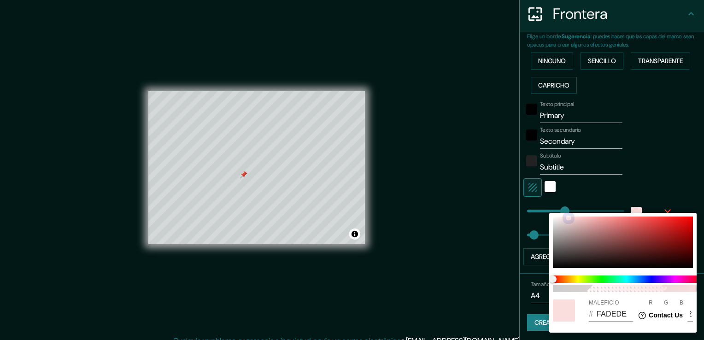
type input "E8D7D7"
type input "232"
type input "215"
type input "E1D3D3"
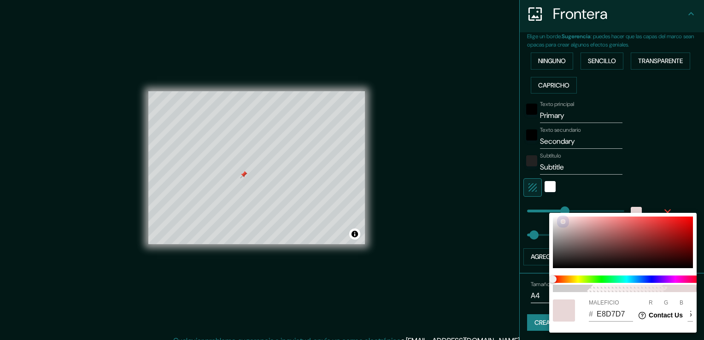
type input "225"
type input "211"
type input "E1D4D4"
type input "212"
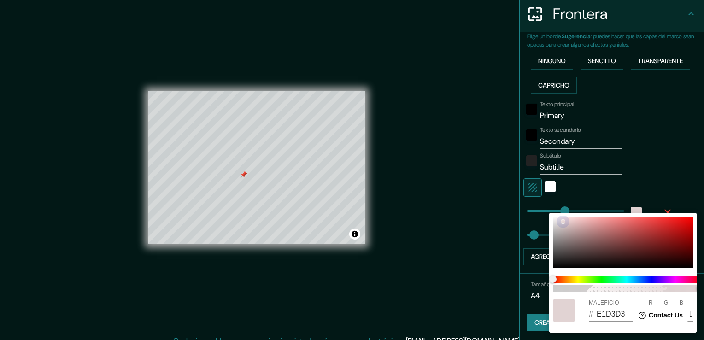
type input "212"
type input "DFD2D2"
type input "223"
type input "210"
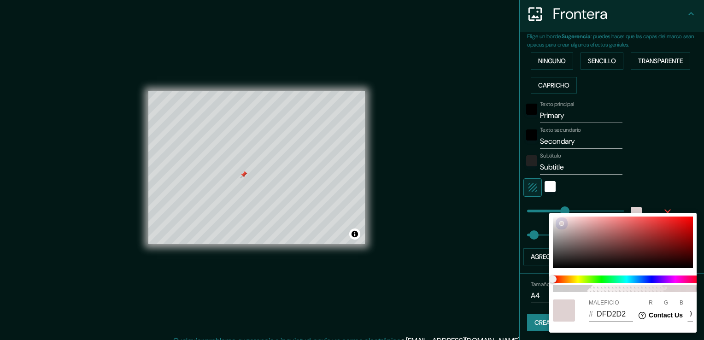
type input "DACFCF"
type input "218"
drag, startPoint x: 566, startPoint y: 218, endPoint x: 554, endPoint y: 222, distance: 12.8
click at [554, 222] on div at bounding box center [623, 243] width 140 height 52
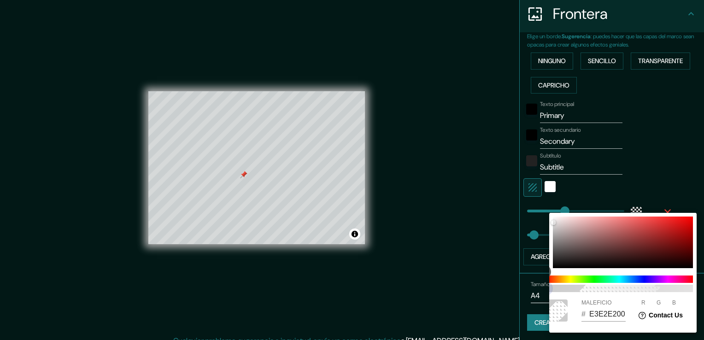
drag, startPoint x: 563, startPoint y: 292, endPoint x: 531, endPoint y: 295, distance: 32.4
click at [531, 295] on div "0 MALEFICIO # E3E2E200 R 227 G 226 B 226" at bounding box center [352, 170] width 704 height 340
click at [680, 184] on div at bounding box center [352, 170] width 704 height 340
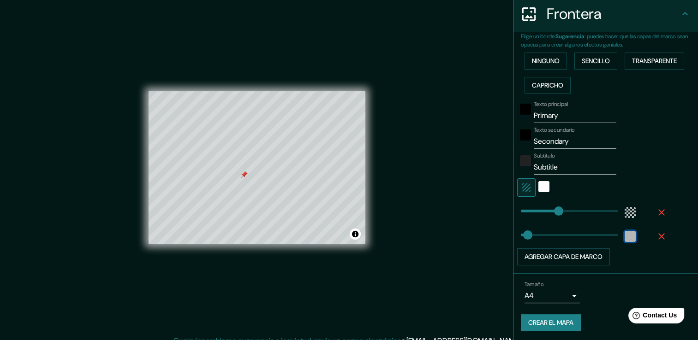
click at [624, 234] on div "color-2222229C" at bounding box center [629, 236] width 11 height 11
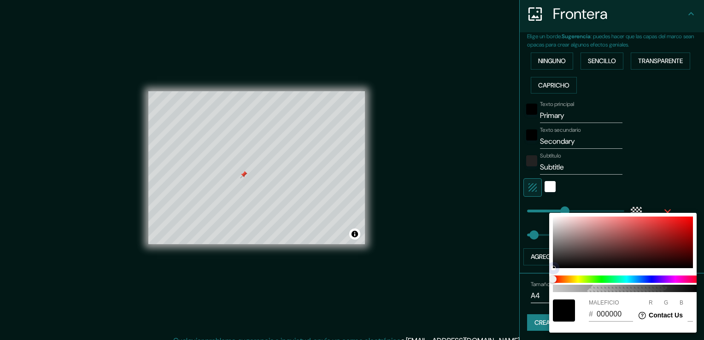
drag, startPoint x: 628, startPoint y: 243, endPoint x: 697, endPoint y: 279, distance: 78.4
click at [697, 279] on div "100 MALEFICIO # 000000 R 0 G 0 B 0" at bounding box center [352, 170] width 704 height 340
click at [668, 172] on div at bounding box center [352, 170] width 704 height 340
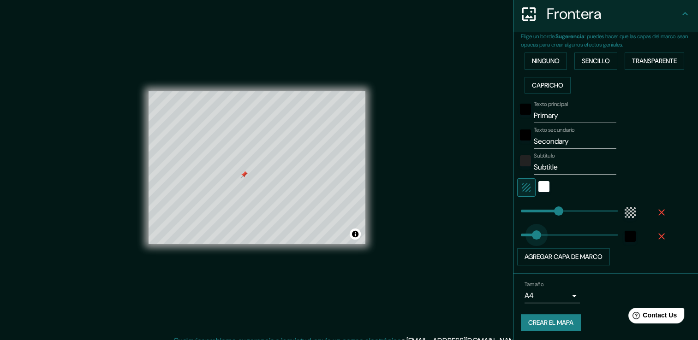
drag, startPoint x: 519, startPoint y: 235, endPoint x: 529, endPoint y: 236, distance: 10.2
drag, startPoint x: 528, startPoint y: 235, endPoint x: 522, endPoint y: 235, distance: 5.5
drag, startPoint x: 554, startPoint y: 208, endPoint x: 584, endPoint y: 208, distance: 29.5
drag, startPoint x: 584, startPoint y: 208, endPoint x: 529, endPoint y: 220, distance: 55.6
click at [529, 220] on div "Texto principal Primary Texto secundario Secondary Subtítulo Subtitle Agregar c…" at bounding box center [595, 181] width 148 height 168
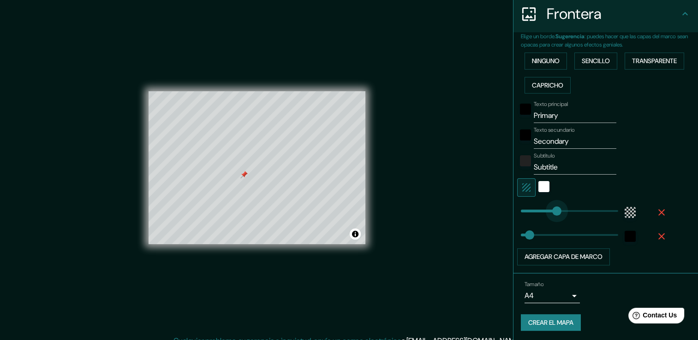
drag, startPoint x: 527, startPoint y: 215, endPoint x: 561, endPoint y: 211, distance: 33.4
drag, startPoint x: 561, startPoint y: 211, endPoint x: 583, endPoint y: 208, distance: 22.8
drag, startPoint x: 585, startPoint y: 208, endPoint x: 603, endPoint y: 207, distance: 18.5
drag, startPoint x: 603, startPoint y: 207, endPoint x: 552, endPoint y: 219, distance: 52.7
drag, startPoint x: 549, startPoint y: 212, endPoint x: 536, endPoint y: 215, distance: 12.9
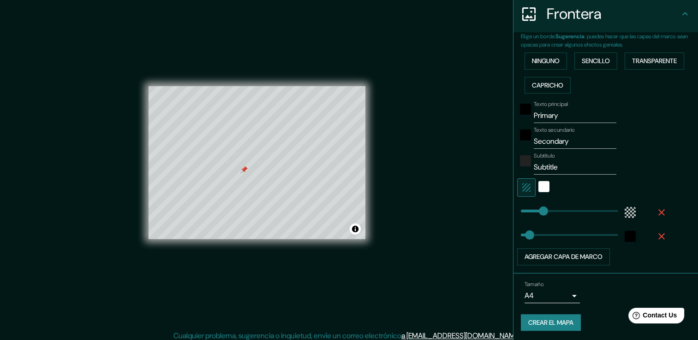
scroll to position [10, 0]
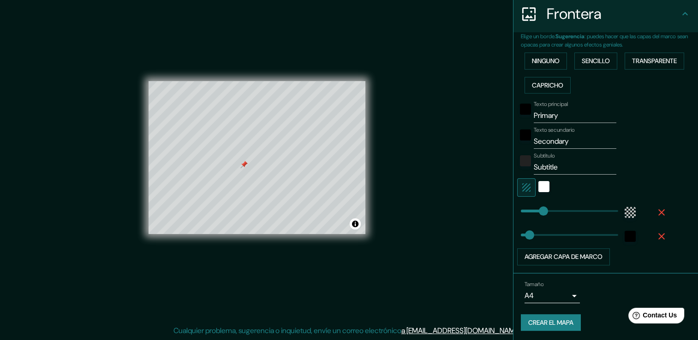
click at [547, 112] on input "Primary" at bounding box center [574, 115] width 83 height 15
click at [557, 142] on input "Secondary" at bounding box center [574, 141] width 83 height 15
drag, startPoint x: 566, startPoint y: 138, endPoint x: 560, endPoint y: 140, distance: 6.3
click at [564, 138] on input "Secondary" at bounding box center [574, 141] width 83 height 15
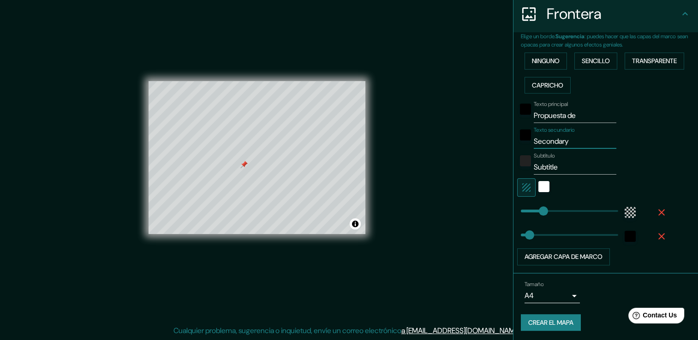
click at [557, 142] on input "Secondary" at bounding box center [574, 141] width 83 height 15
click at [520, 158] on div "color-222222" at bounding box center [525, 160] width 11 height 11
click at [520, 161] on div "color-222222" at bounding box center [525, 160] width 11 height 11
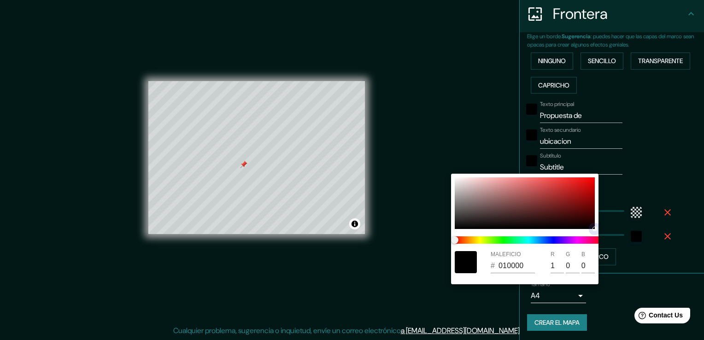
drag, startPoint x: 472, startPoint y: 222, endPoint x: 603, endPoint y: 204, distance: 132.2
click at [596, 230] on div "MALEFICIO # 010000 R 1 G 0 B 0" at bounding box center [525, 229] width 148 height 111
click at [645, 158] on div at bounding box center [352, 170] width 704 height 340
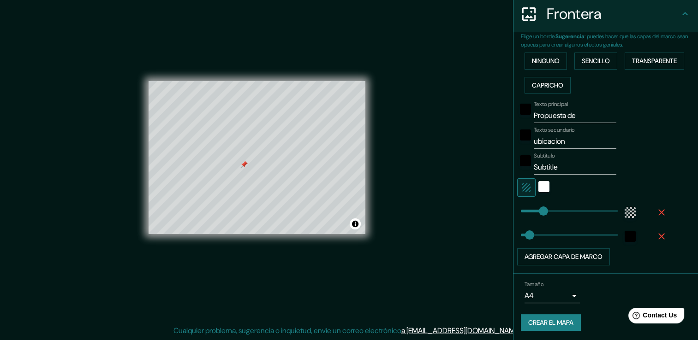
click at [544, 169] on input "Subtitle" at bounding box center [574, 167] width 83 height 15
paste input "Lomas de Angelópolis"
click at [538, 186] on div "Blanco" at bounding box center [543, 186] width 11 height 11
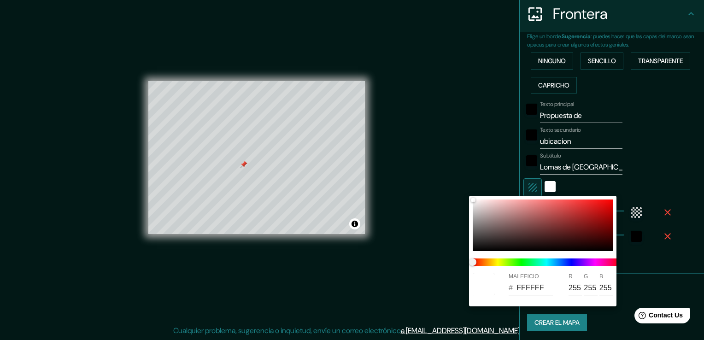
click at [524, 185] on div at bounding box center [352, 170] width 704 height 340
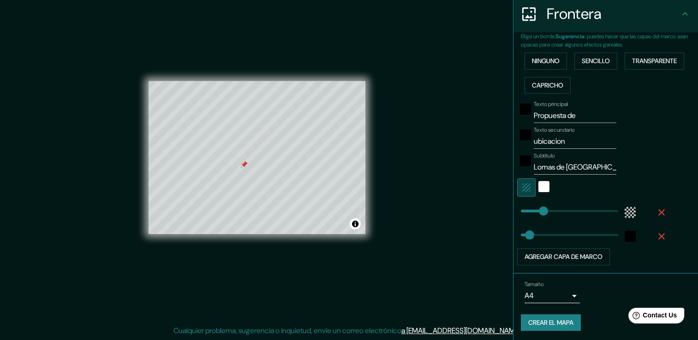
click at [522, 183] on icon "button" at bounding box center [526, 187] width 8 height 8
click at [538, 185] on div "Blanco" at bounding box center [543, 186] width 11 height 11
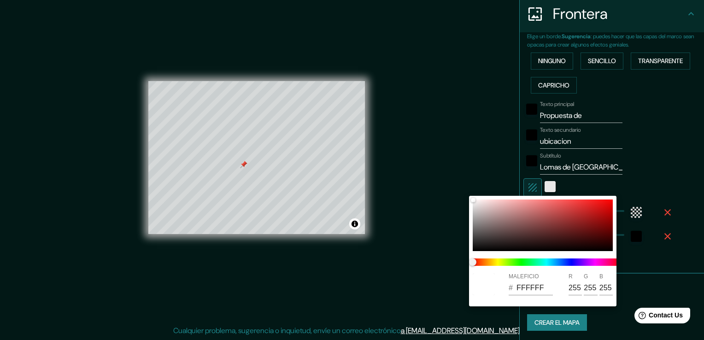
click at [538, 185] on div at bounding box center [352, 170] width 704 height 340
click at [538, 185] on div "MALEFICIO # FFFFFF R 255 G 255 B 255" at bounding box center [352, 170] width 704 height 340
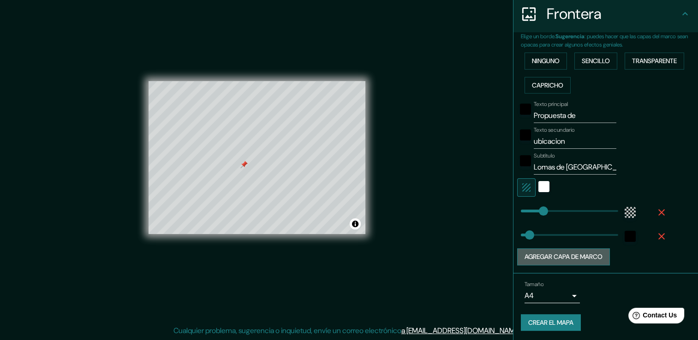
click at [590, 257] on button "Agregar capa de marco" at bounding box center [563, 257] width 93 height 17
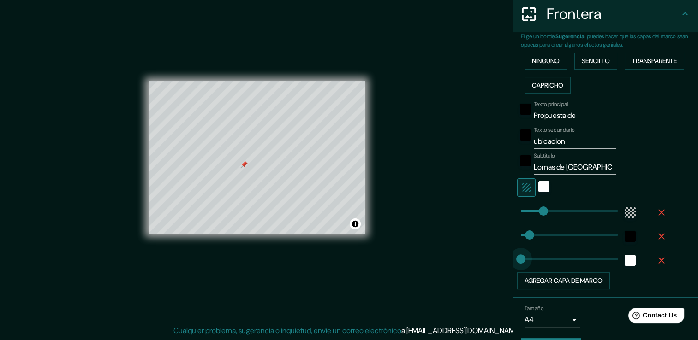
drag, startPoint x: 551, startPoint y: 254, endPoint x: 513, endPoint y: 259, distance: 38.7
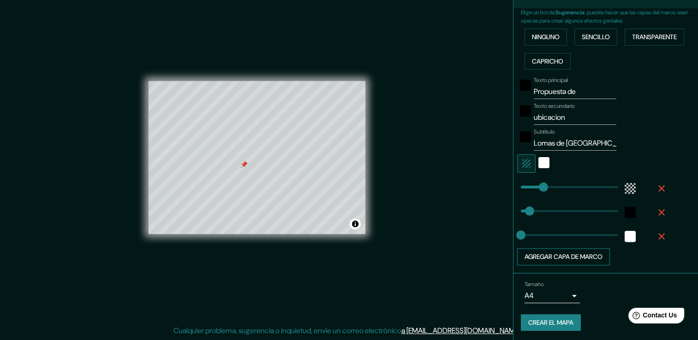
scroll to position [0, 0]
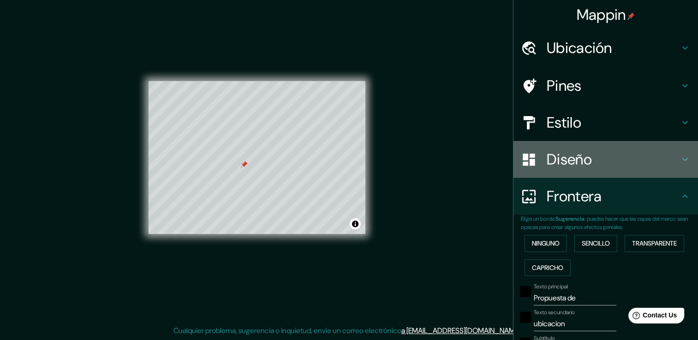
click at [679, 164] on icon at bounding box center [684, 159] width 11 height 11
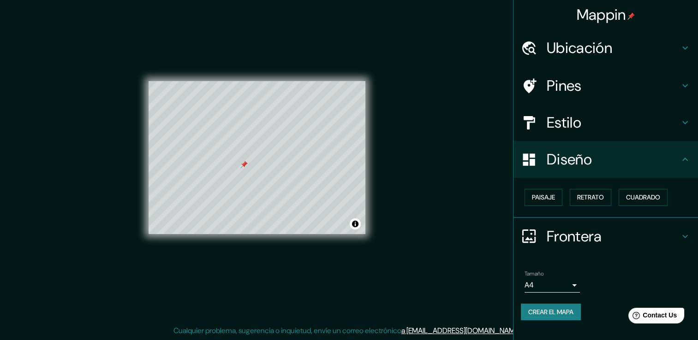
click at [682, 119] on icon at bounding box center [684, 122] width 11 height 11
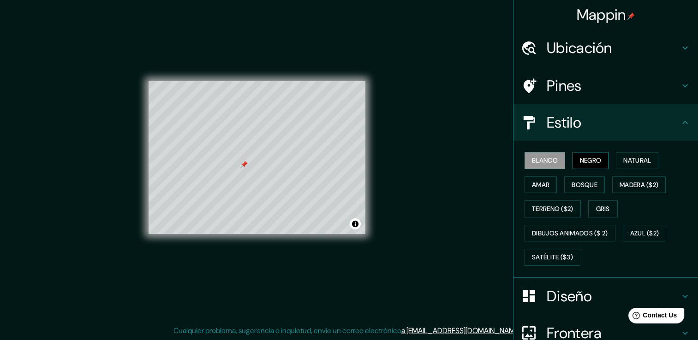
click at [582, 158] on font "Negro" at bounding box center [591, 161] width 22 height 12
click at [616, 164] on button "Natural" at bounding box center [637, 160] width 42 height 17
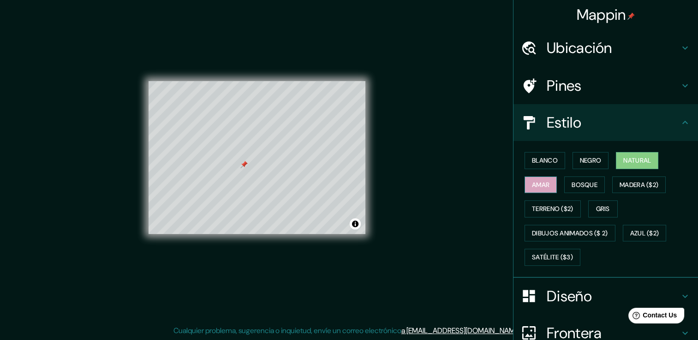
click at [532, 183] on font "Amar" at bounding box center [541, 185] width 18 height 12
click at [596, 178] on button "Bosque" at bounding box center [584, 185] width 41 height 17
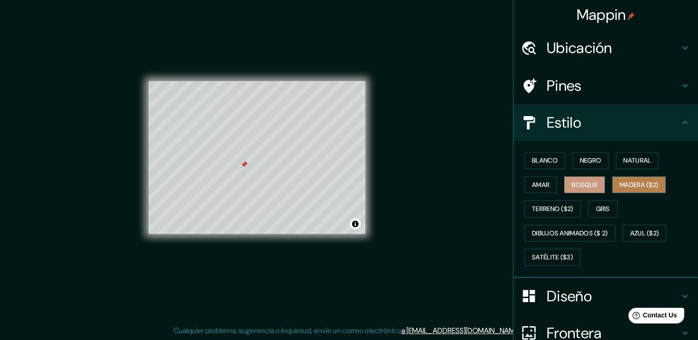
click at [623, 180] on font "Madera ($2)" at bounding box center [638, 185] width 39 height 12
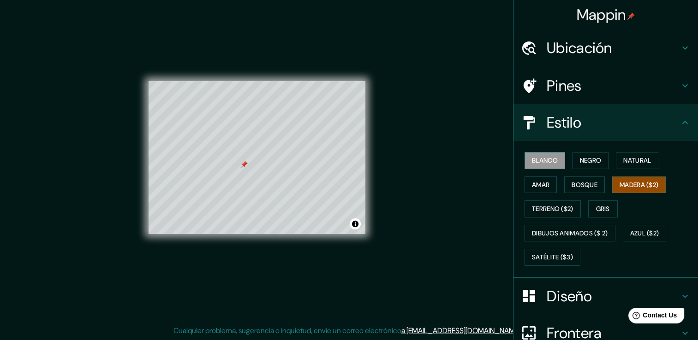
click at [534, 162] on font "Blanco" at bounding box center [545, 161] width 26 height 12
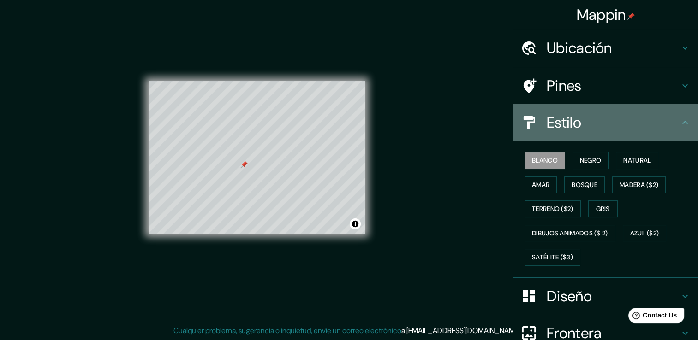
click at [681, 123] on icon at bounding box center [684, 122] width 11 height 11
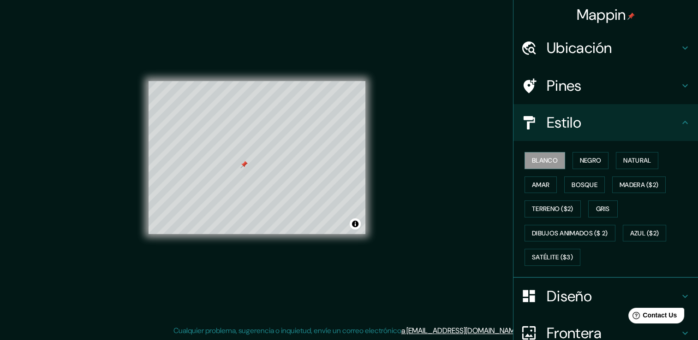
click at [657, 47] on h4 "Ubicación" at bounding box center [612, 48] width 133 height 18
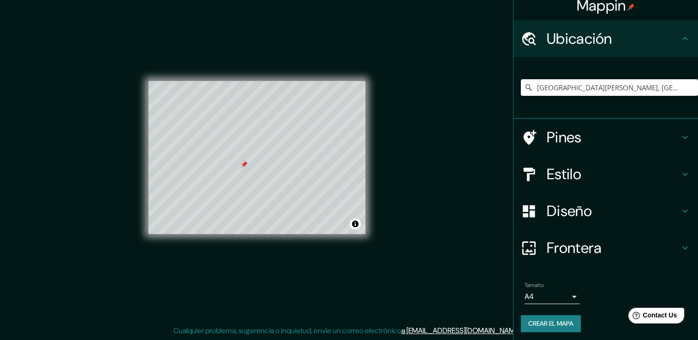
scroll to position [12, 0]
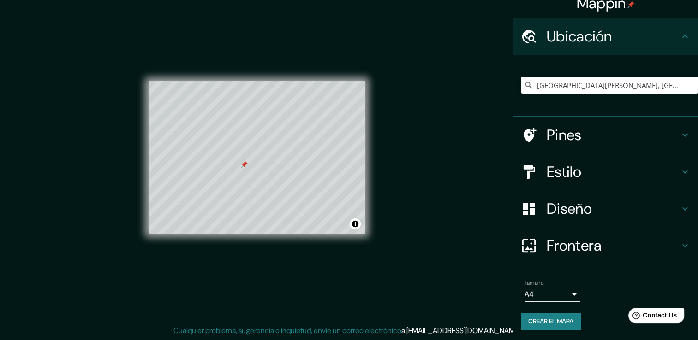
click at [556, 317] on font "Crear el mapa" at bounding box center [550, 322] width 45 height 12
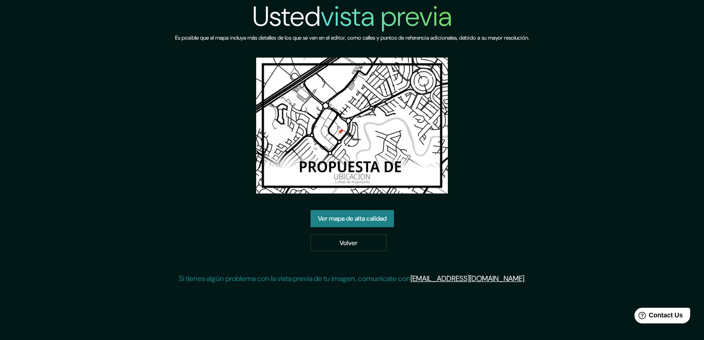
click at [372, 214] on link "Ver mapa de alta calidad" at bounding box center [352, 218] width 83 height 17
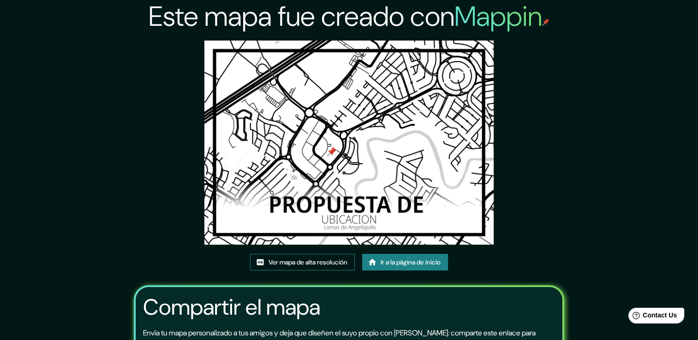
click at [327, 261] on font "Ver mapa de alta resolución" at bounding box center [307, 263] width 79 height 12
